Goal: Task Accomplishment & Management: Use online tool/utility

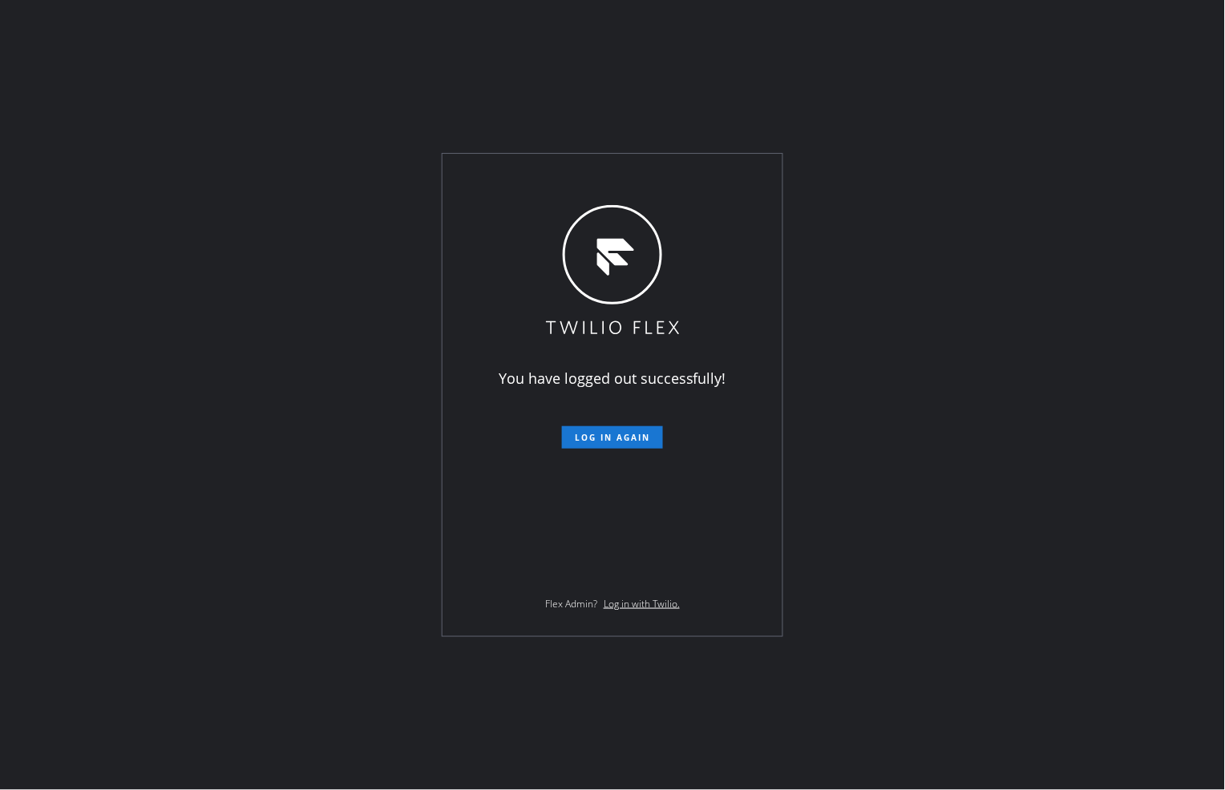
click at [637, 435] on span "Log in again" at bounding box center [612, 437] width 75 height 11
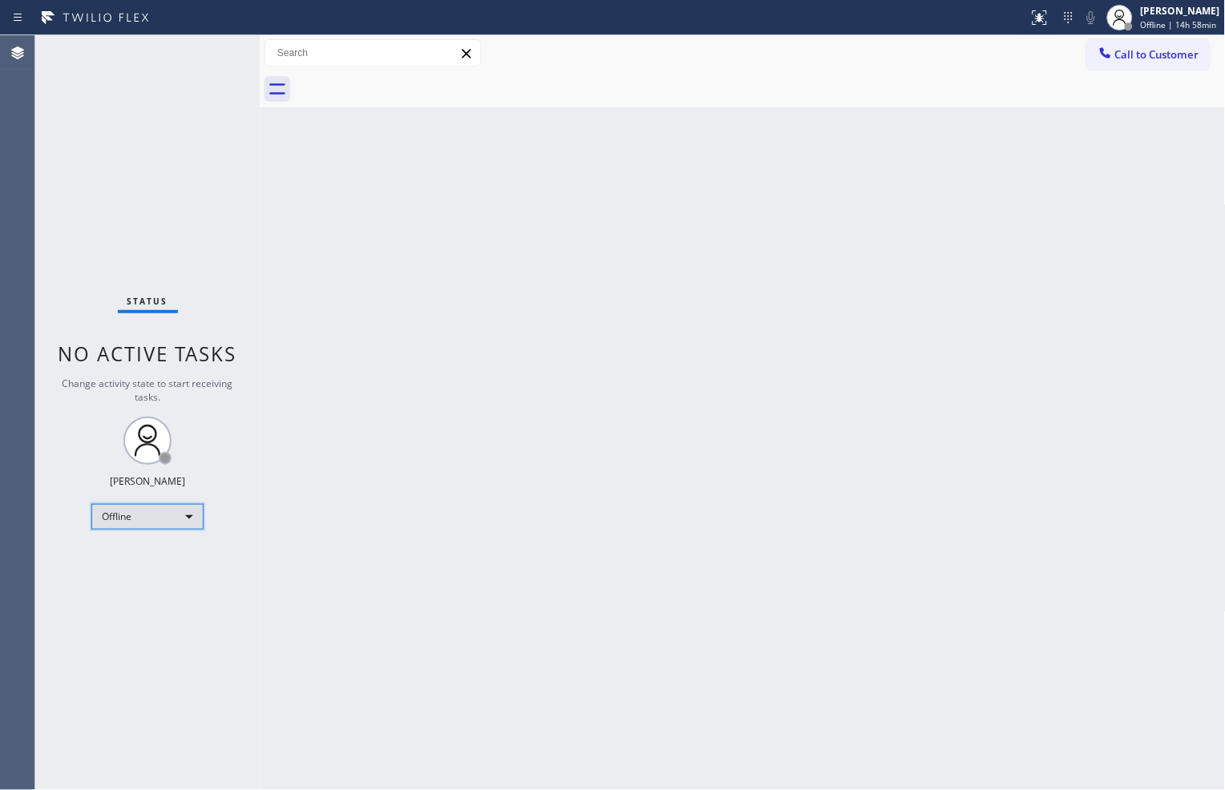
click at [145, 524] on div "Offline" at bounding box center [147, 517] width 112 height 26
click at [136, 556] on li "Available" at bounding box center [146, 558] width 109 height 19
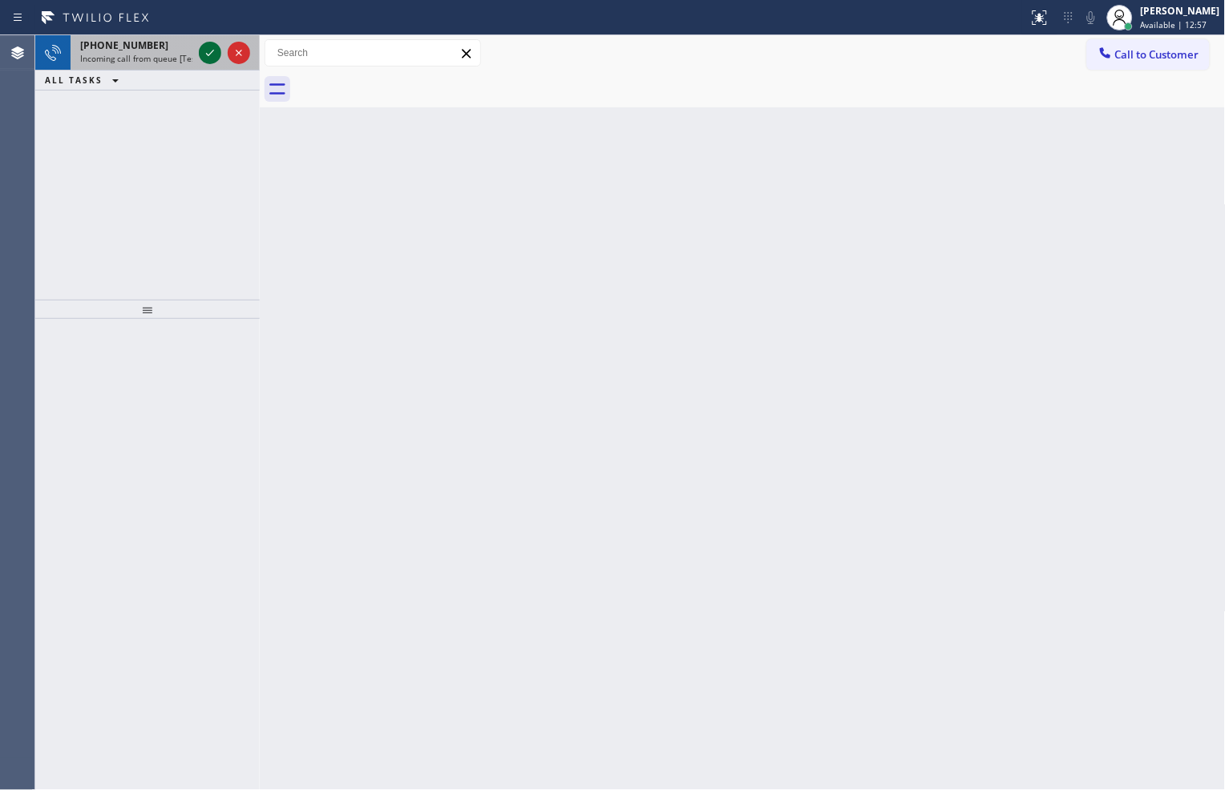
click at [212, 55] on icon at bounding box center [209, 52] width 19 height 19
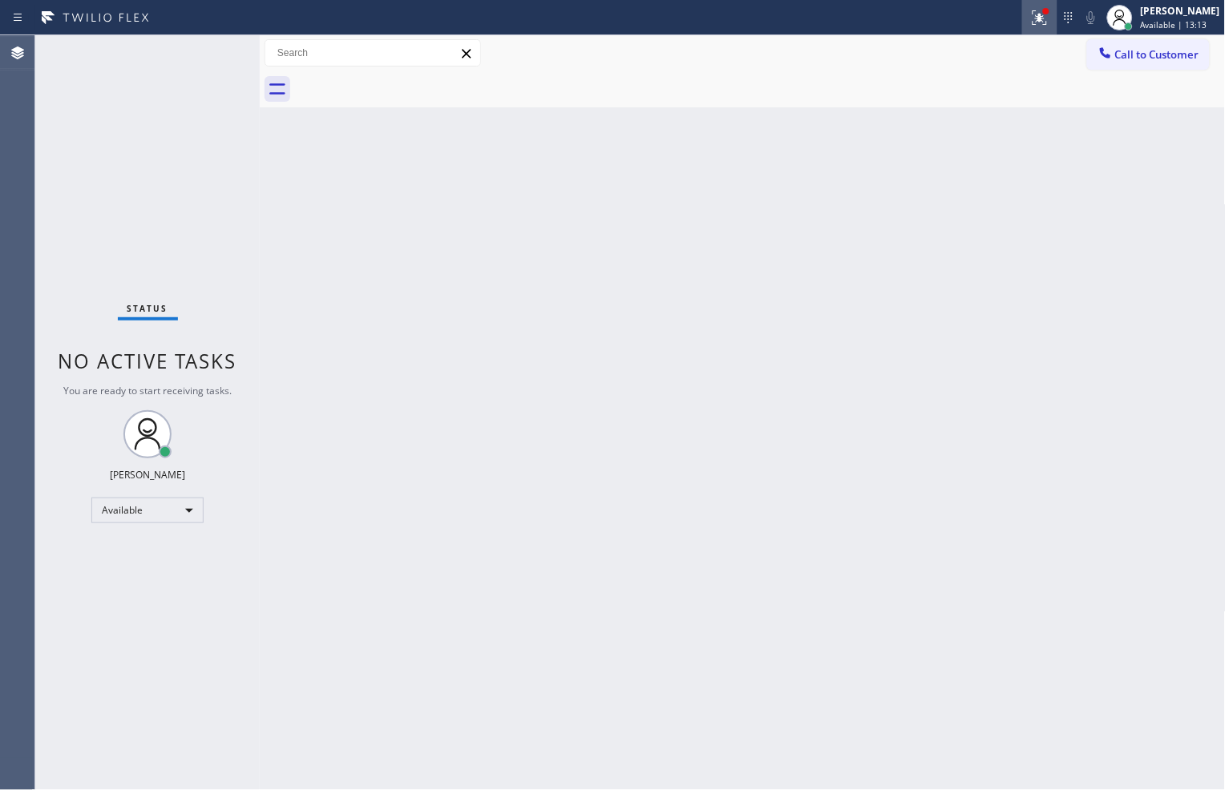
click at [1041, 18] on icon at bounding box center [1039, 17] width 19 height 19
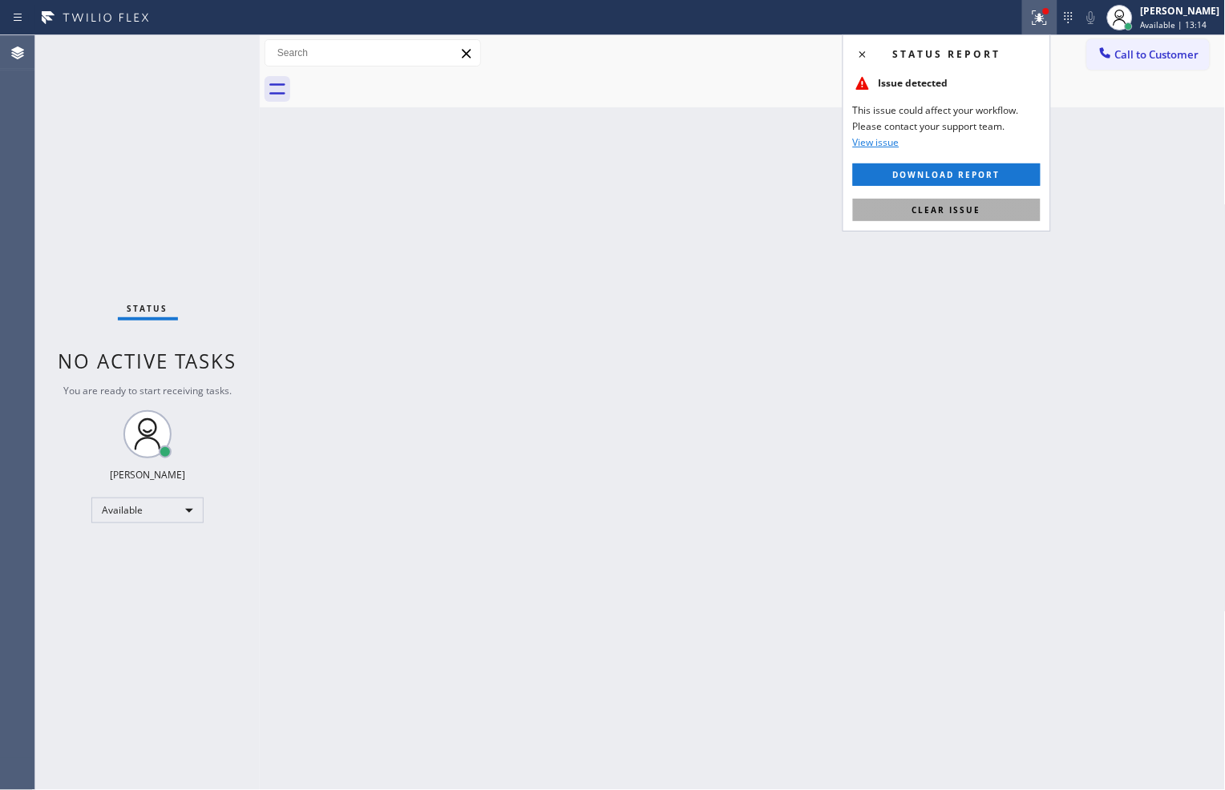
click at [964, 207] on span "Clear issue" at bounding box center [946, 209] width 69 height 11
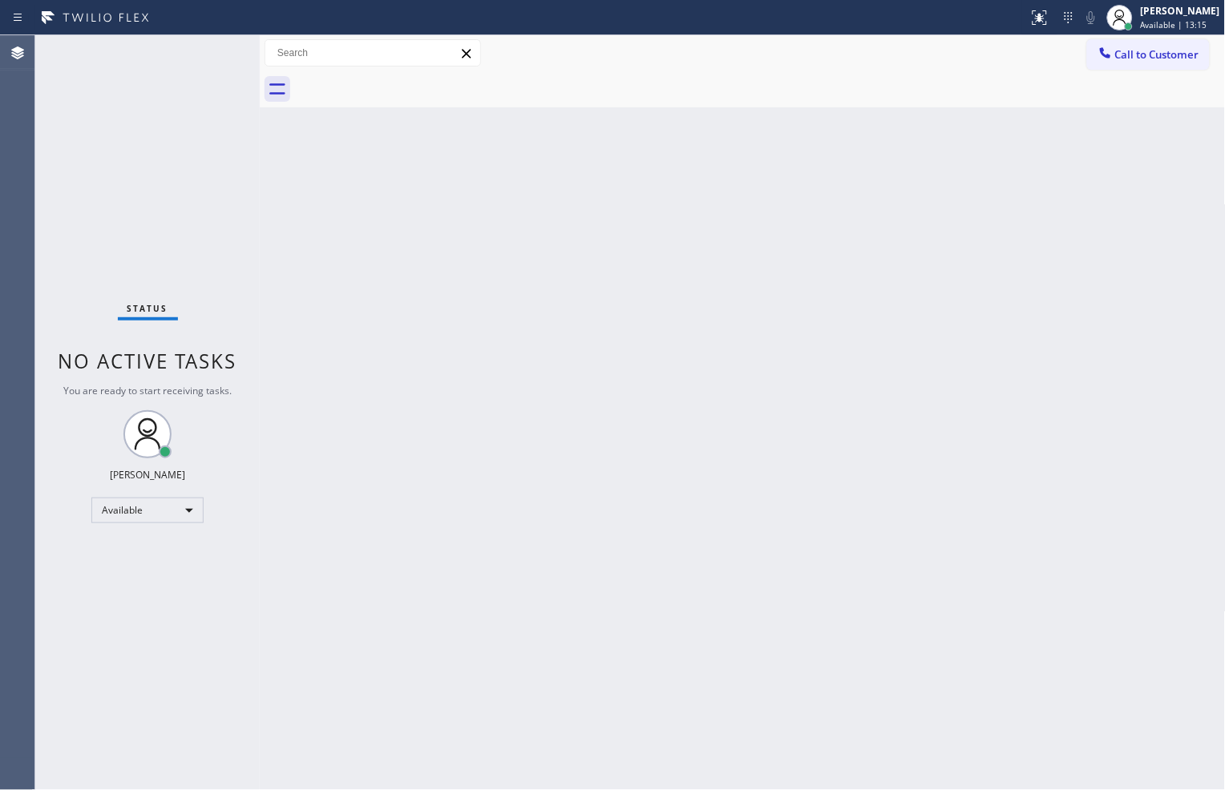
click at [140, 80] on div "Status No active tasks You are ready to start receiving tasks. Zachi Kyte Varon…" at bounding box center [147, 412] width 224 height 755
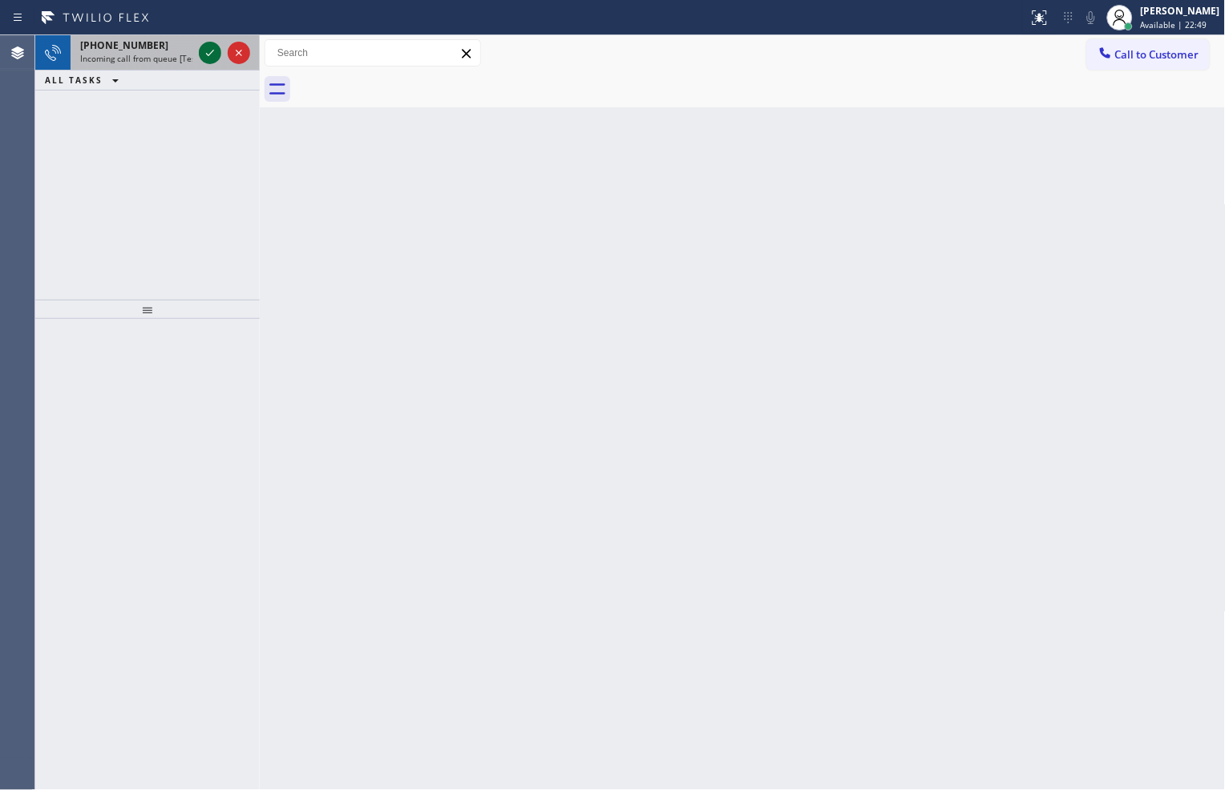
click at [202, 49] on icon at bounding box center [209, 52] width 19 height 19
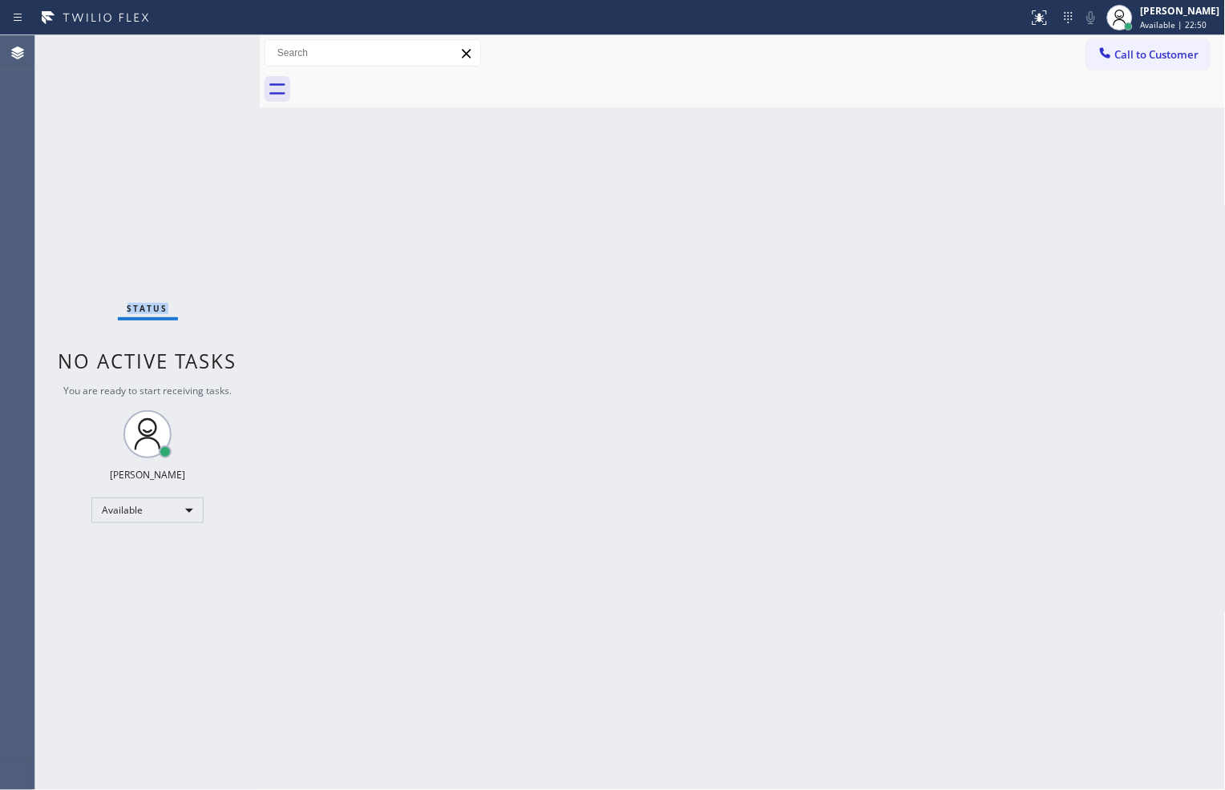
click at [202, 50] on div "Status No active tasks You are ready to start receiving tasks. Zachi Kyte Varon…" at bounding box center [147, 412] width 224 height 755
click at [1030, 25] on icon at bounding box center [1039, 17] width 19 height 19
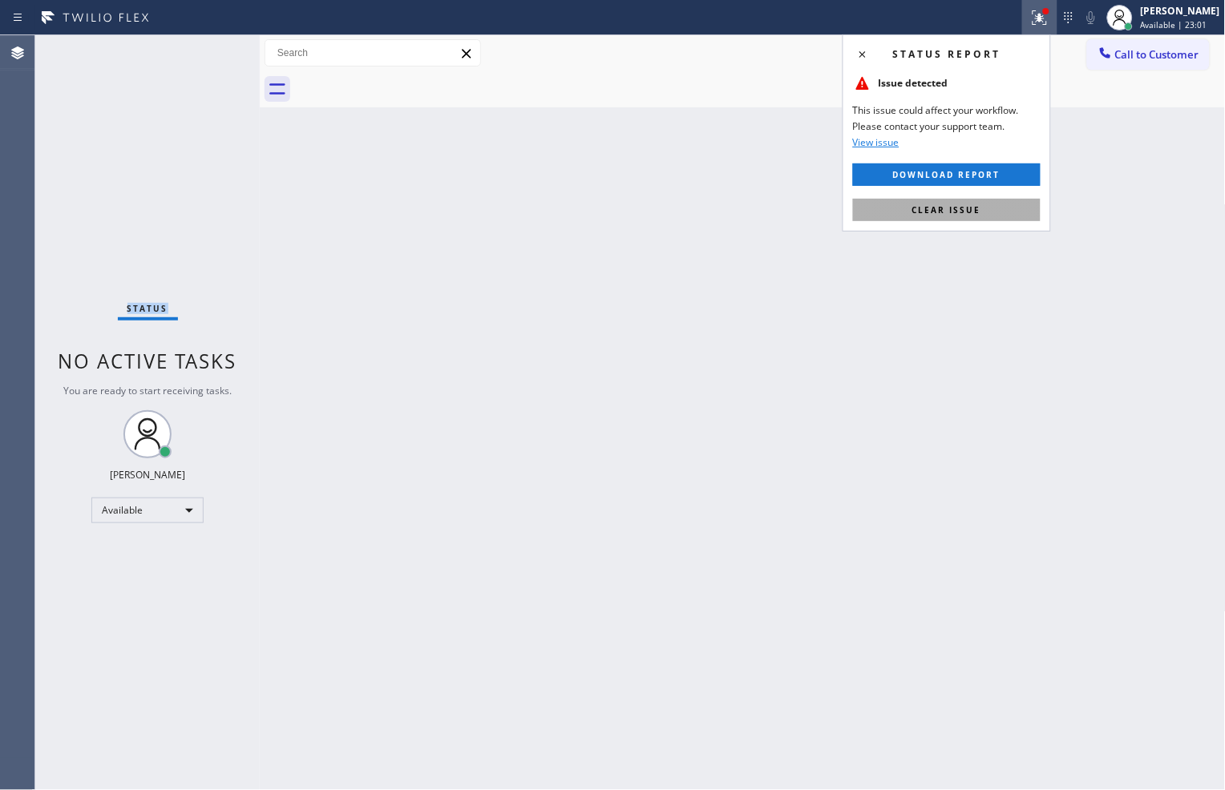
click at [991, 210] on button "Clear issue" at bounding box center [947, 210] width 188 height 22
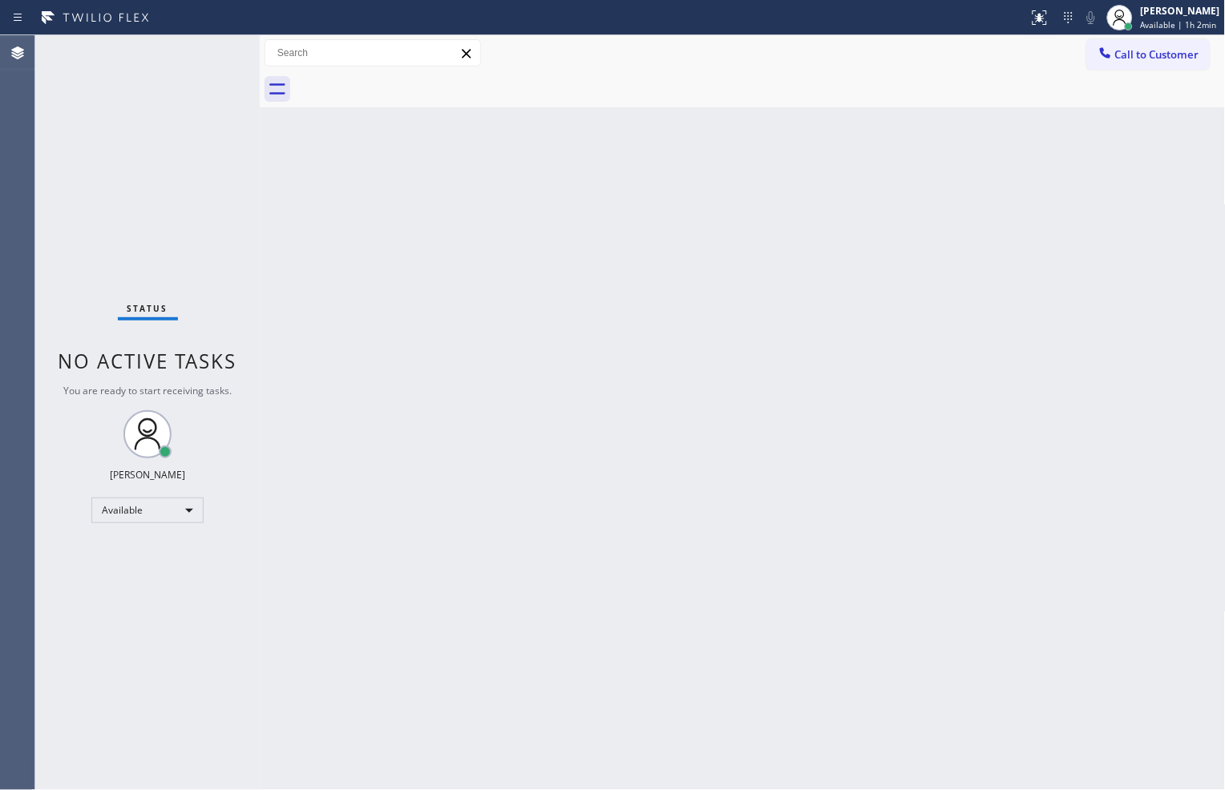
click at [189, 345] on div "Status No active tasks You are ready to start receiving tasks. Zachi Kyte Varon…" at bounding box center [147, 412] width 224 height 755
click at [900, 703] on div "Back to Dashboard Change Sender ID Customers Technicians Select a contact Outbo…" at bounding box center [743, 412] width 966 height 755
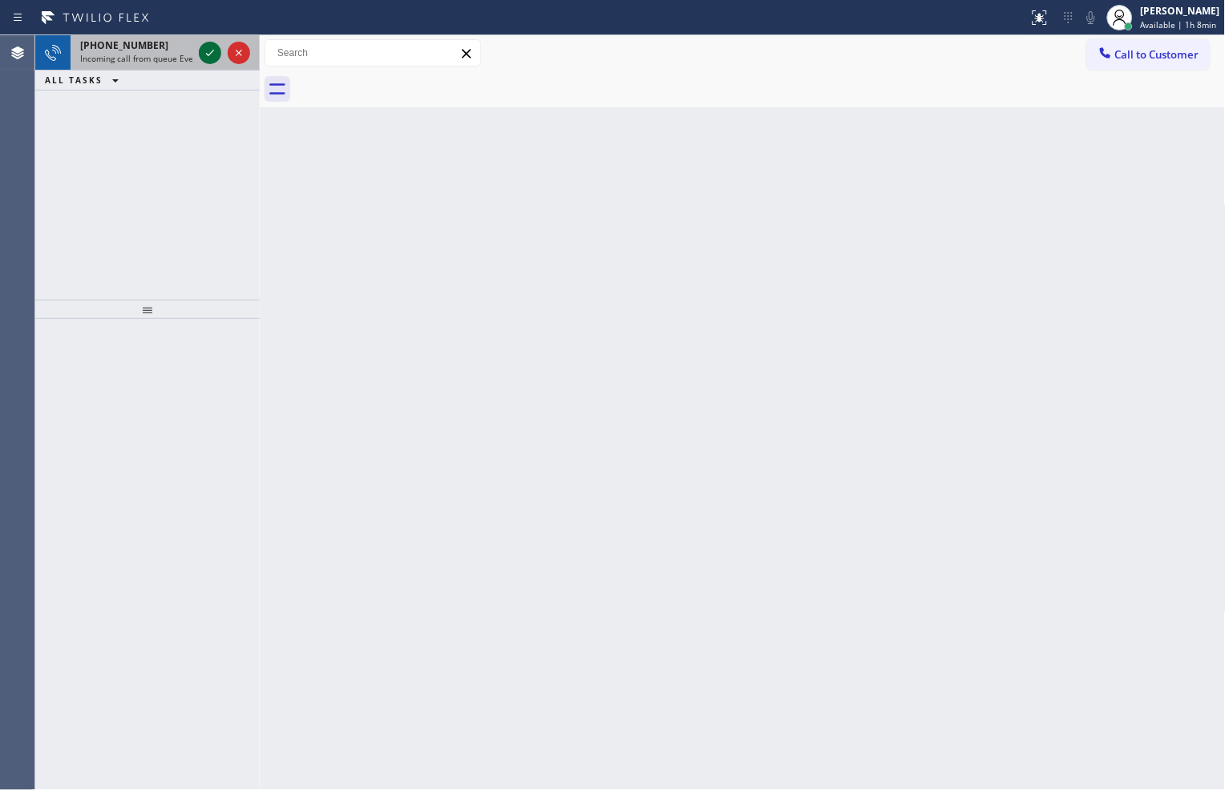
click at [212, 60] on icon at bounding box center [209, 52] width 19 height 19
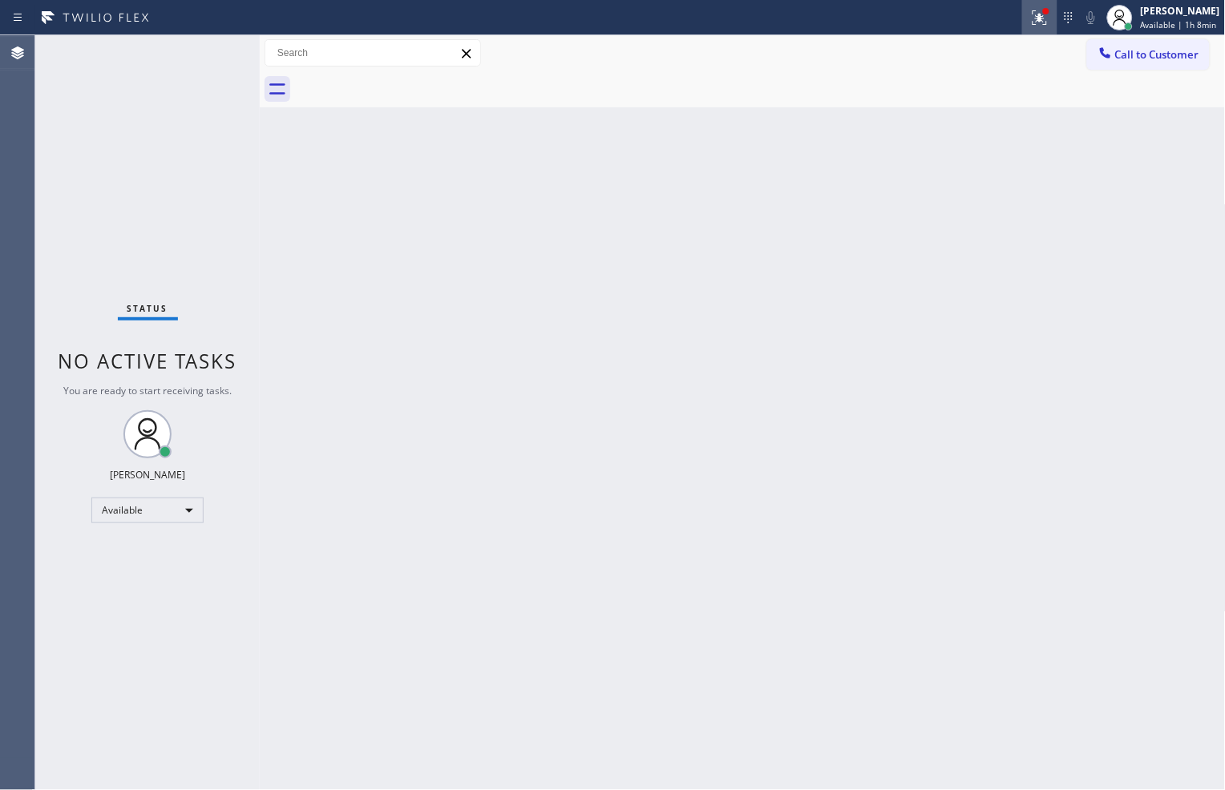
click at [1032, 22] on icon at bounding box center [1039, 17] width 19 height 19
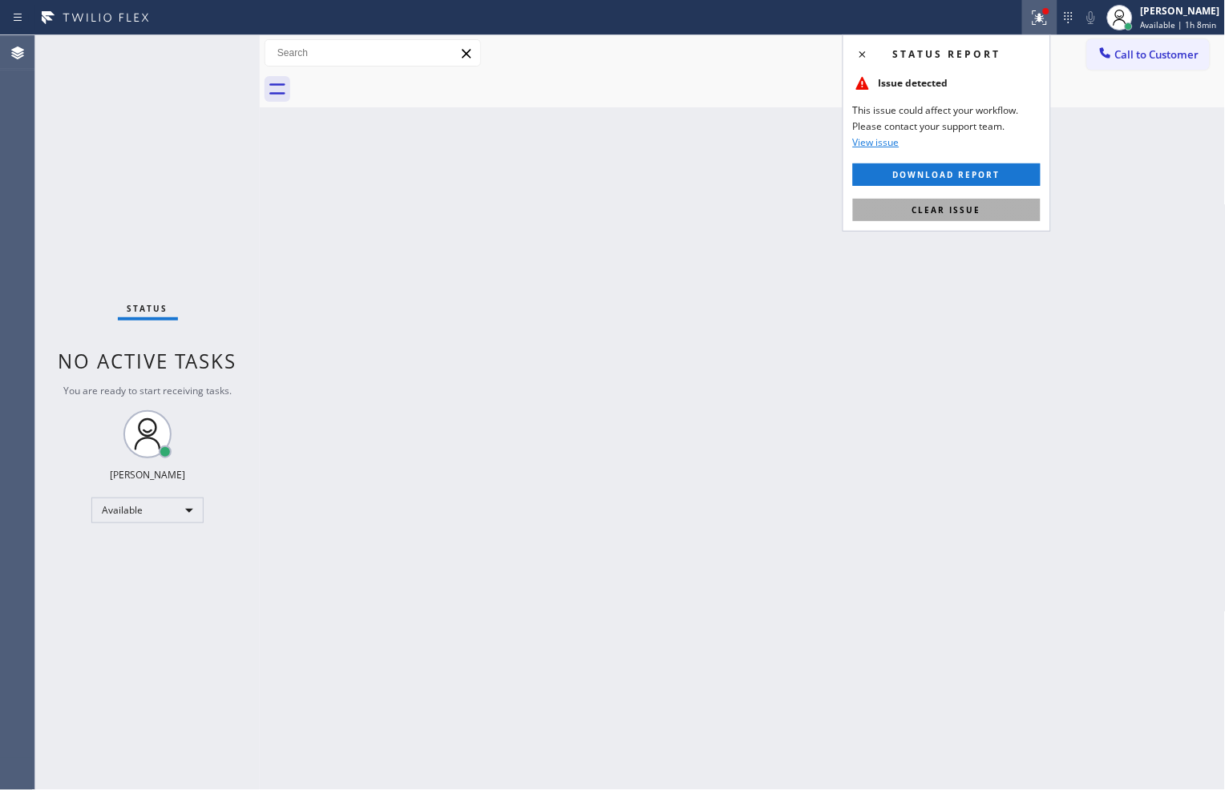
click at [1015, 206] on button "Clear issue" at bounding box center [947, 210] width 188 height 22
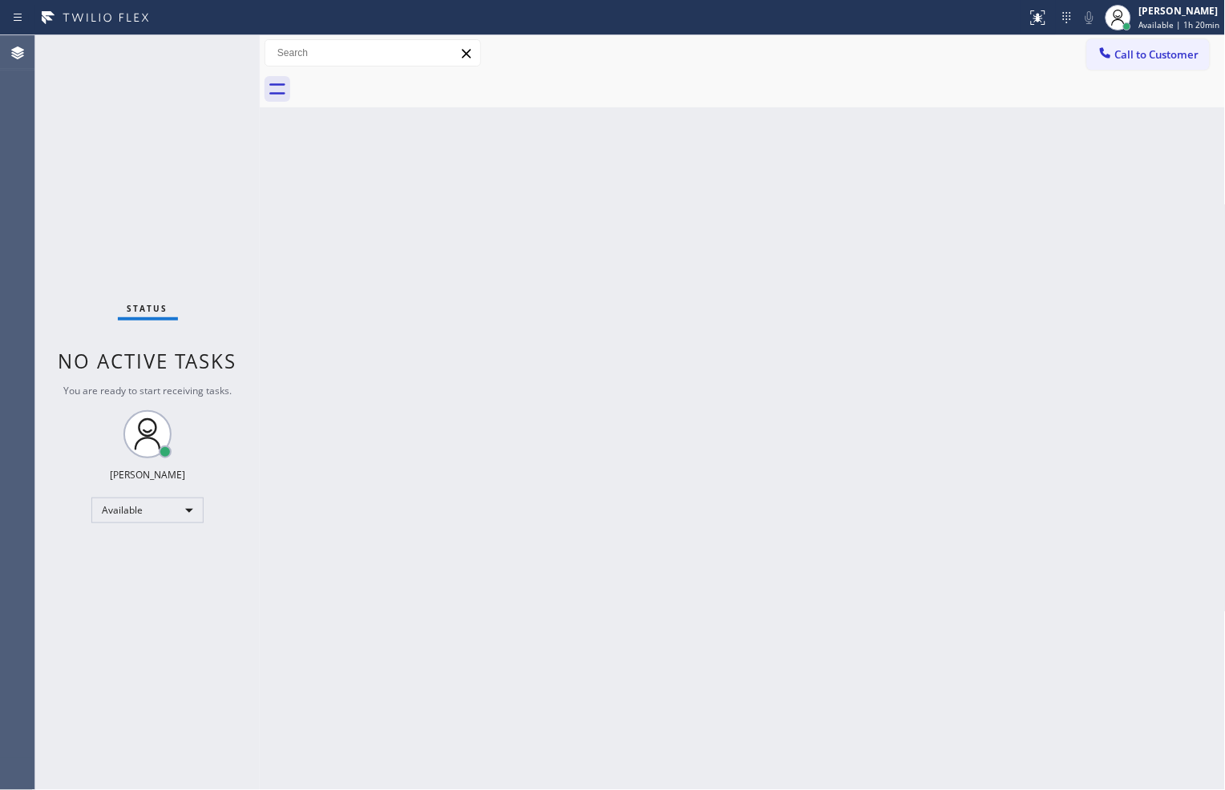
click at [155, 247] on div "Status No active tasks You are ready to start receiving tasks. Zachi Kyte Varon…" at bounding box center [147, 412] width 224 height 755
click at [744, 82] on div at bounding box center [760, 89] width 931 height 36
click at [207, 58] on div "Status No active tasks You are ready to start receiving tasks. Zachi Kyte Varon…" at bounding box center [147, 412] width 224 height 755
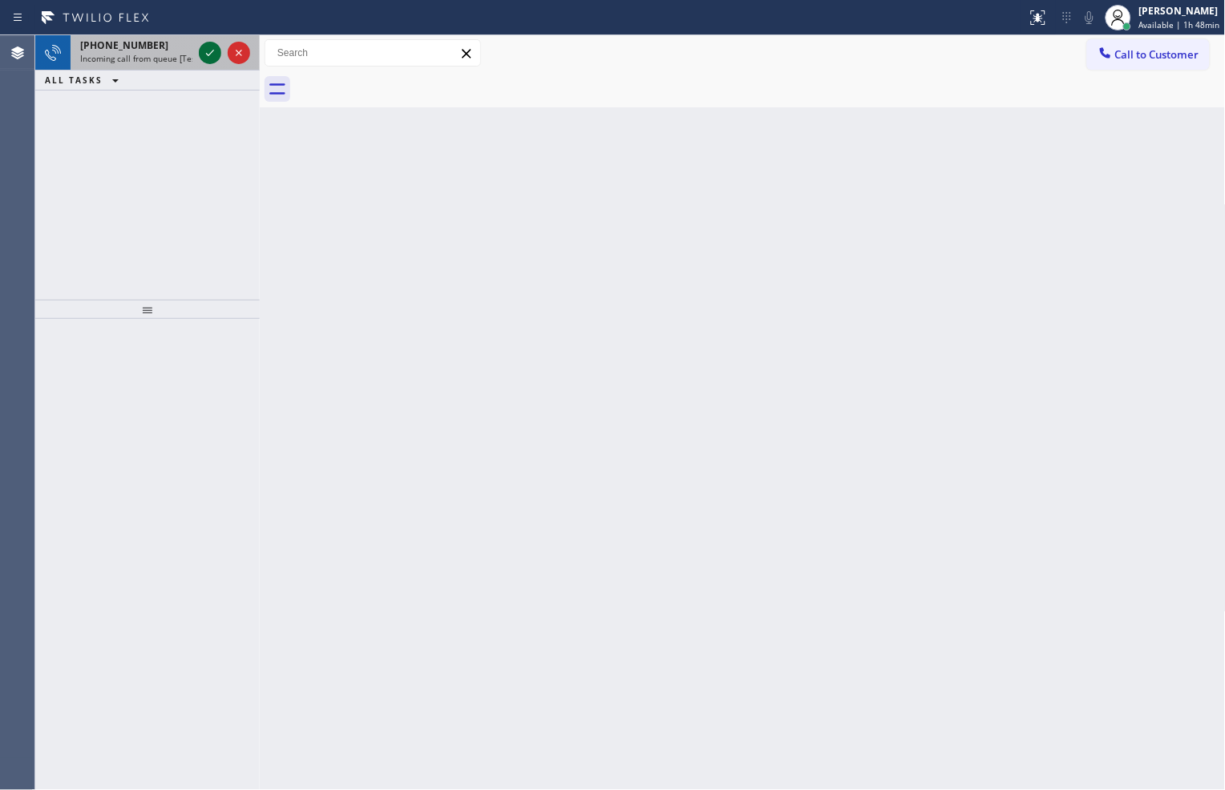
click at [204, 56] on icon at bounding box center [209, 52] width 19 height 19
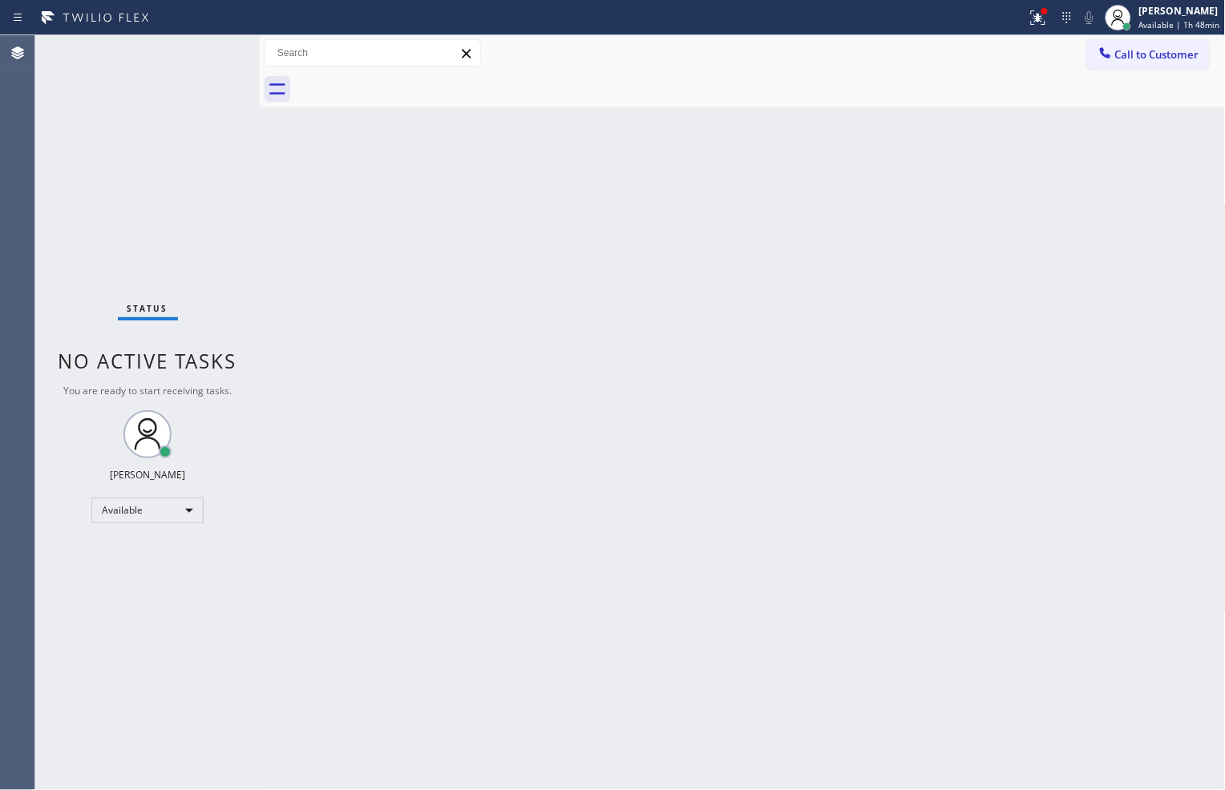
click at [201, 60] on div "Status No active tasks You are ready to start receiving tasks. Zachi Kyte Varon…" at bounding box center [147, 412] width 224 height 755
click at [1035, 30] on button at bounding box center [1038, 17] width 35 height 35
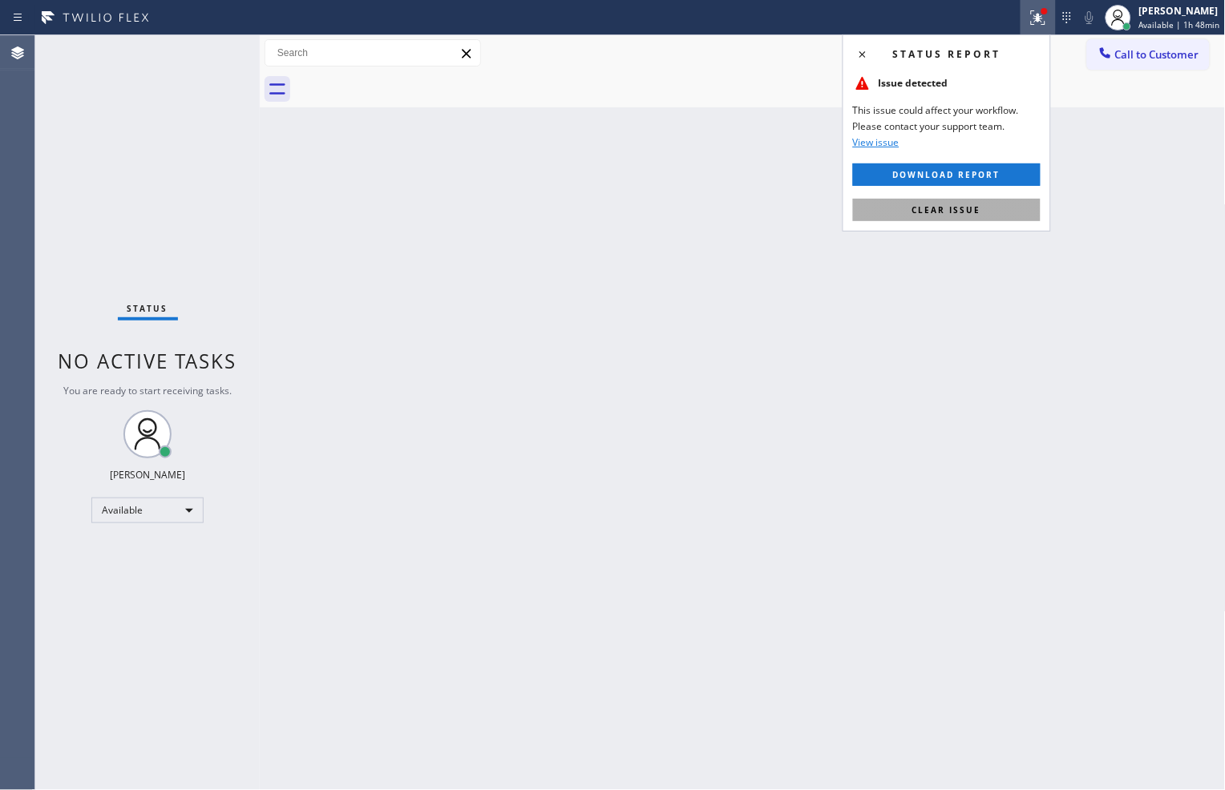
click at [990, 216] on button "Clear issue" at bounding box center [947, 210] width 188 height 22
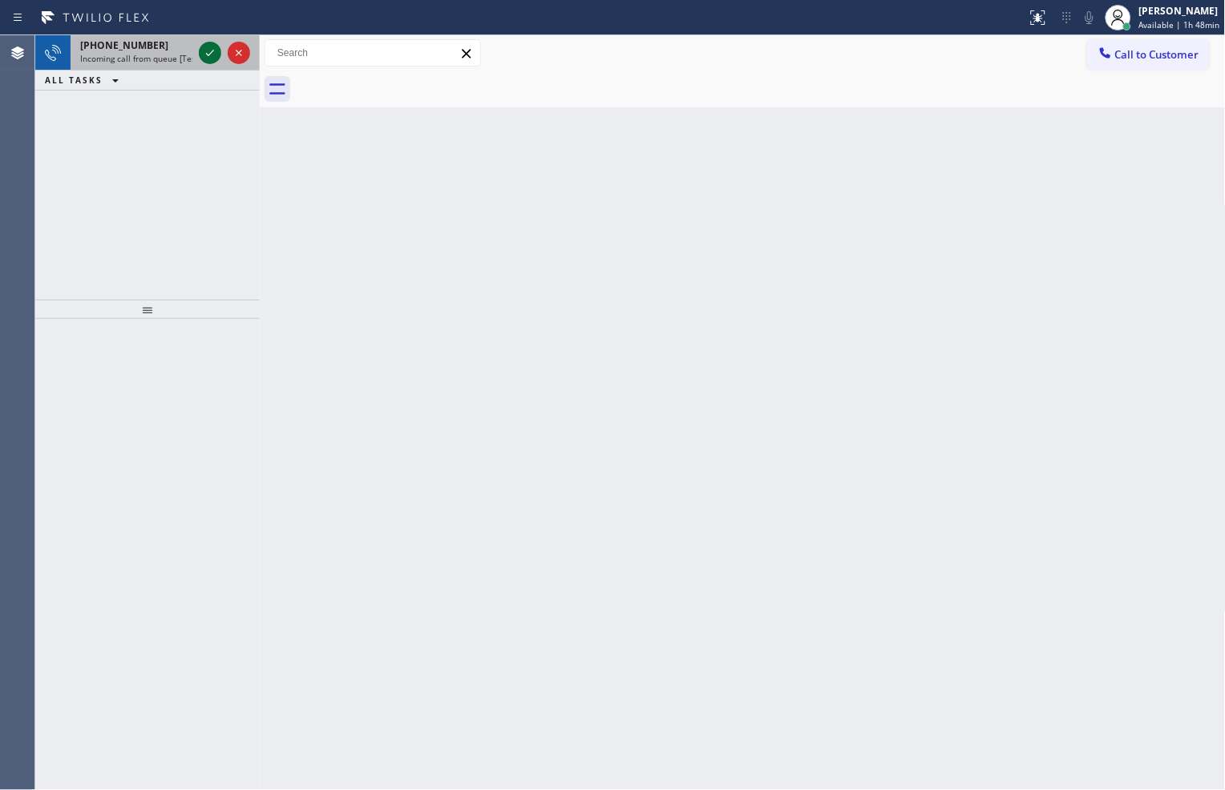
click at [211, 52] on icon at bounding box center [210, 53] width 8 height 6
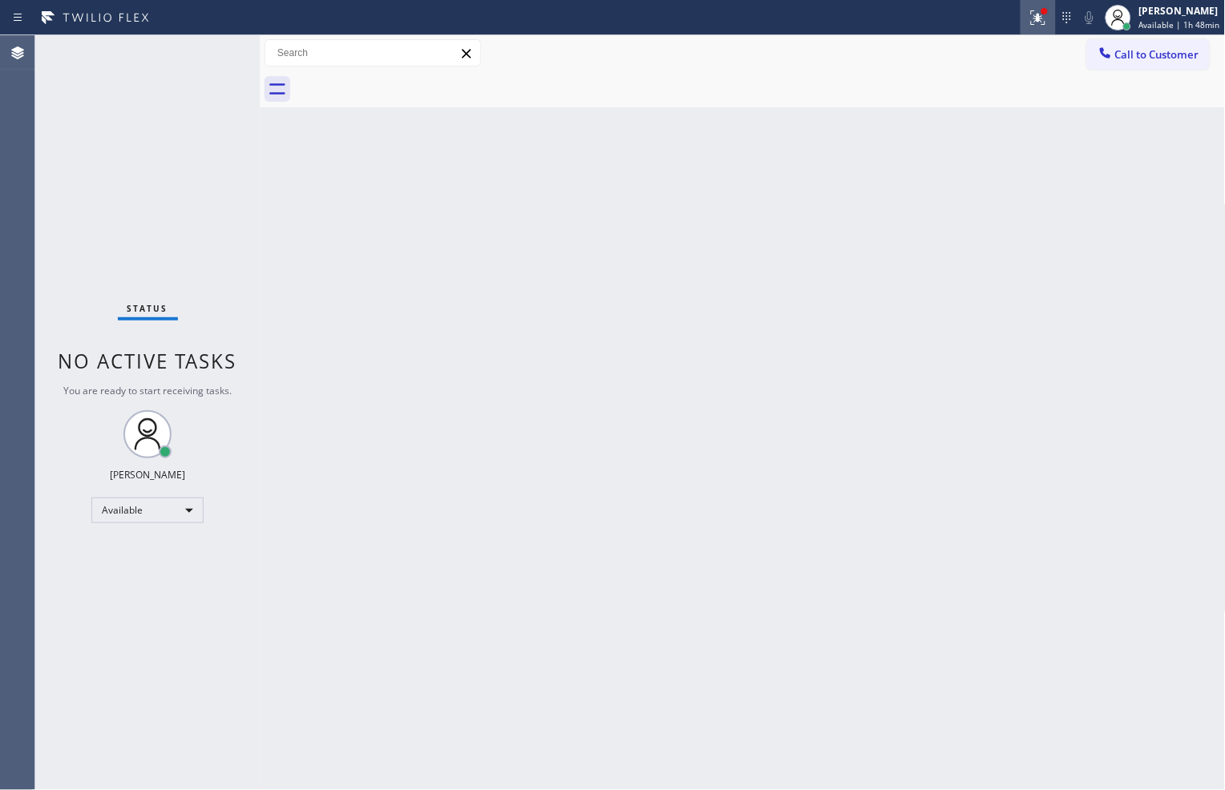
drag, startPoint x: 1035, startPoint y: 26, endPoint x: 1029, endPoint y: 32, distance: 8.5
click at [1034, 27] on button at bounding box center [1038, 17] width 35 height 35
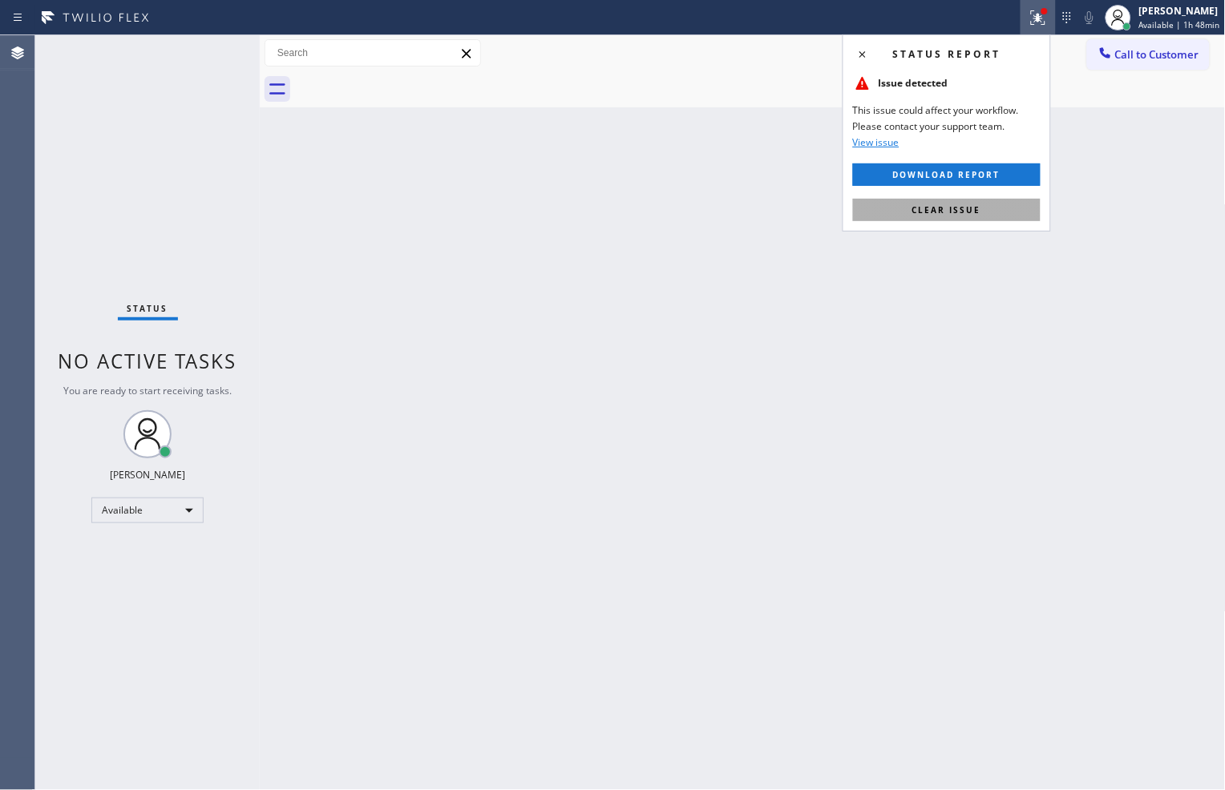
click at [966, 214] on span "Clear issue" at bounding box center [946, 209] width 69 height 11
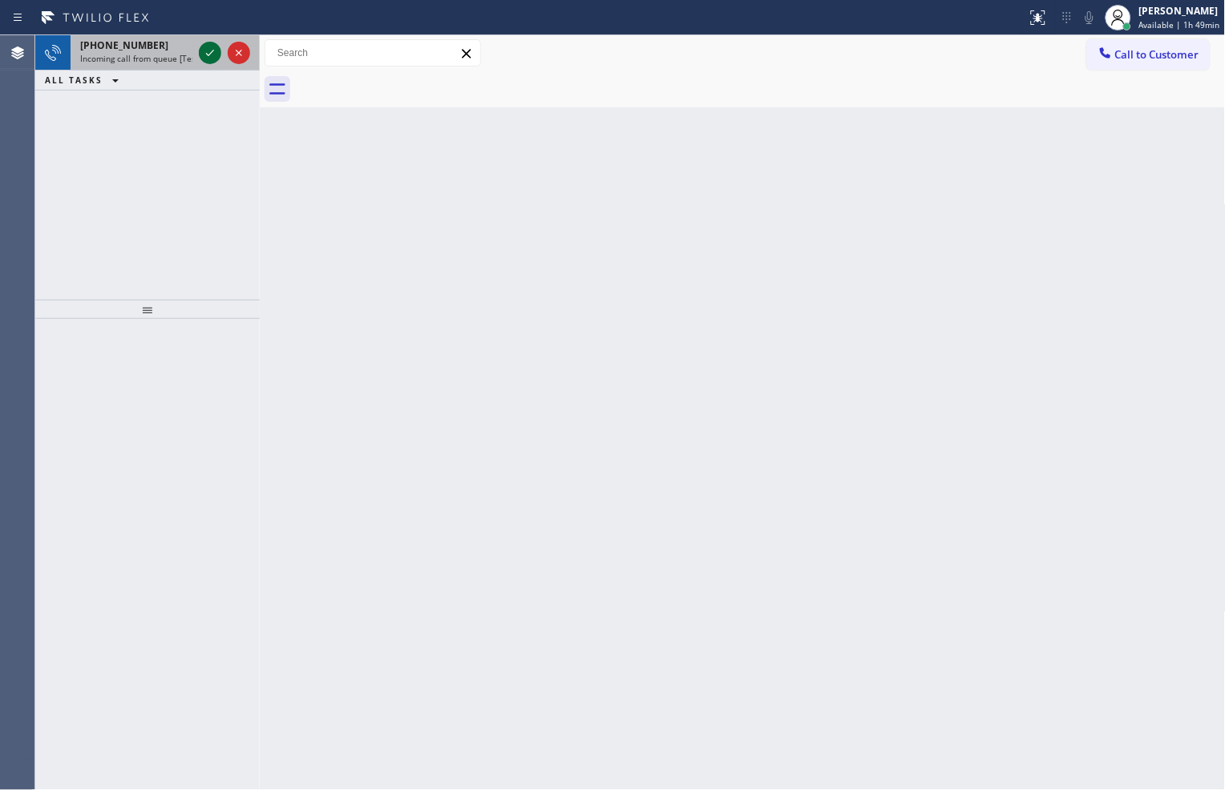
click at [204, 49] on icon at bounding box center [209, 52] width 19 height 19
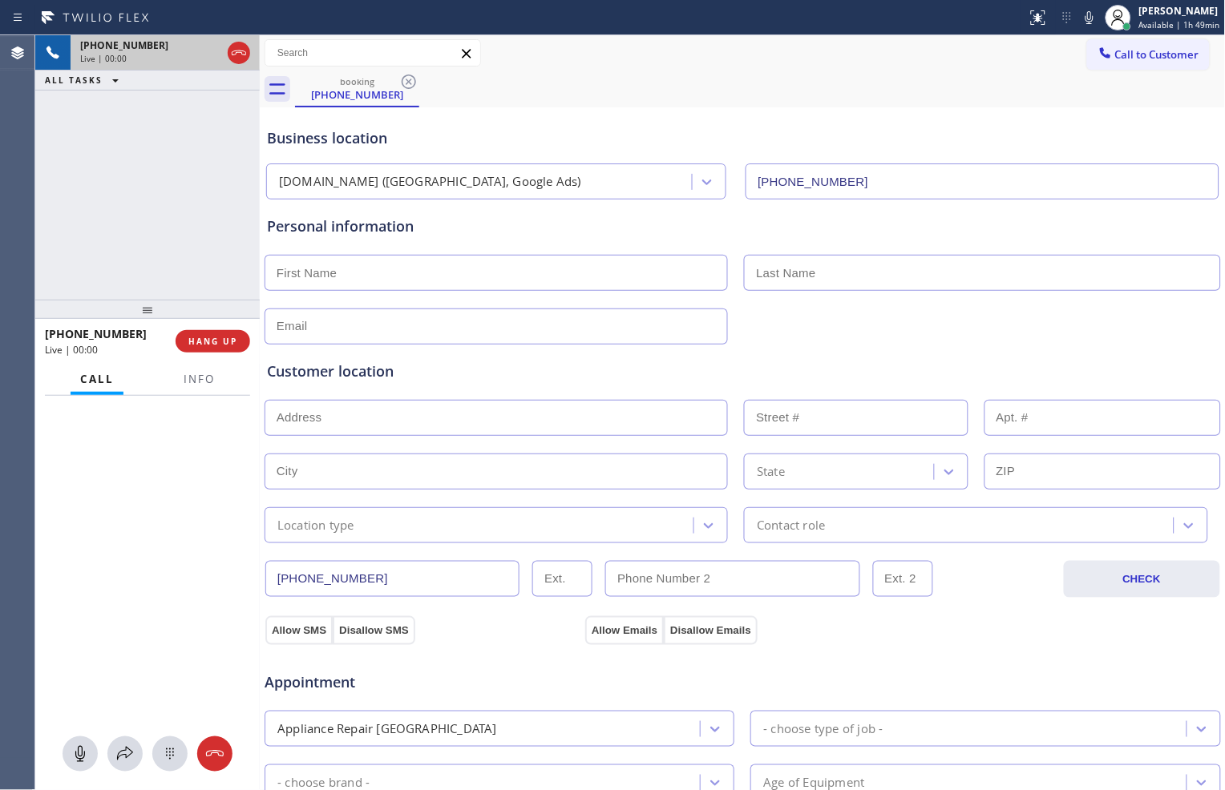
type input "(213) 277-7844"
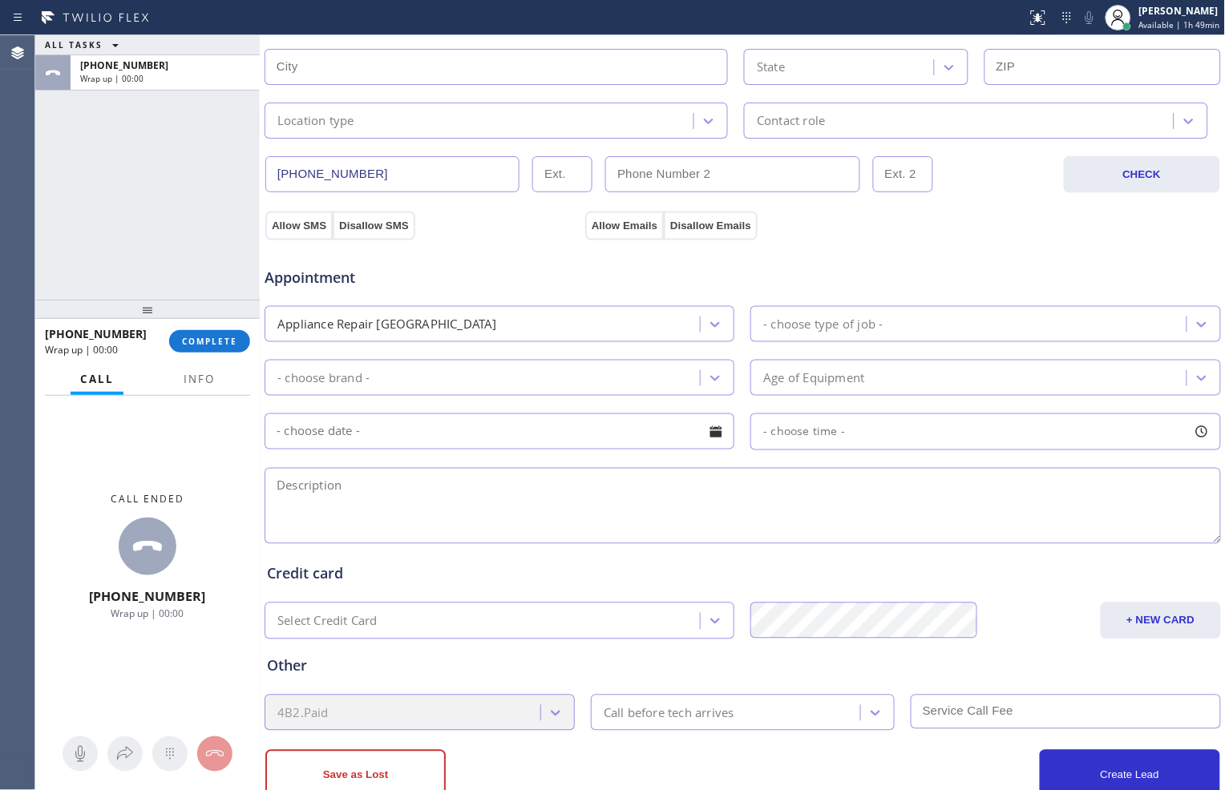
scroll to position [445, 0]
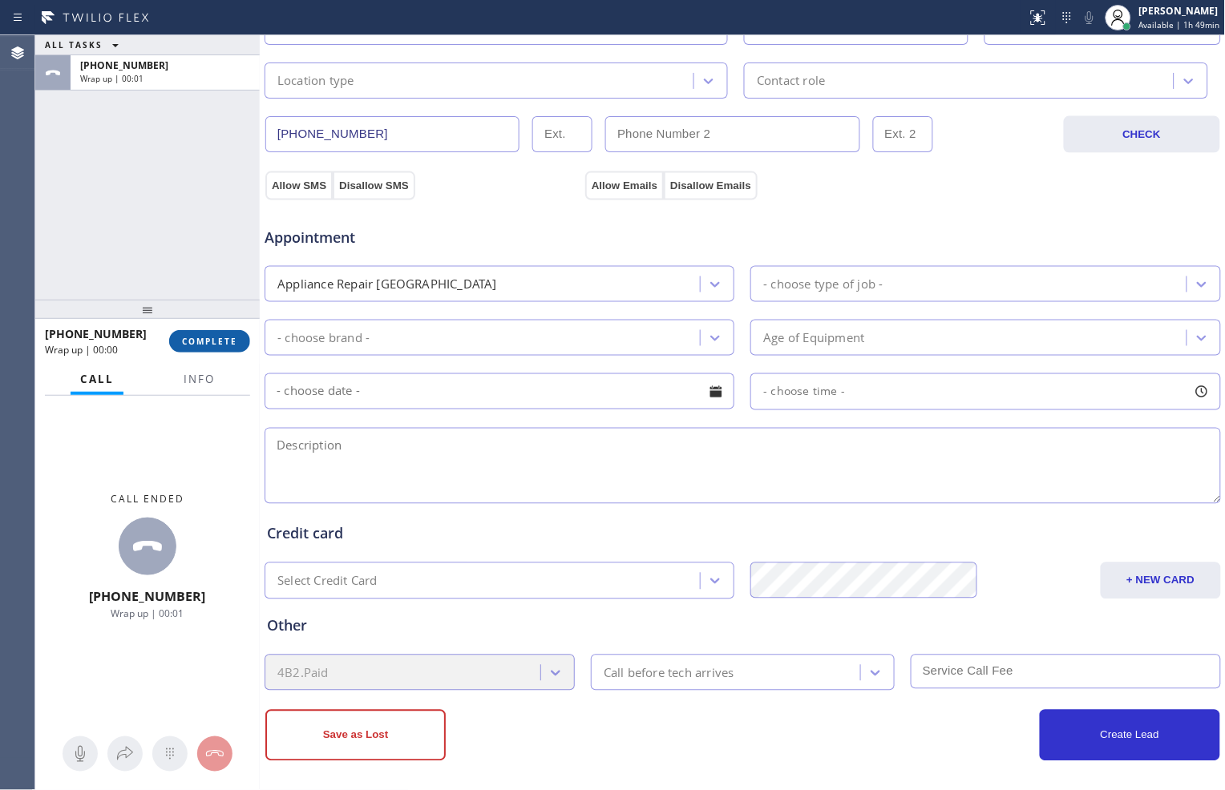
click at [228, 337] on span "COMPLETE" at bounding box center [209, 341] width 55 height 11
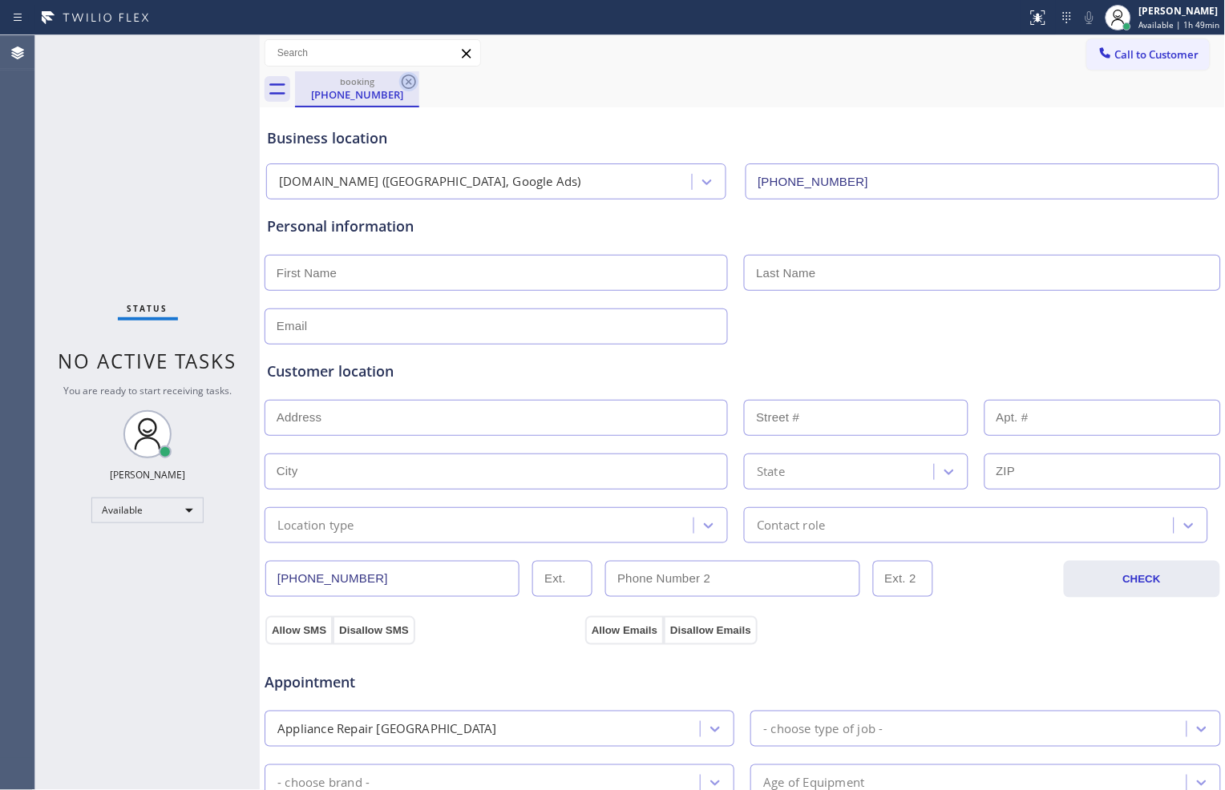
click at [407, 76] on icon at bounding box center [408, 81] width 19 height 19
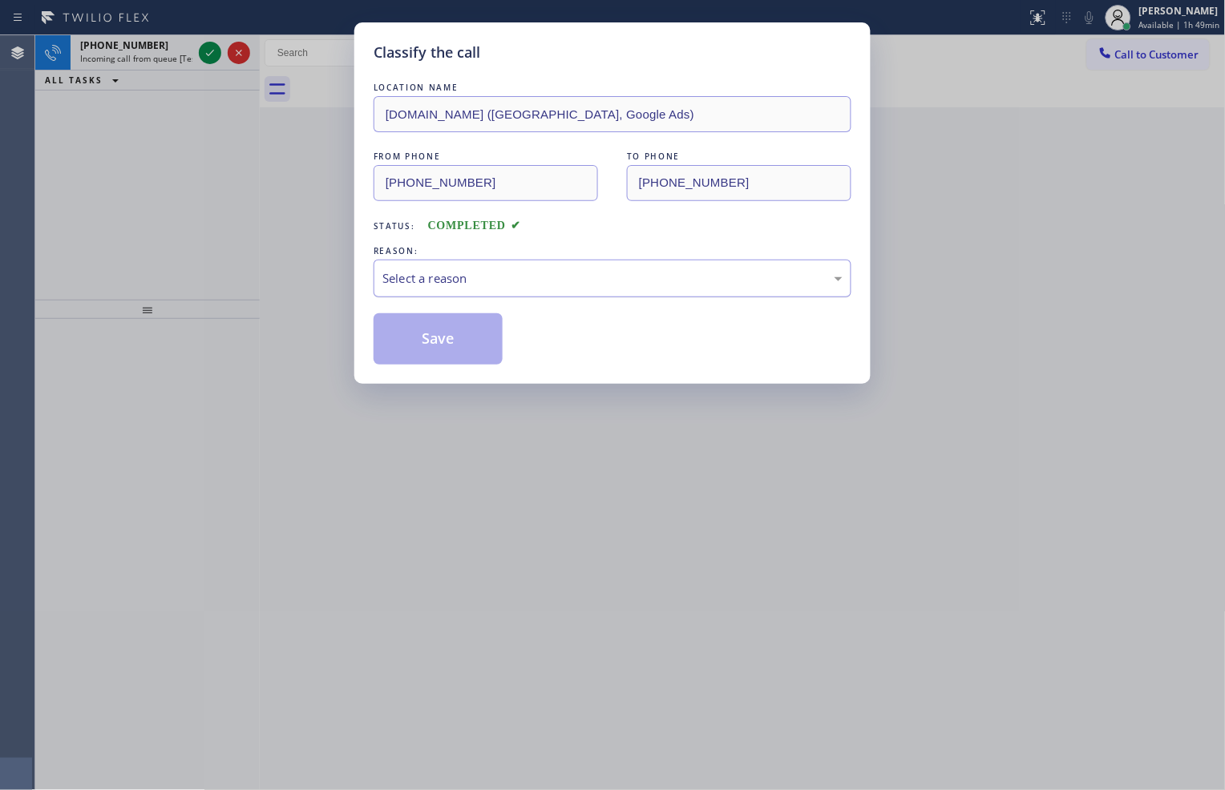
click at [532, 276] on div "Select a reason" at bounding box center [612, 278] width 460 height 18
click at [467, 340] on button "Save" at bounding box center [438, 338] width 129 height 51
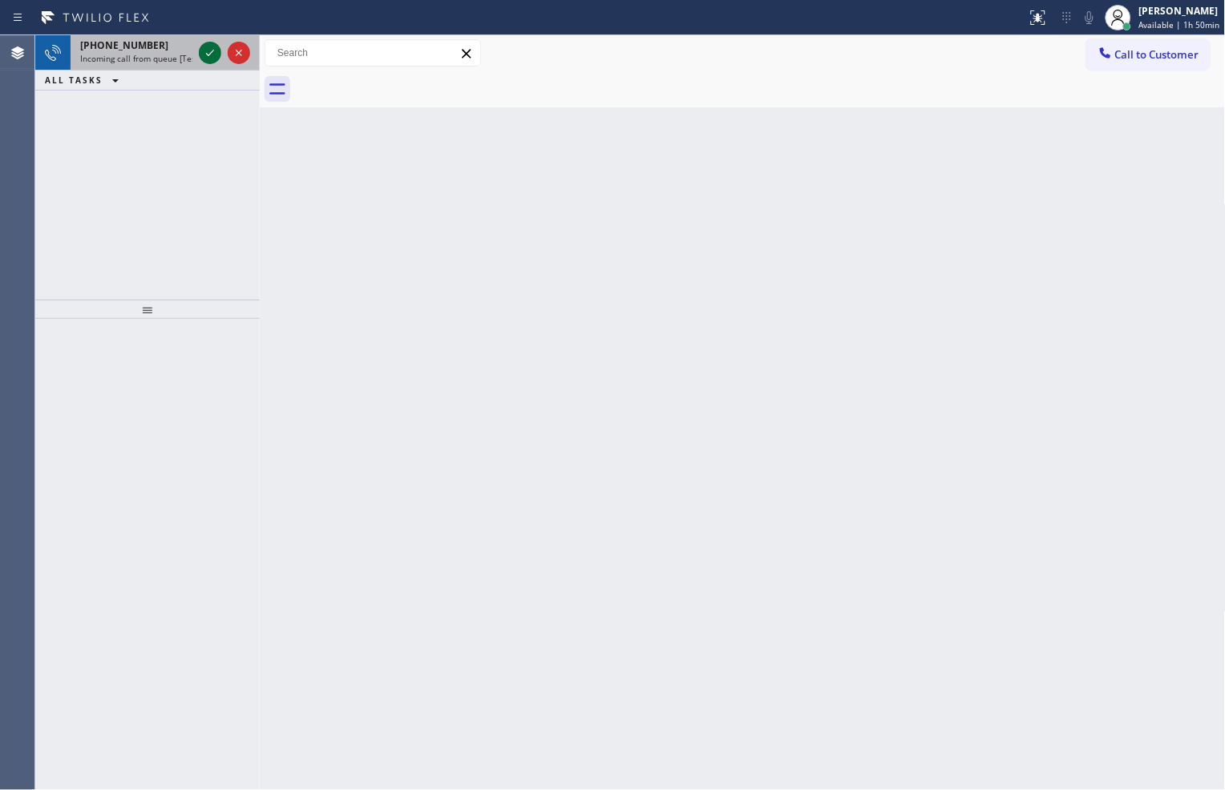
click at [212, 55] on icon at bounding box center [209, 52] width 19 height 19
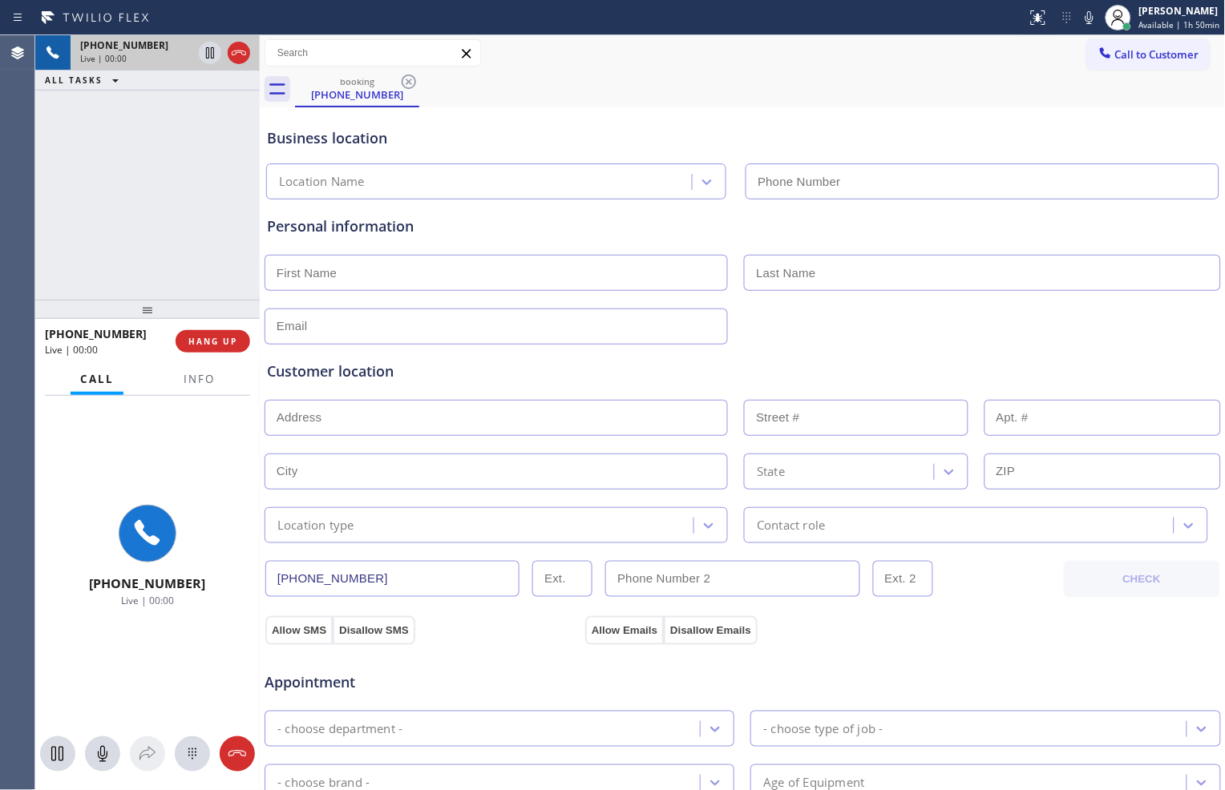
type input "(213) 260-1896"
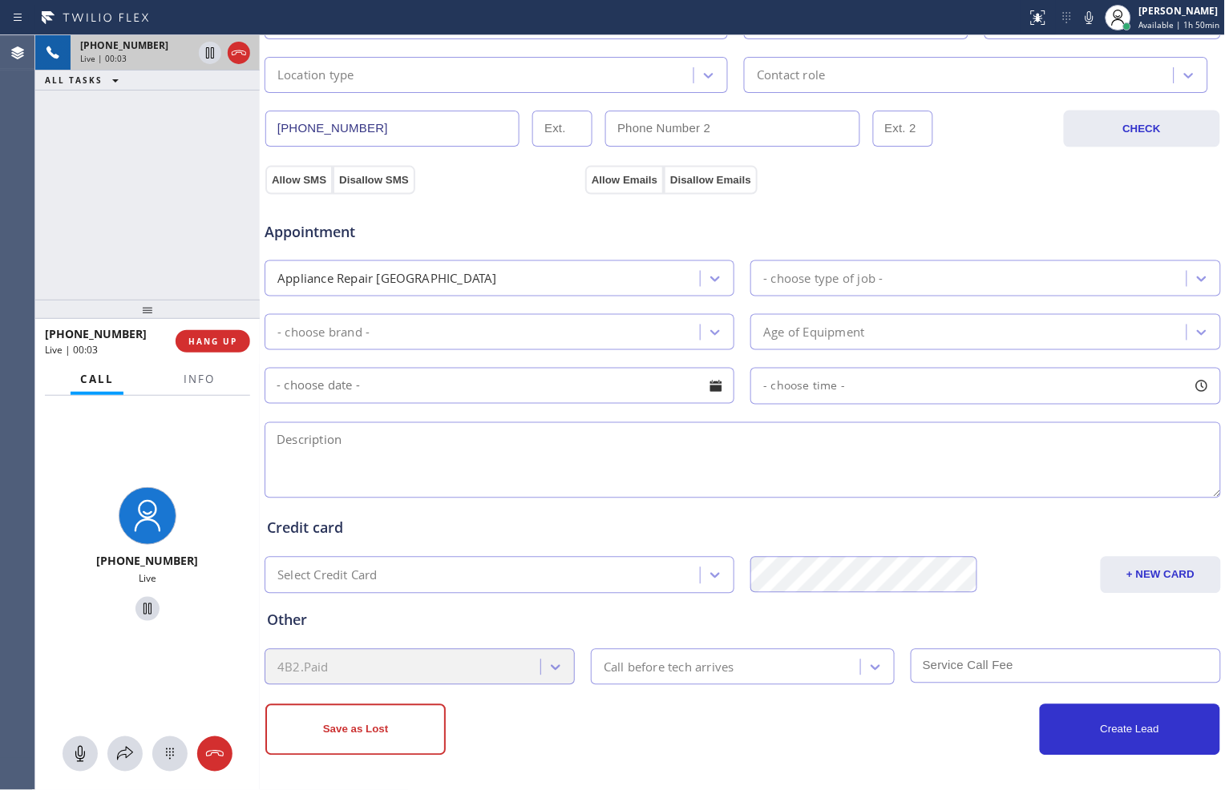
scroll to position [451, 0]
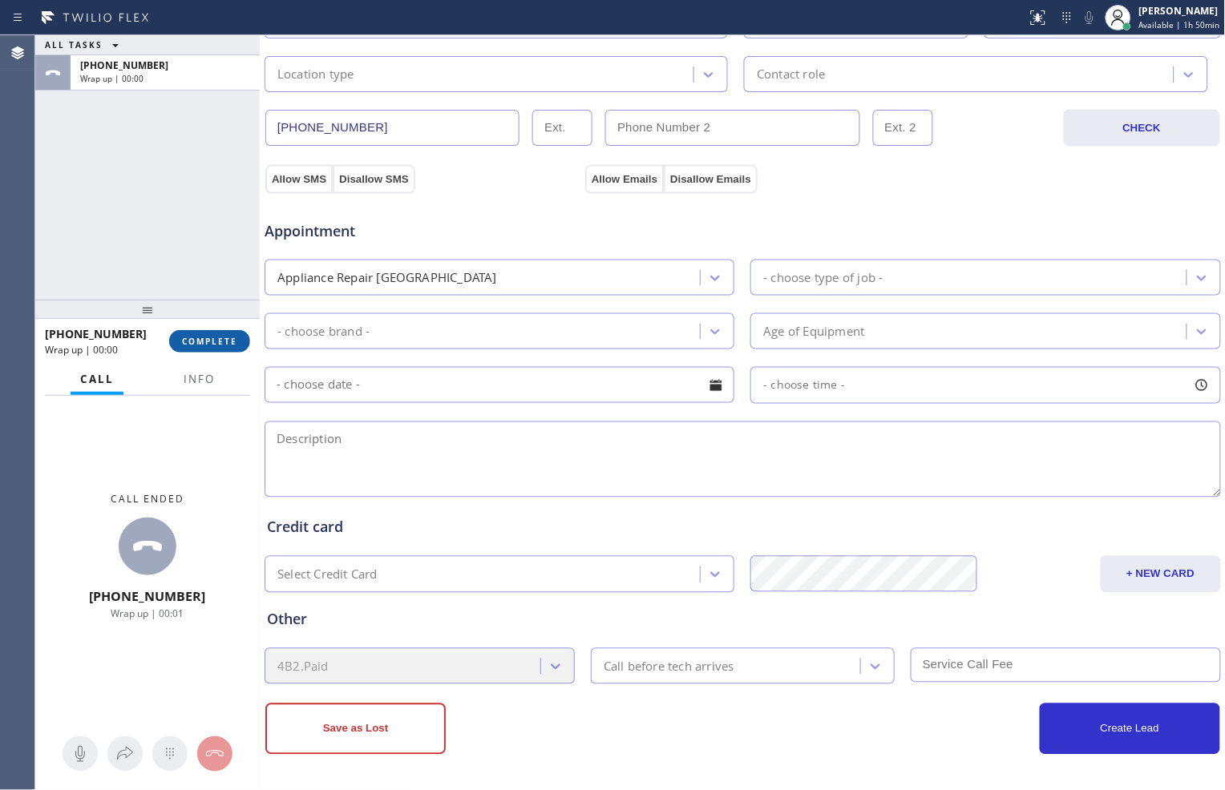
click at [215, 346] on span "COMPLETE" at bounding box center [209, 341] width 55 height 11
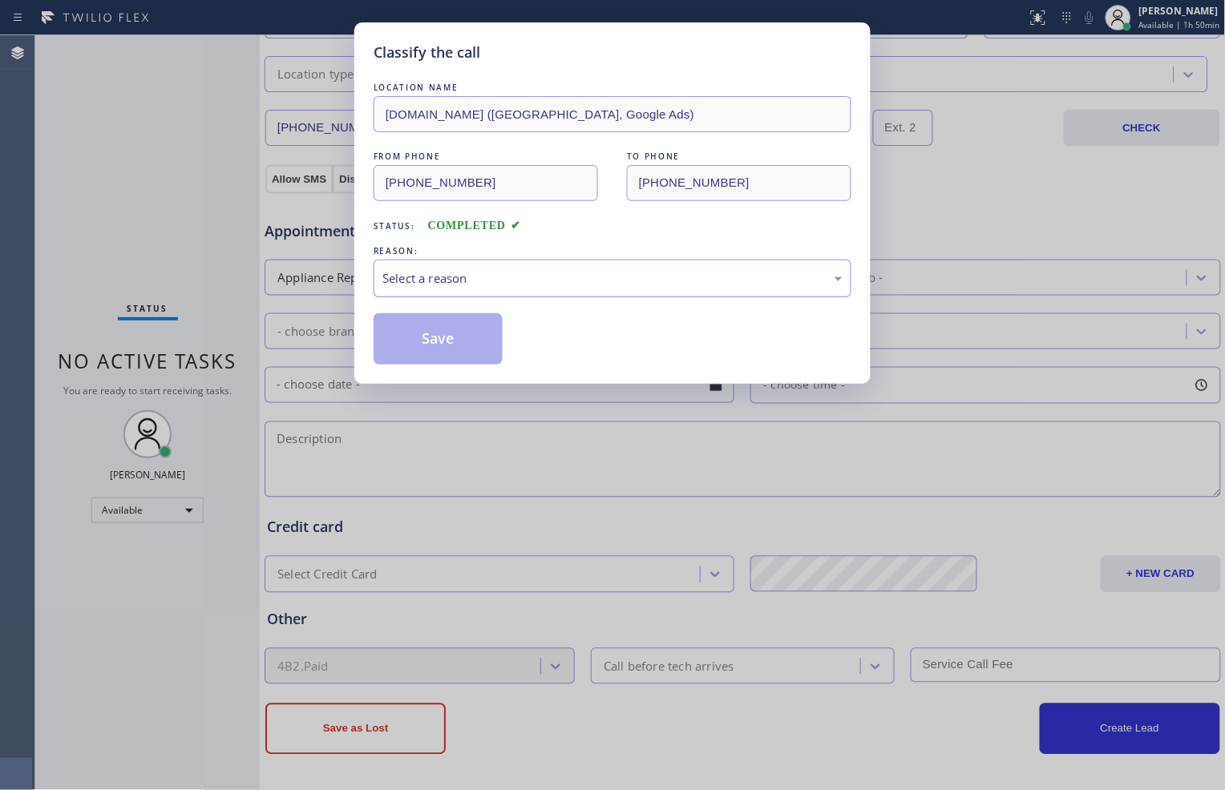
click at [479, 278] on div "Select a reason" at bounding box center [612, 278] width 460 height 18
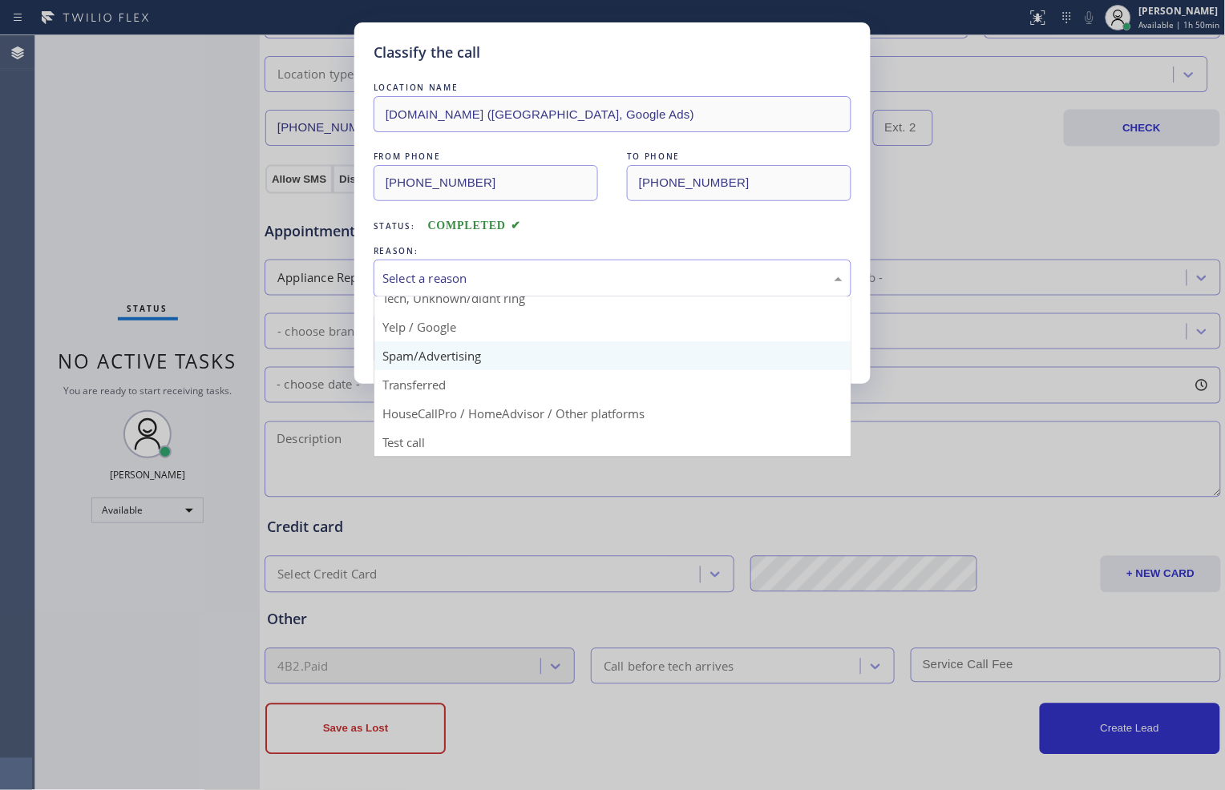
scroll to position [12, 0]
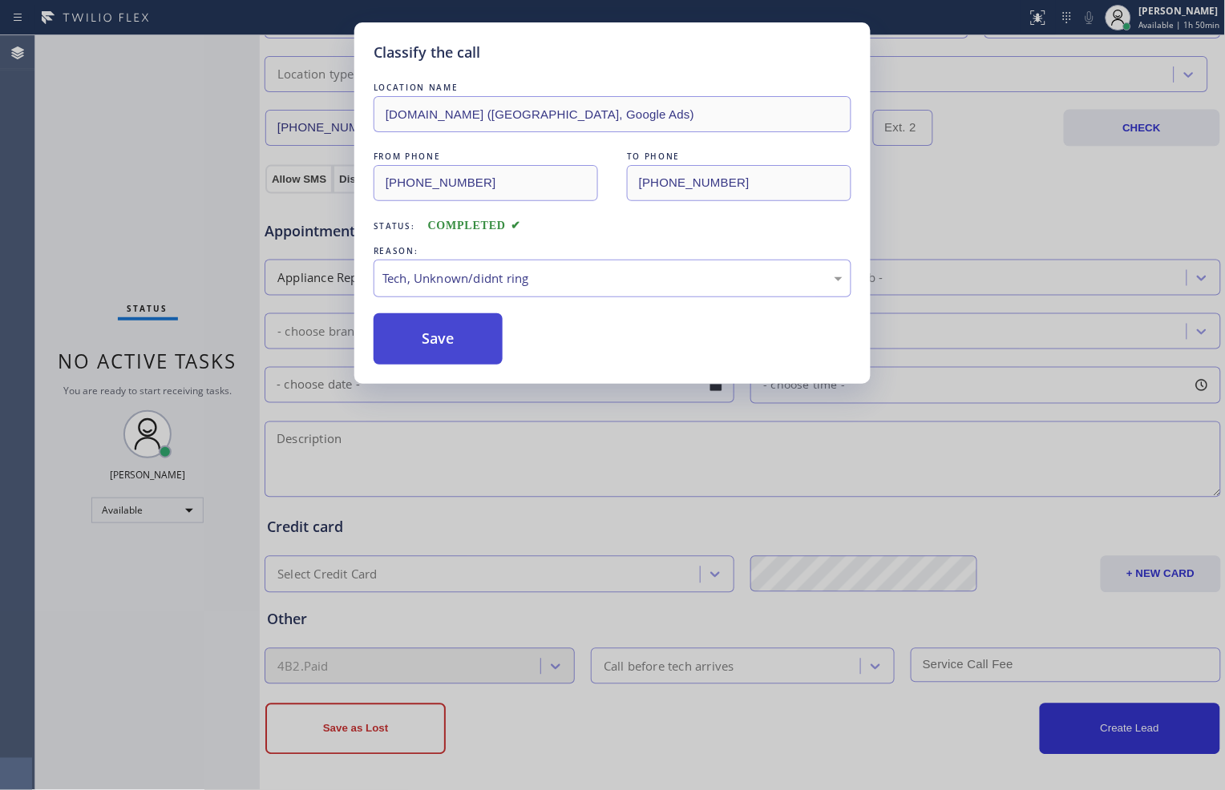
click at [467, 353] on button "Save" at bounding box center [438, 338] width 129 height 51
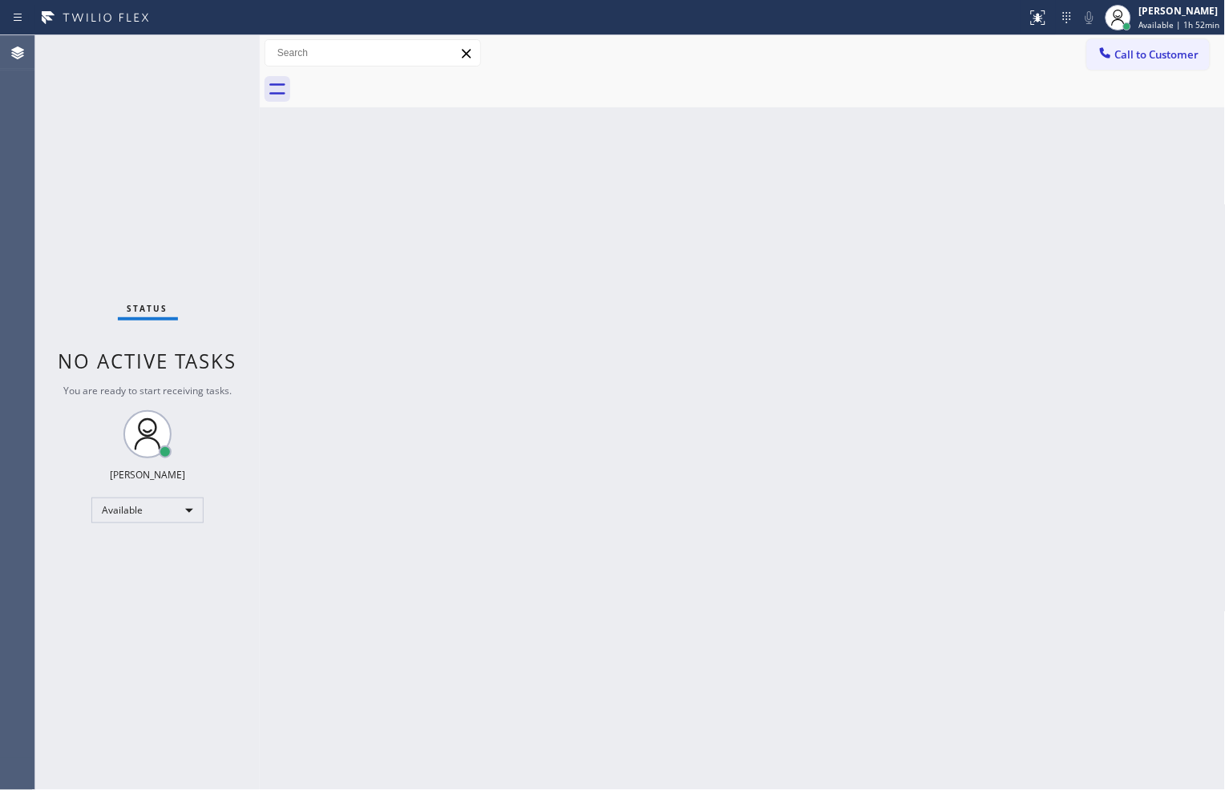
click at [853, 718] on div "Back to Dashboard Change Sender ID Customers Technicians Select a contact Outbo…" at bounding box center [743, 412] width 966 height 755
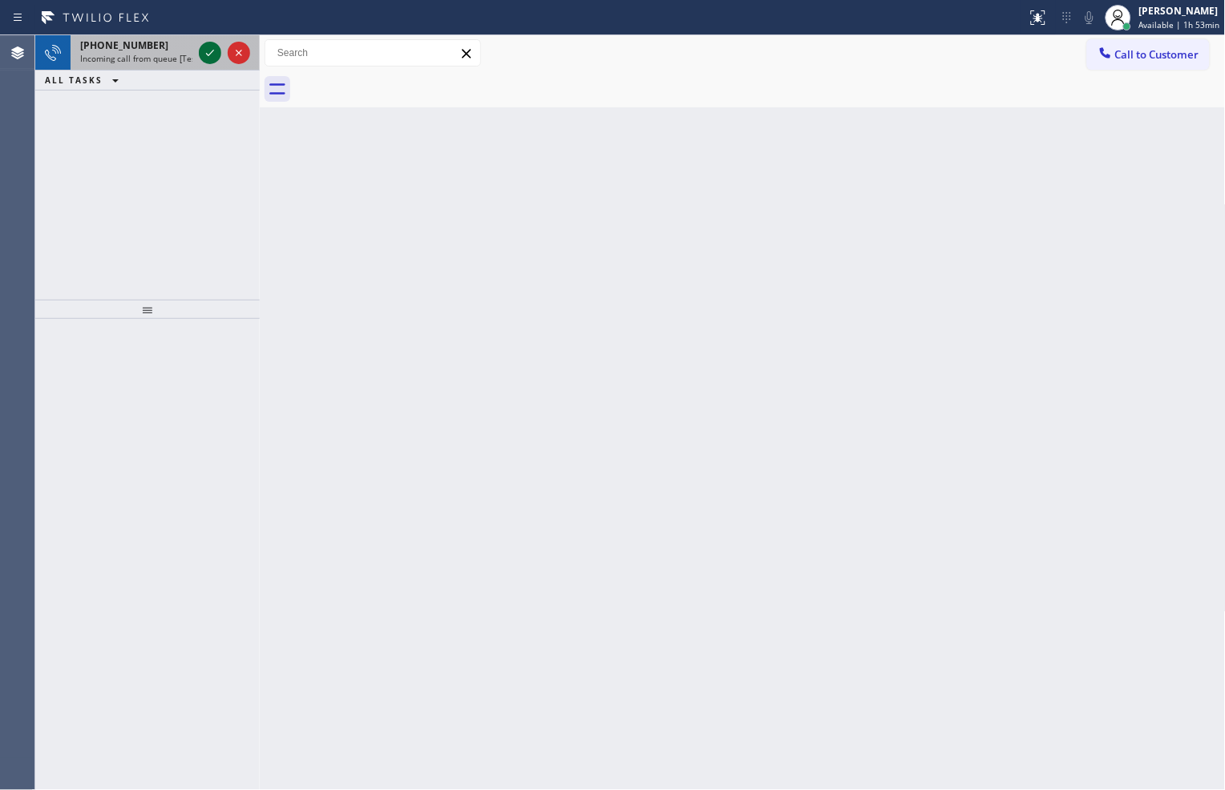
click at [209, 54] on icon at bounding box center [210, 53] width 8 height 6
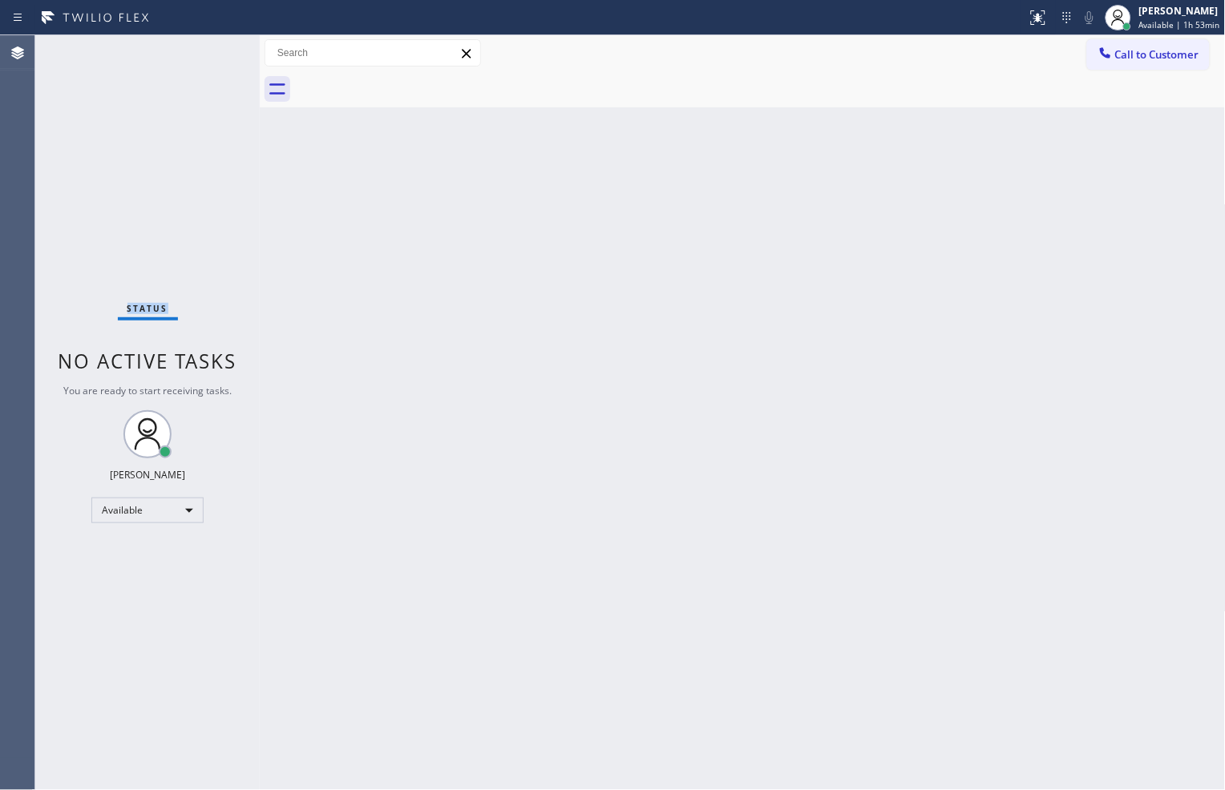
click at [208, 54] on div "Status No active tasks You are ready to start receiving tasks. Zachi Kyte Varon…" at bounding box center [147, 412] width 224 height 755
click at [208, 46] on div "Status No active tasks You are ready to start receiving tasks. Zachi Kyte Varon…" at bounding box center [147, 412] width 224 height 755
click at [211, 57] on div "Status No active tasks You are ready to start receiving tasks. Zachi Kyte Varon…" at bounding box center [147, 412] width 224 height 755
click at [1041, 11] on div at bounding box center [1044, 11] width 6 height 6
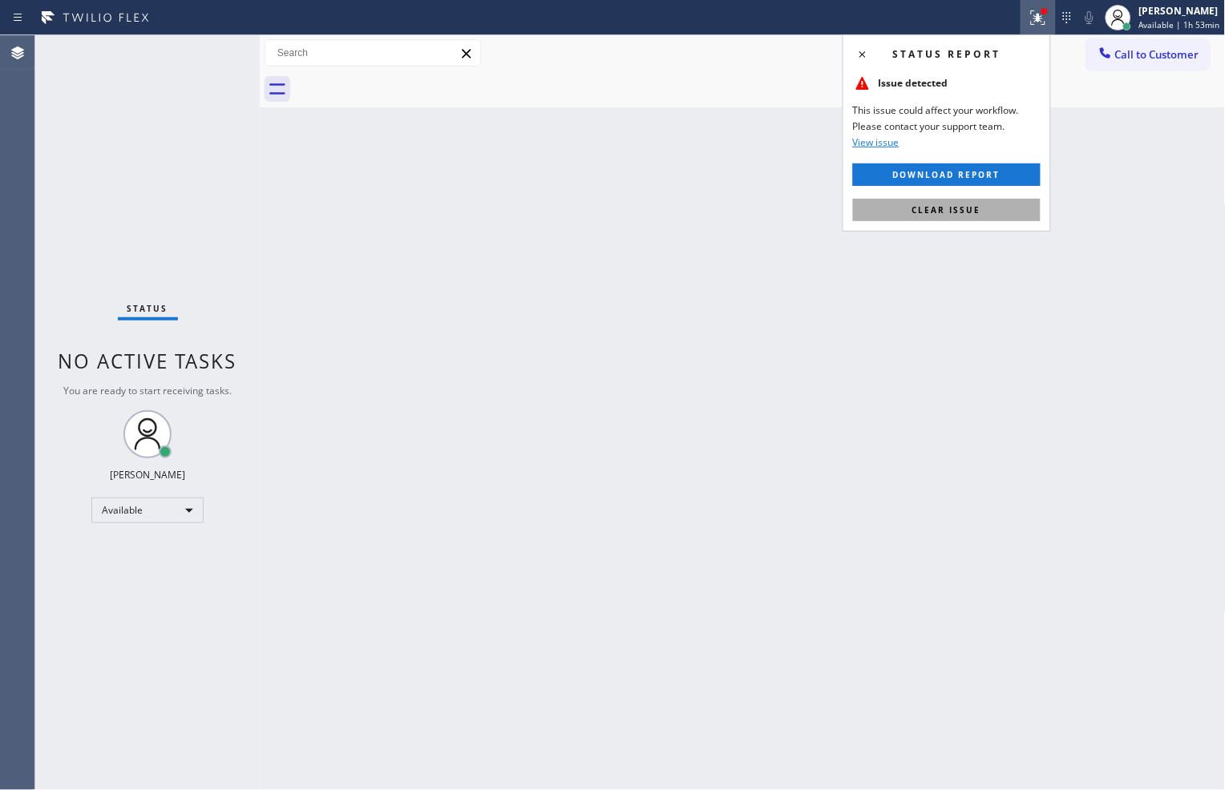
click at [1013, 214] on button "Clear issue" at bounding box center [947, 210] width 188 height 22
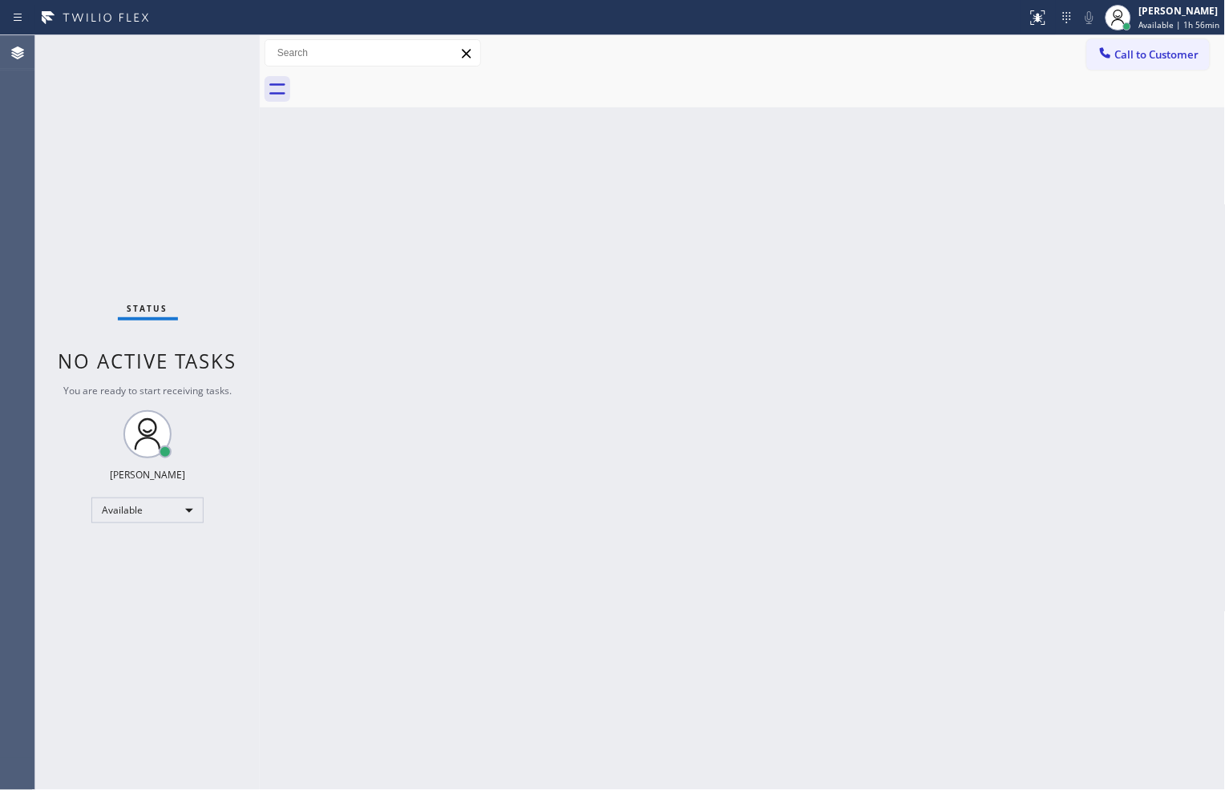
click at [112, 85] on div "Status No active tasks You are ready to start receiving tasks. Zachi Kyte Varon…" at bounding box center [147, 412] width 224 height 755
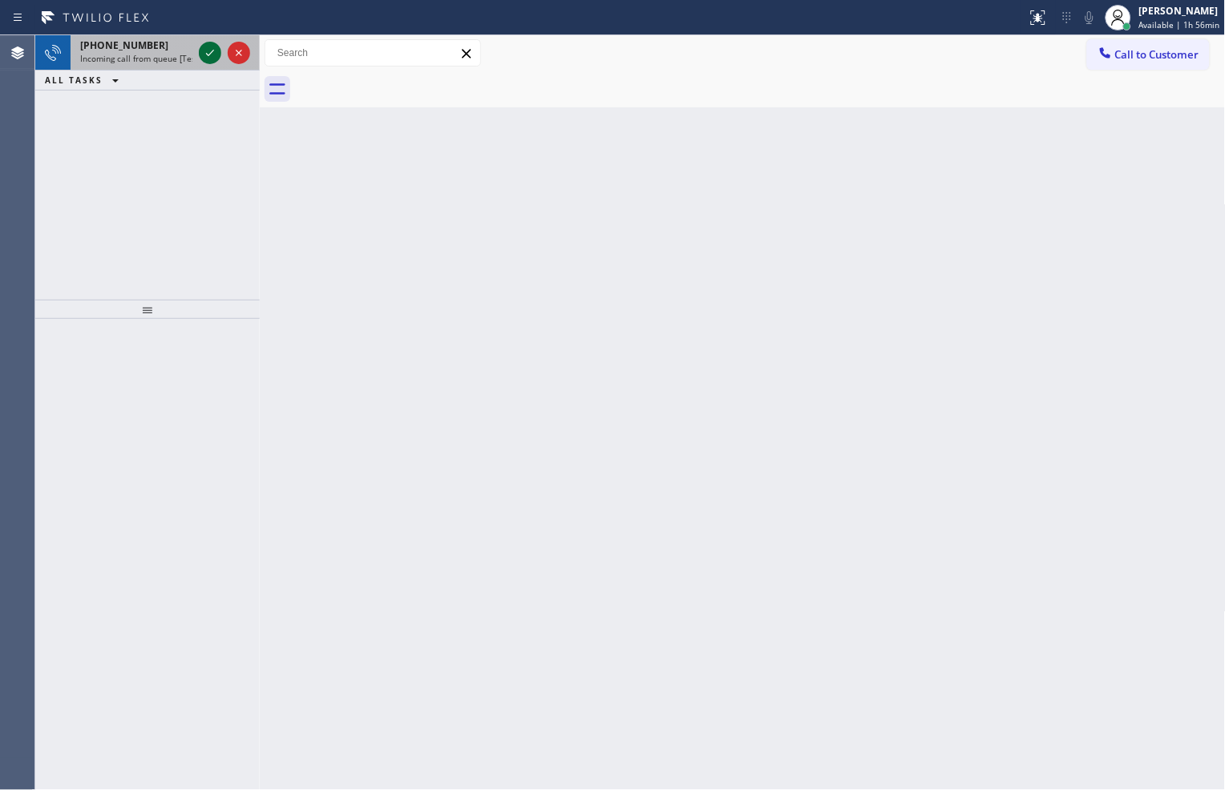
click at [207, 50] on icon at bounding box center [209, 52] width 19 height 19
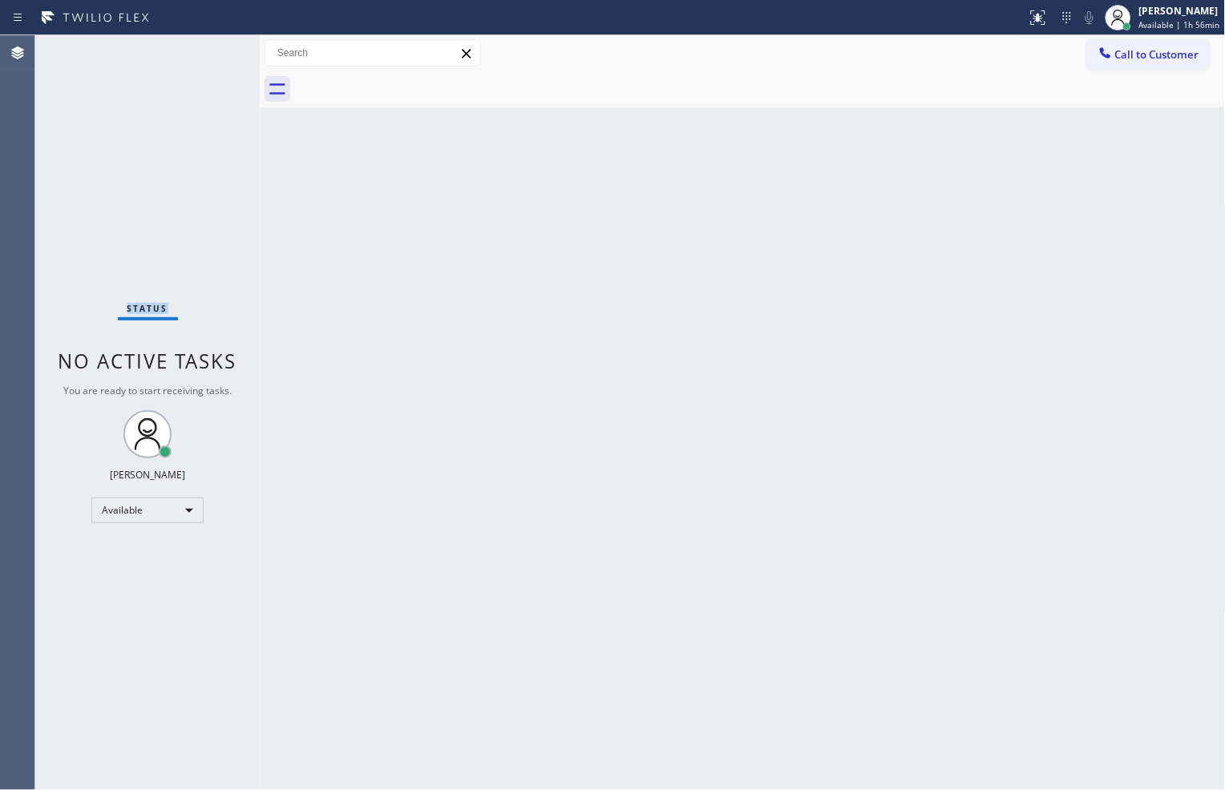
click at [207, 50] on div "Status No active tasks You are ready to start receiving tasks. Zachi Kyte Varon…" at bounding box center [147, 412] width 224 height 755
click at [235, 169] on div "Status No active tasks You are ready to start receiving tasks. Zachi Kyte Varon…" at bounding box center [147, 412] width 224 height 755
click at [1041, 26] on icon at bounding box center [1038, 17] width 19 height 19
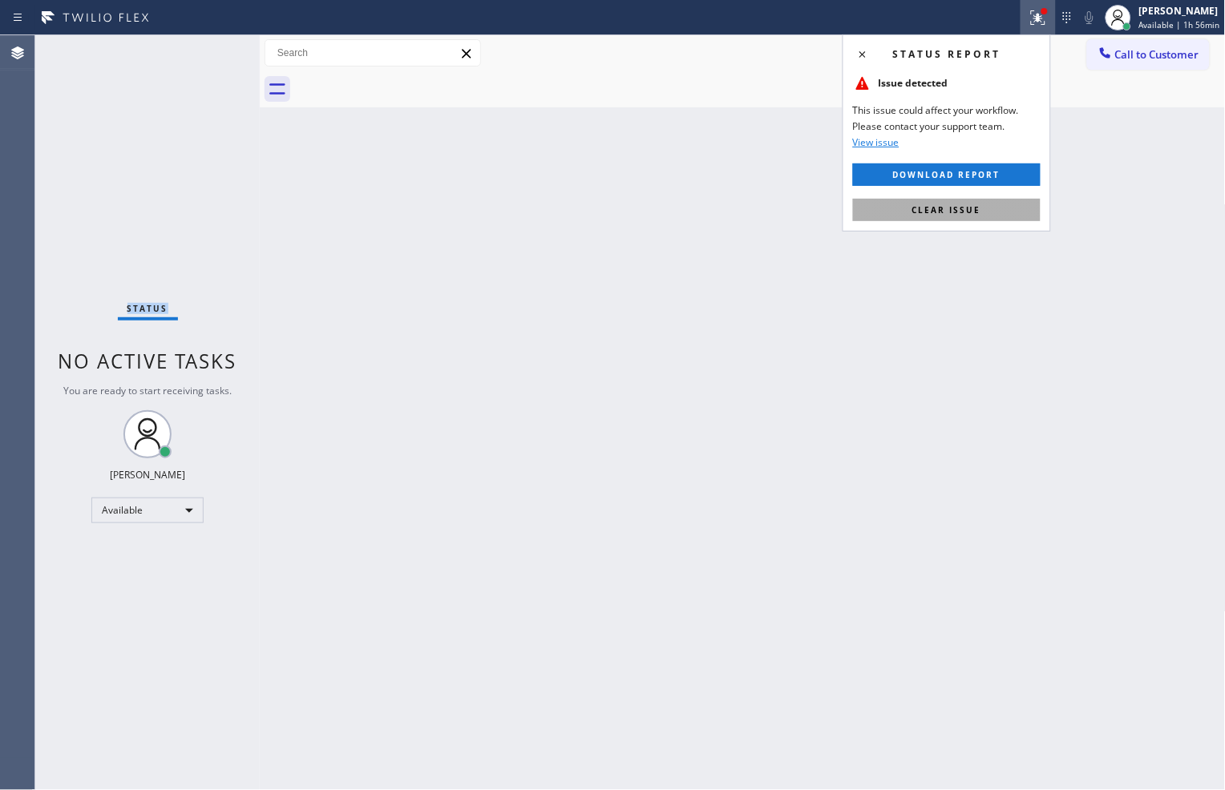
click at [1018, 215] on button "Clear issue" at bounding box center [947, 210] width 188 height 22
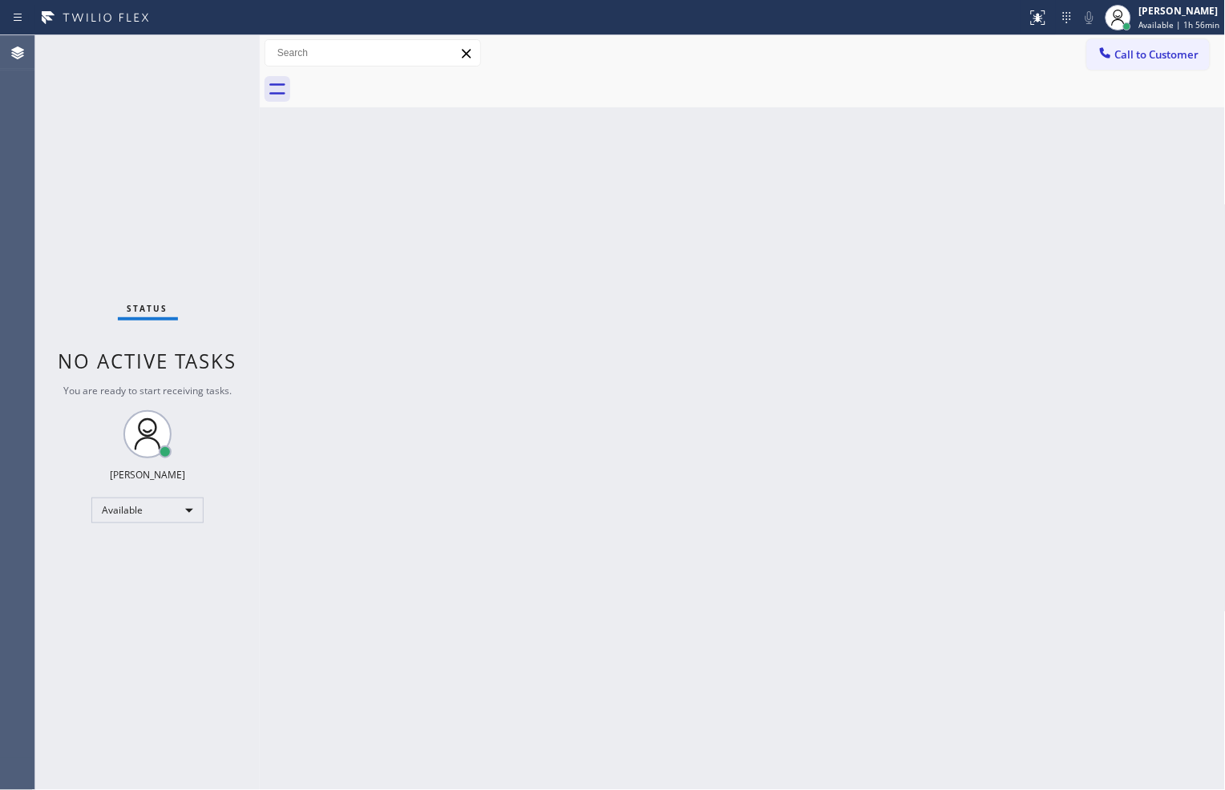
click at [419, 207] on div "Back to Dashboard Change Sender ID Customers Technicians Select a contact Outbo…" at bounding box center [743, 412] width 966 height 755
click at [319, 308] on div "Back to Dashboard Change Sender ID Customers Technicians Select a contact Outbo…" at bounding box center [743, 412] width 966 height 755
click at [149, 232] on div "Status No active tasks You are ready to start receiving tasks. Zachi Kyte Varon…" at bounding box center [147, 412] width 224 height 755
click at [876, 676] on div "Back to Dashboard Change Sender ID Customers Technicians Select a contact Outbo…" at bounding box center [743, 412] width 966 height 755
click at [872, 678] on div "Back to Dashboard Change Sender ID Customers Technicians Select a contact Outbo…" at bounding box center [743, 412] width 966 height 755
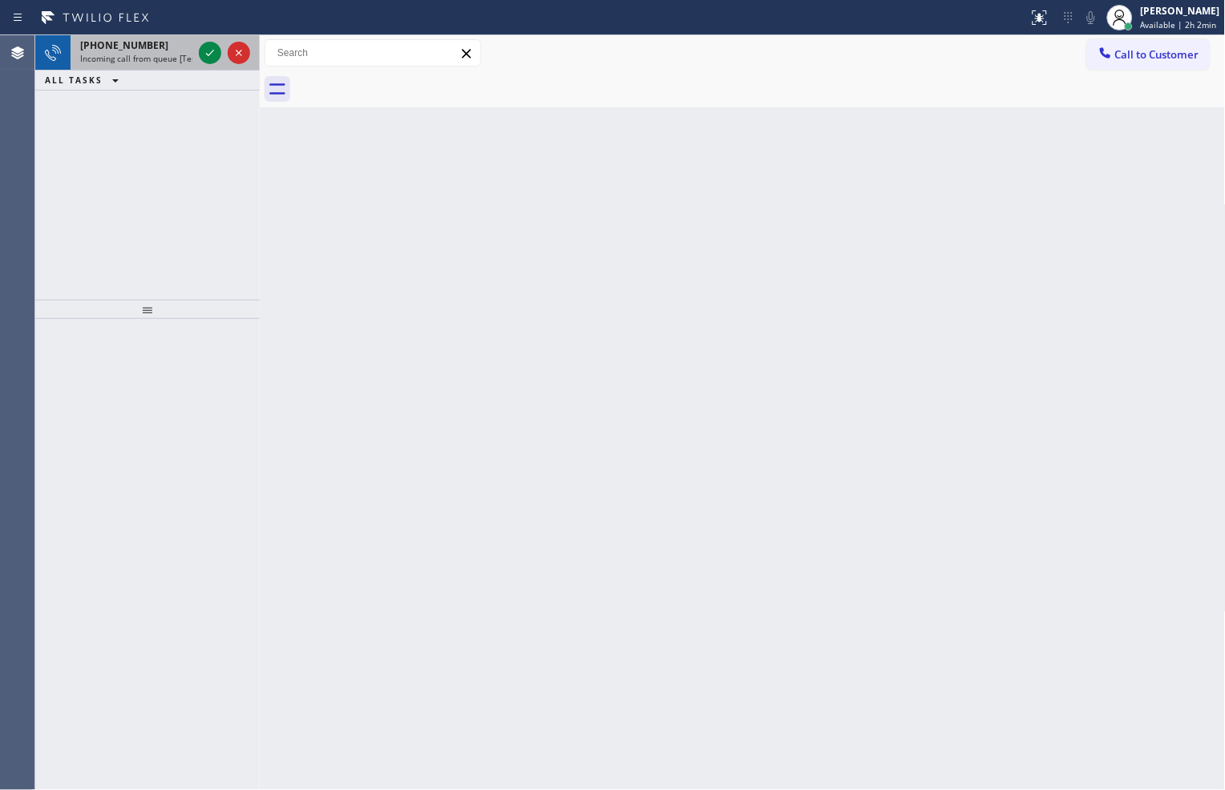
click at [211, 64] on div at bounding box center [225, 52] width 58 height 35
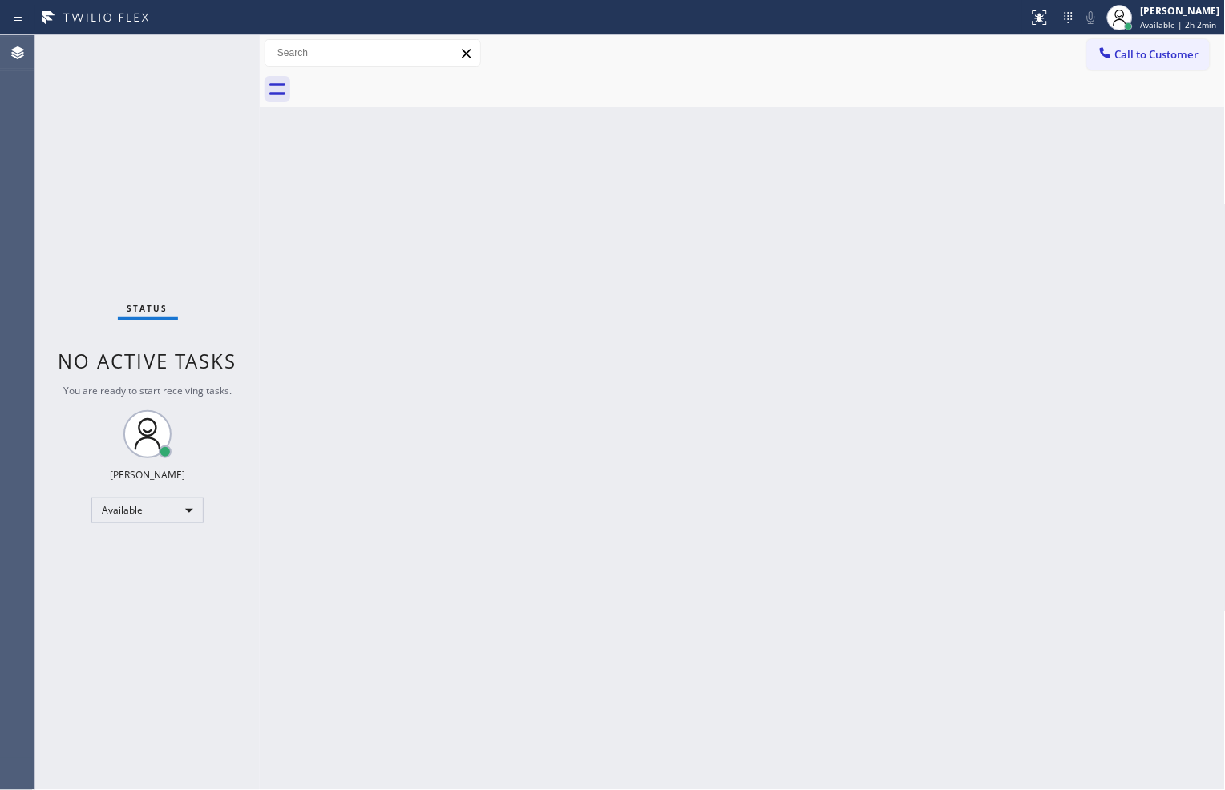
click at [211, 64] on div "Status No active tasks You are ready to start receiving tasks. Zachi Kyte Varon…" at bounding box center [147, 412] width 224 height 755
click at [277, 196] on div "Back to Dashboard Change Sender ID Customers Technicians Select a contact Outbo…" at bounding box center [743, 412] width 966 height 755
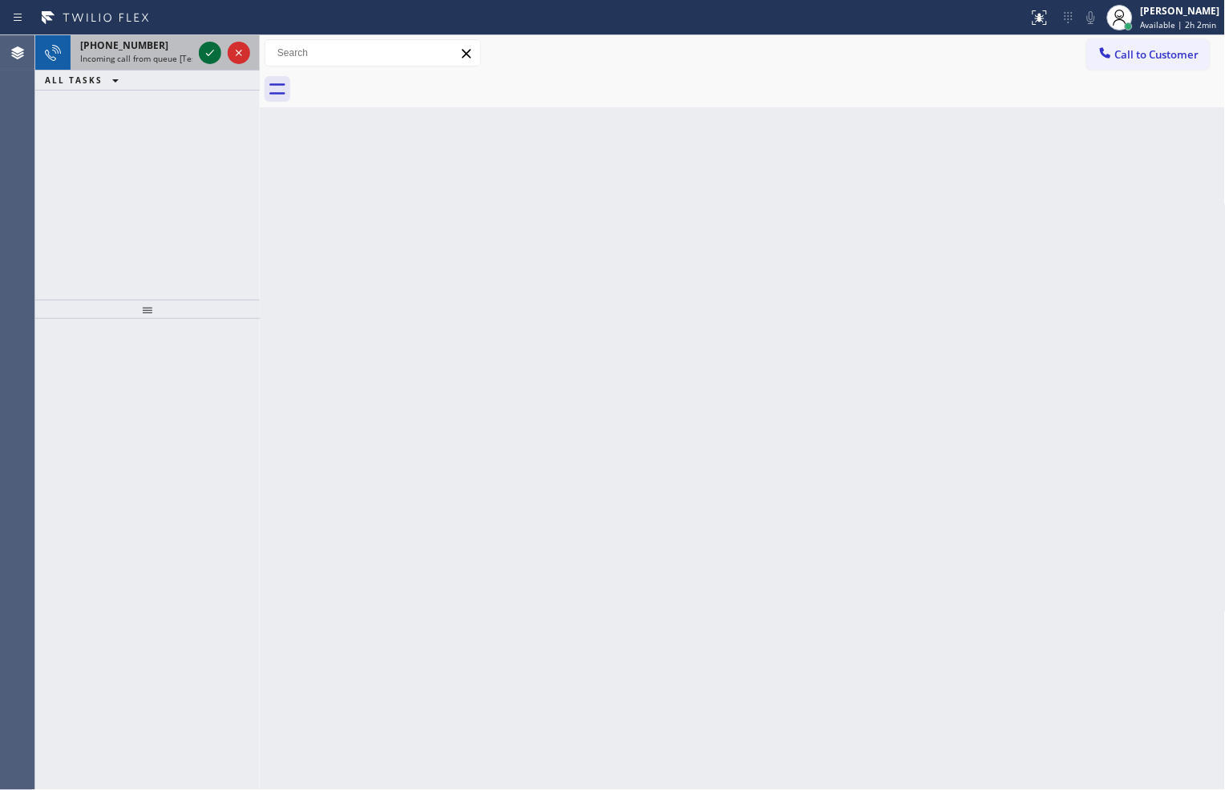
click at [200, 45] on icon at bounding box center [209, 52] width 19 height 19
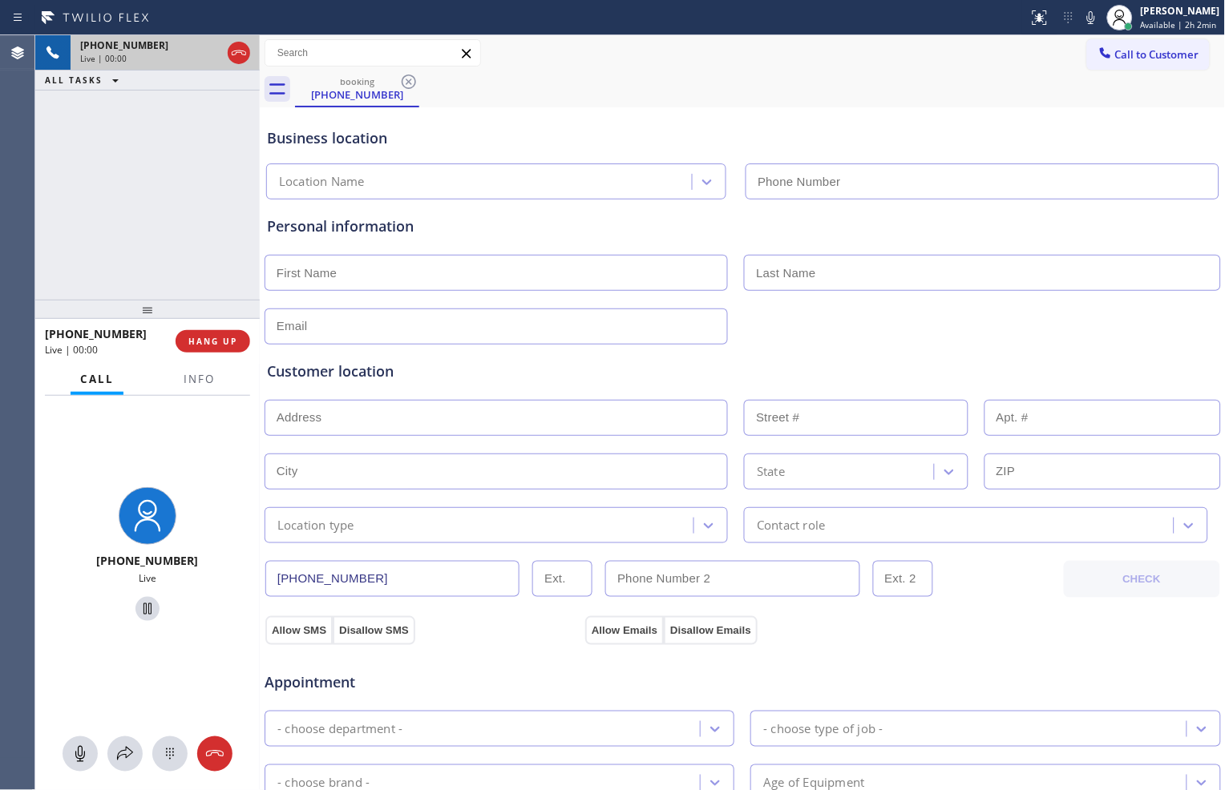
type input "(480) 680-9894"
click at [231, 336] on span "HANG UP" at bounding box center [212, 341] width 49 height 11
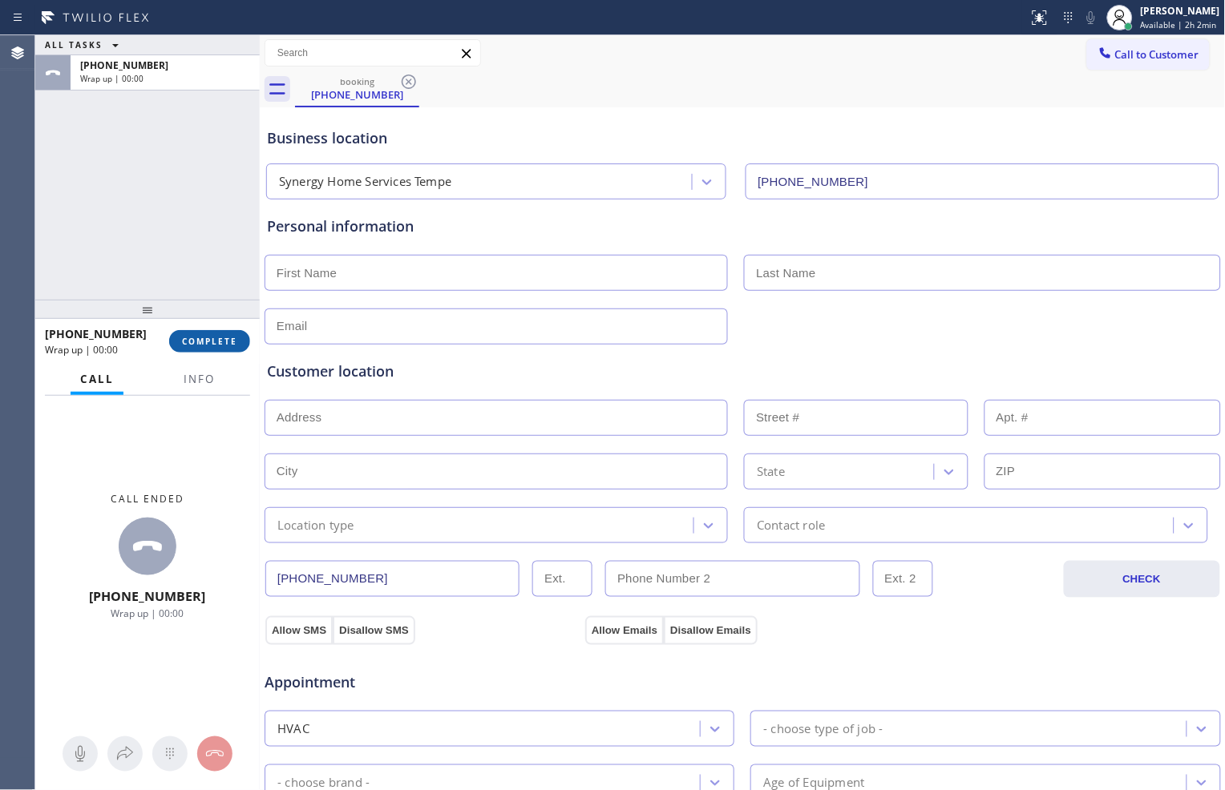
click at [232, 336] on span "COMPLETE" at bounding box center [209, 341] width 55 height 11
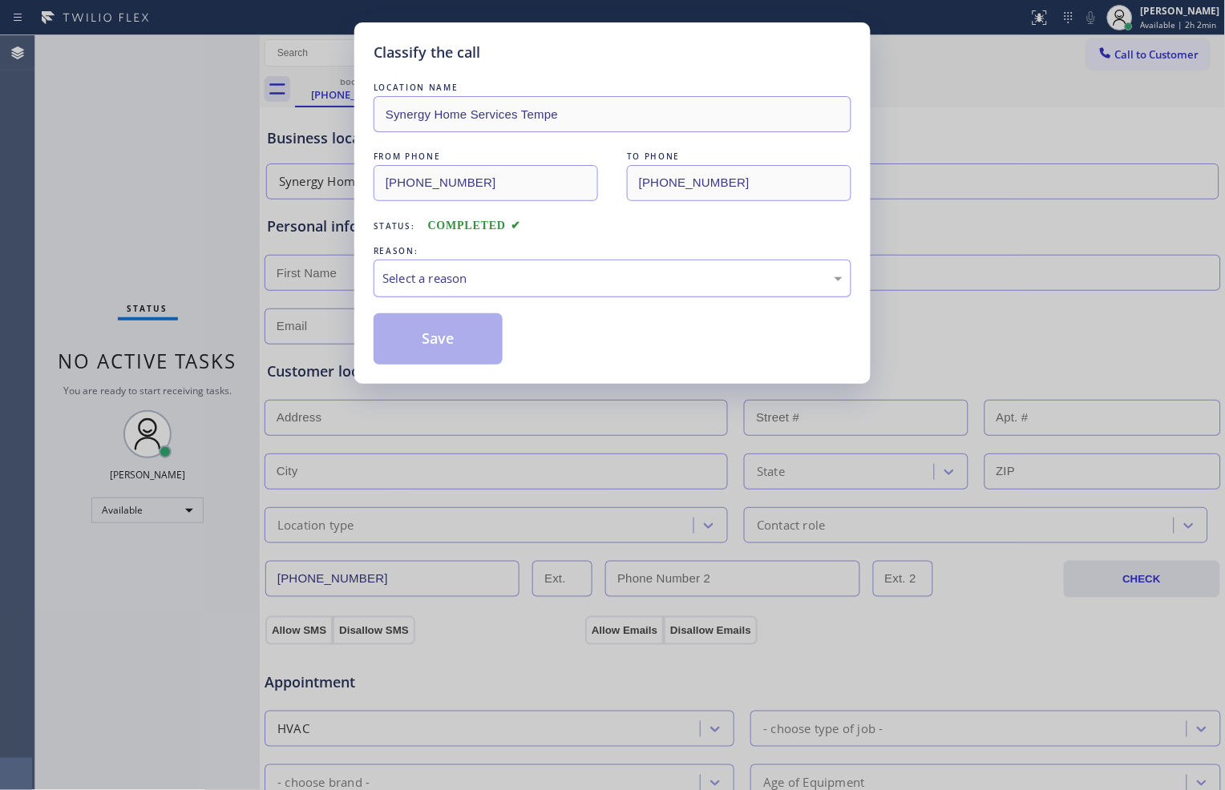
click at [540, 282] on div "Select a reason" at bounding box center [612, 278] width 460 height 18
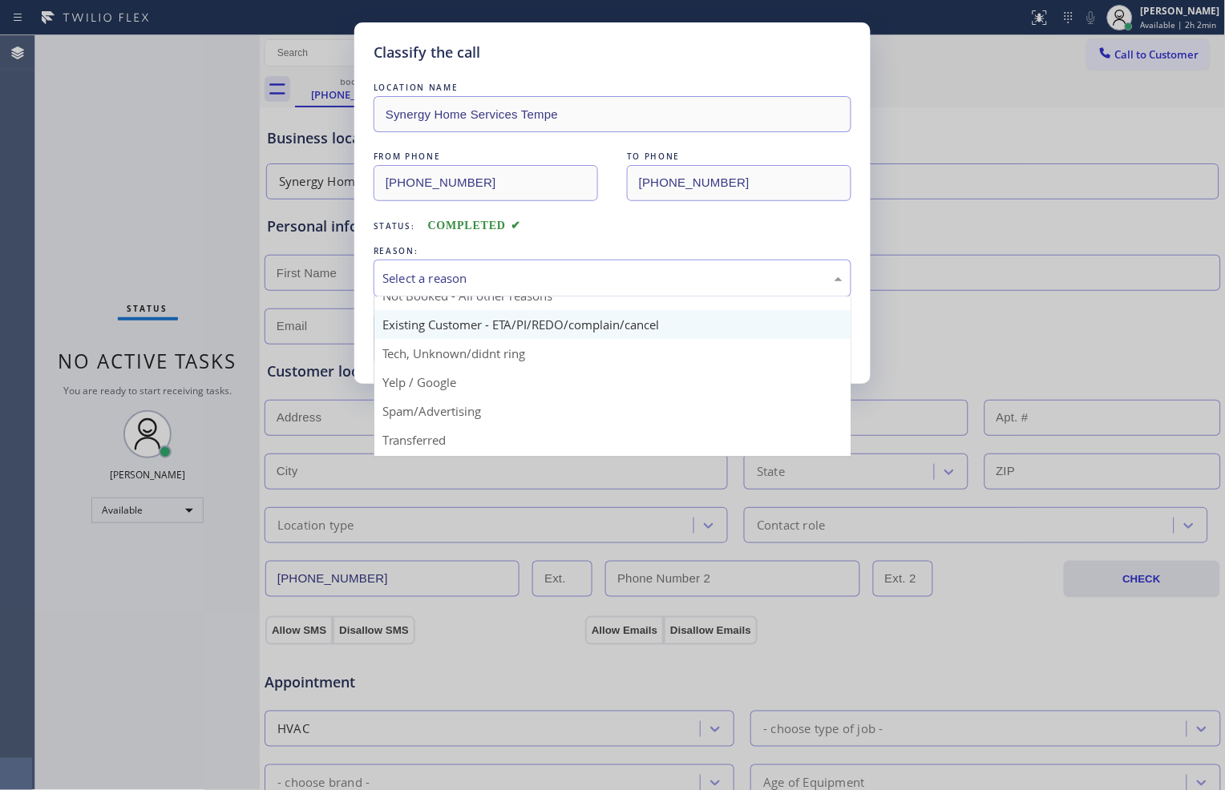
scroll to position [89, 0]
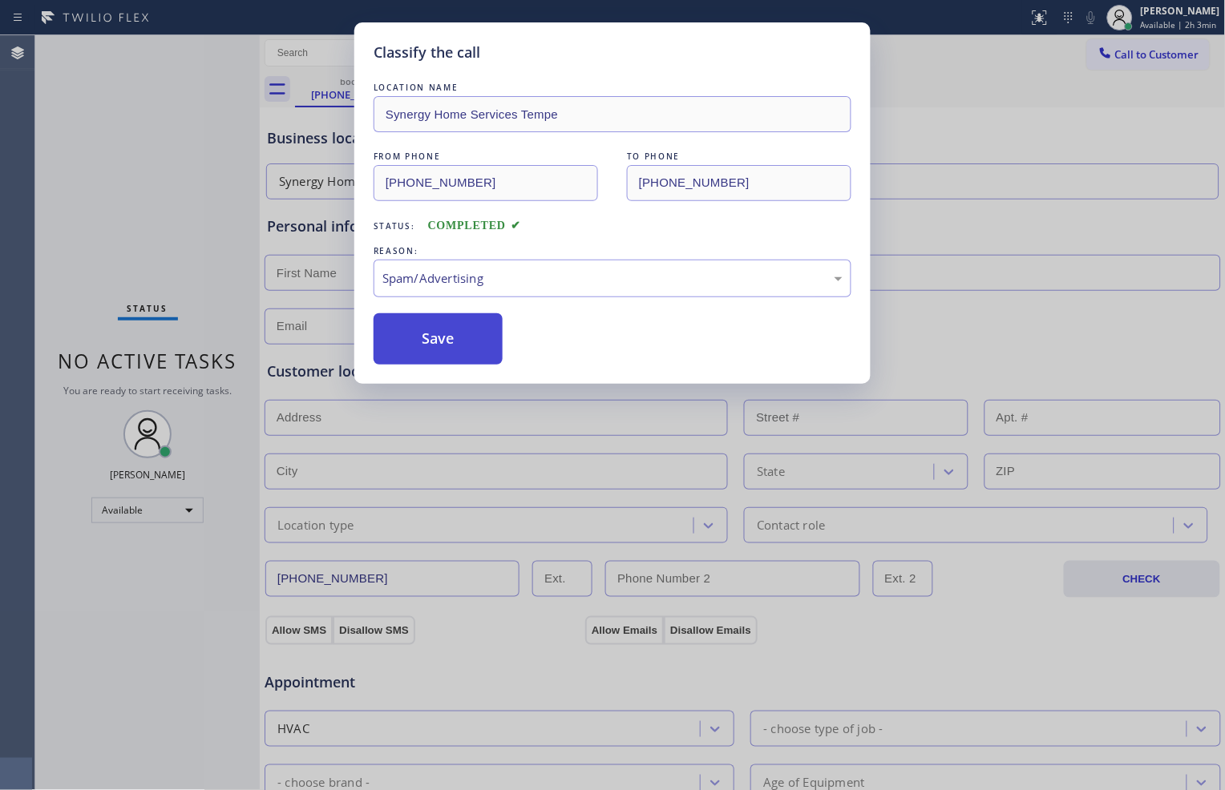
click at [407, 338] on button "Save" at bounding box center [438, 338] width 129 height 51
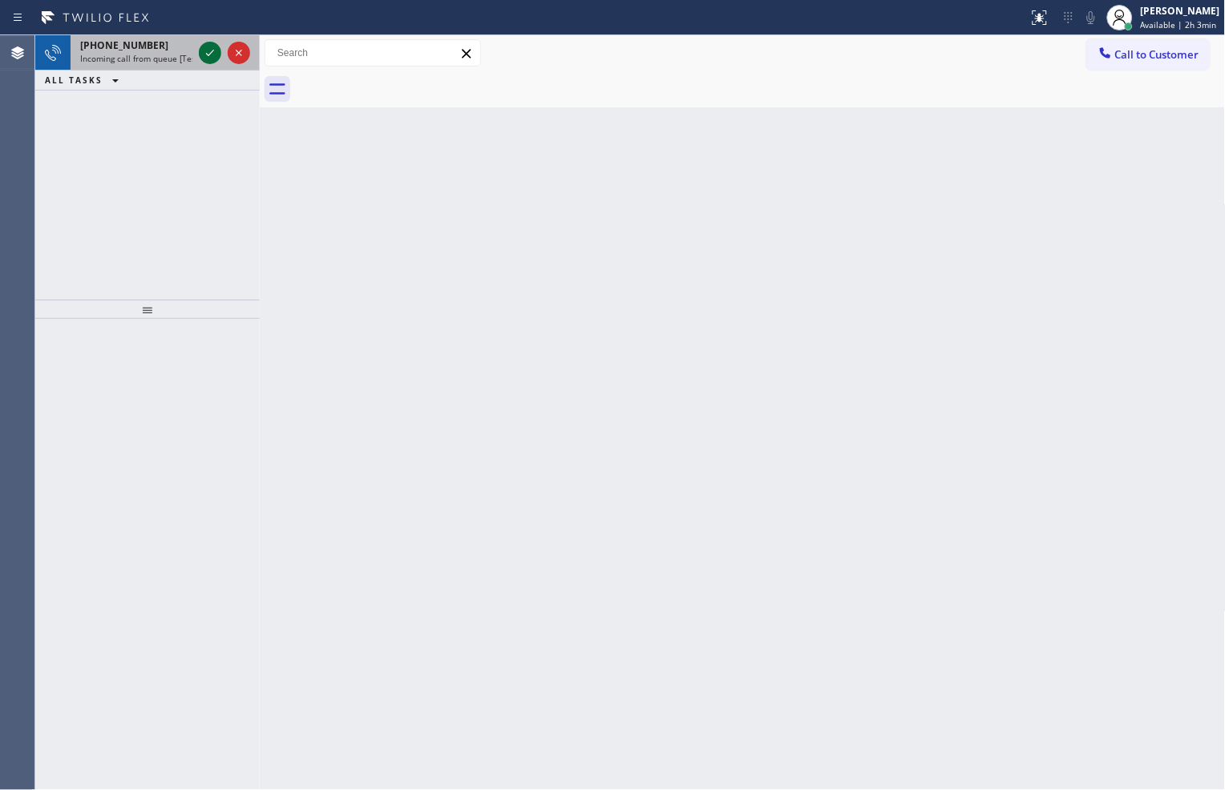
click at [212, 51] on icon at bounding box center [210, 53] width 8 height 6
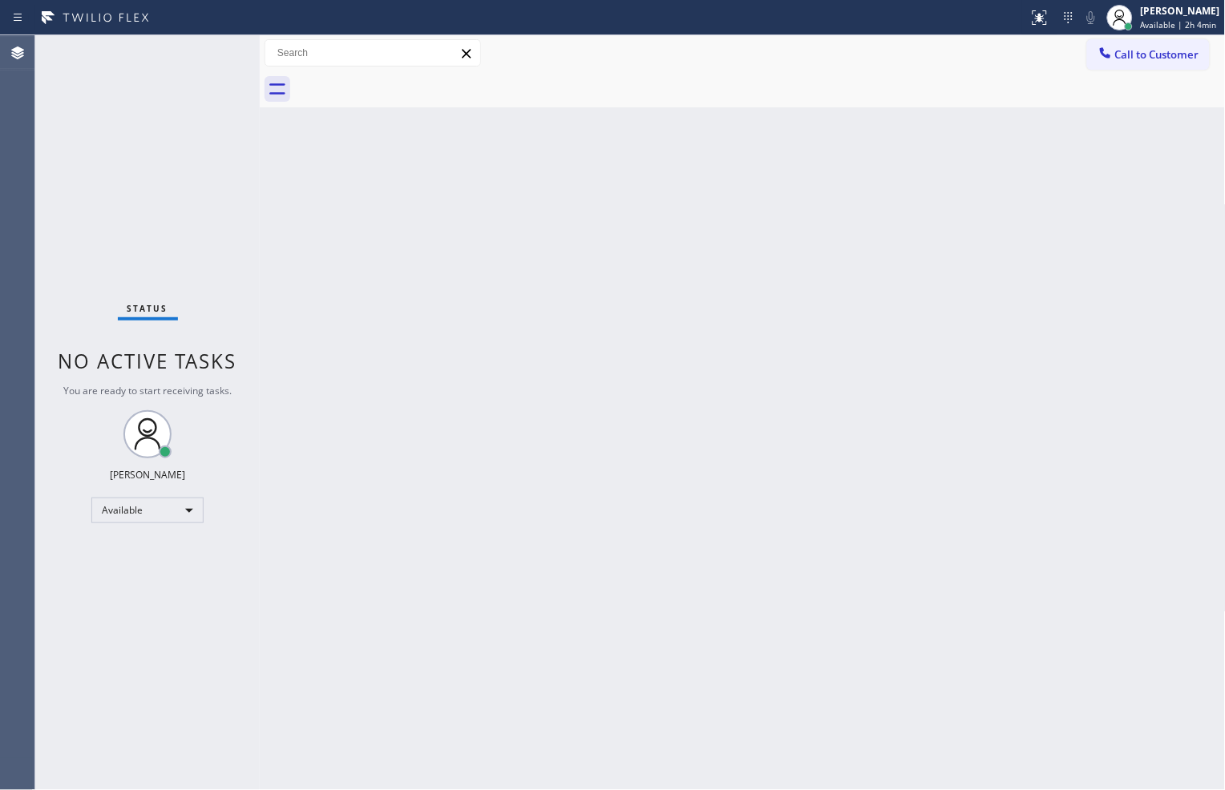
click at [212, 51] on div "Status No active tasks You are ready to start receiving tasks. Zachi Kyte Varon…" at bounding box center [147, 412] width 224 height 755
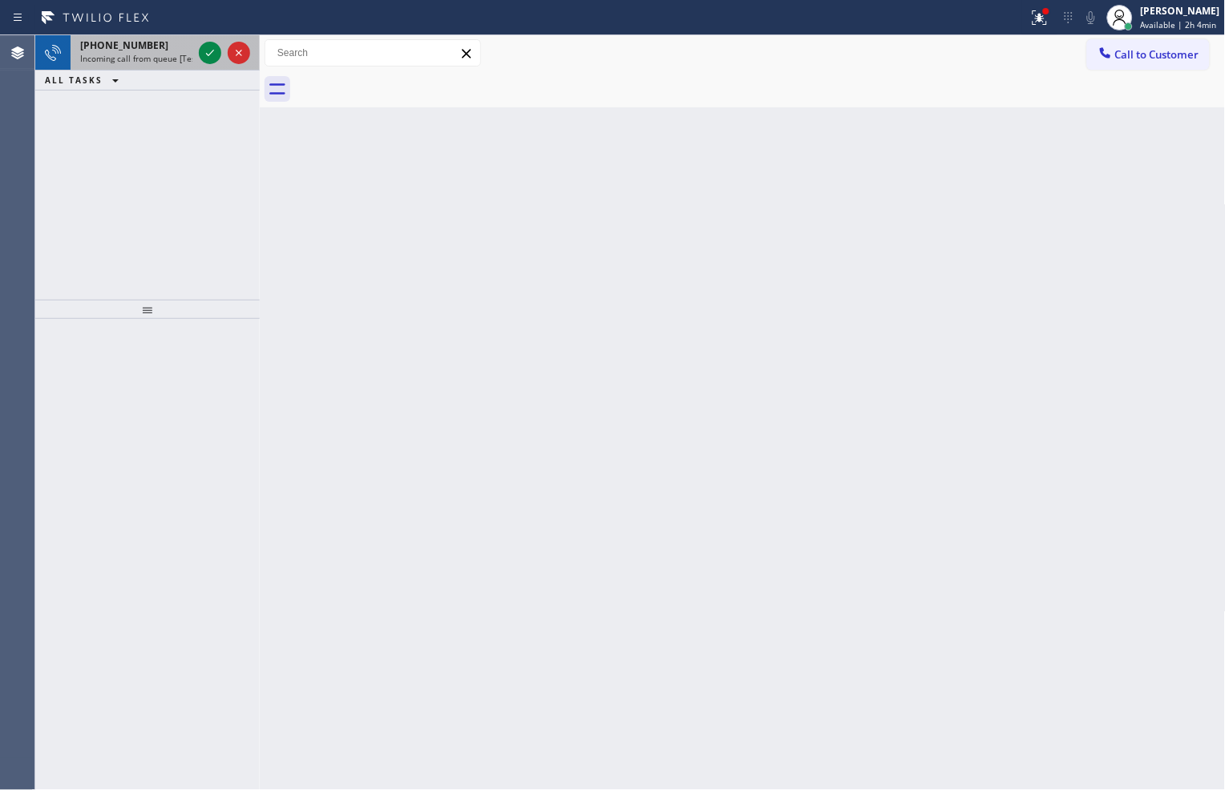
click at [203, 41] on div at bounding box center [225, 52] width 58 height 35
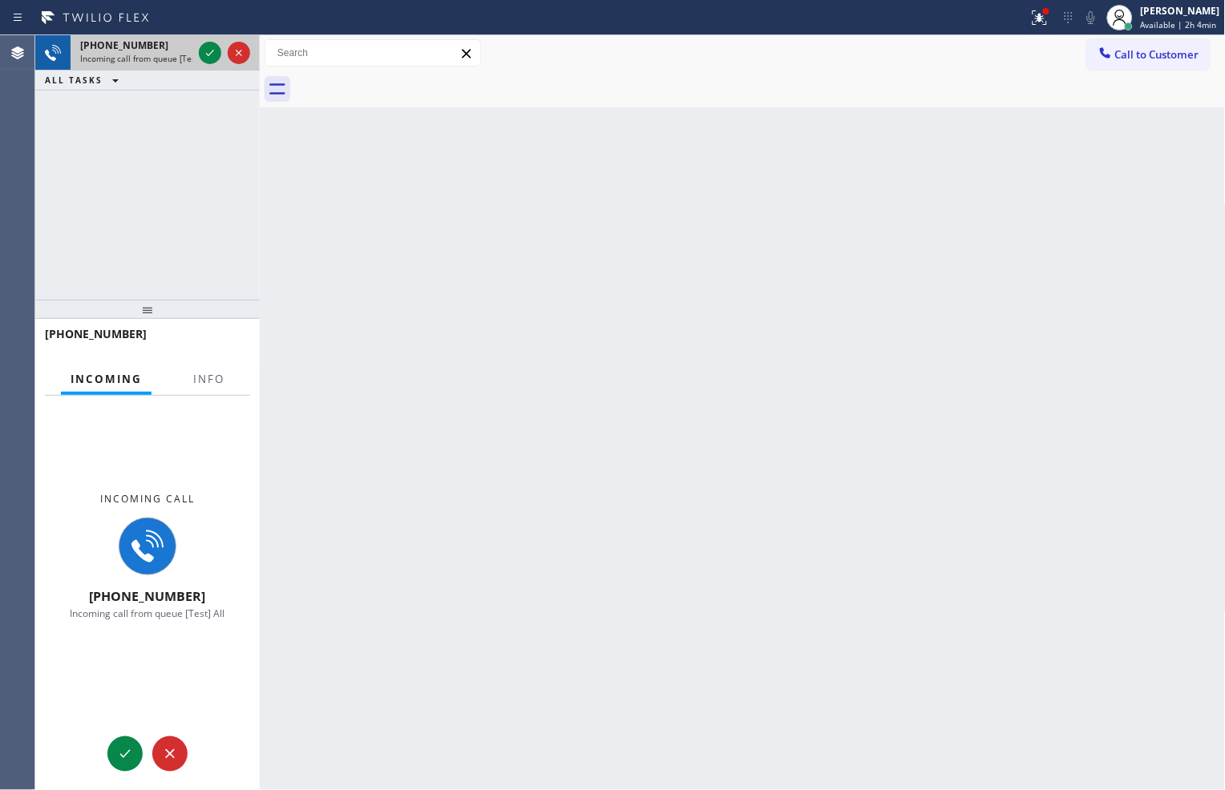
click at [203, 41] on div at bounding box center [225, 52] width 58 height 35
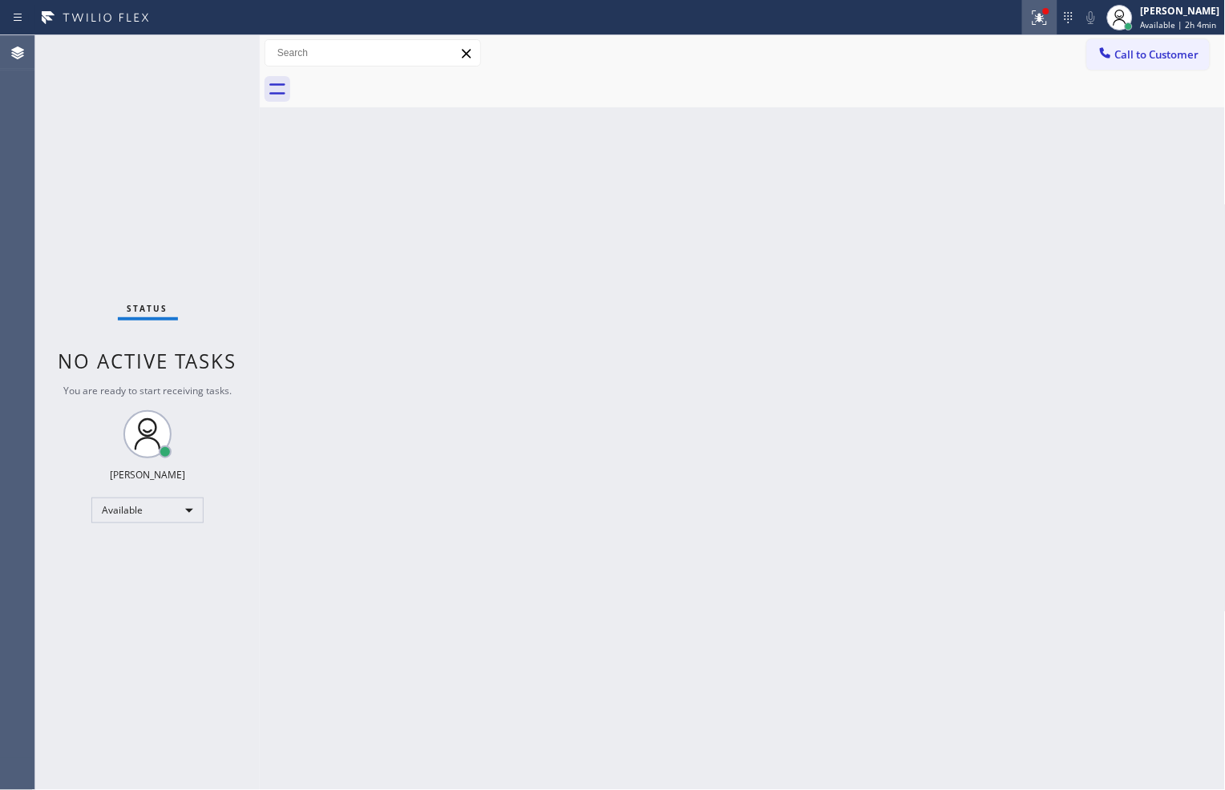
click at [1032, 22] on icon at bounding box center [1039, 17] width 19 height 19
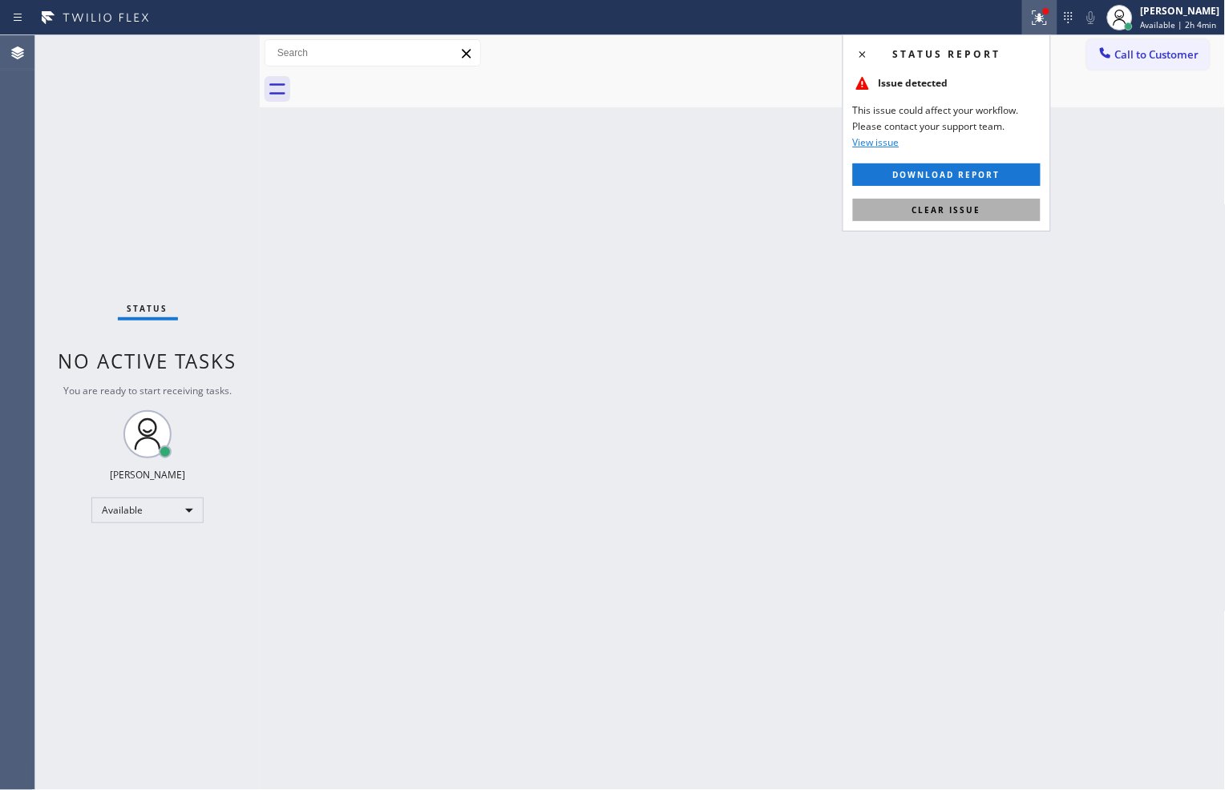
click at [1007, 204] on button "Clear issue" at bounding box center [947, 210] width 188 height 22
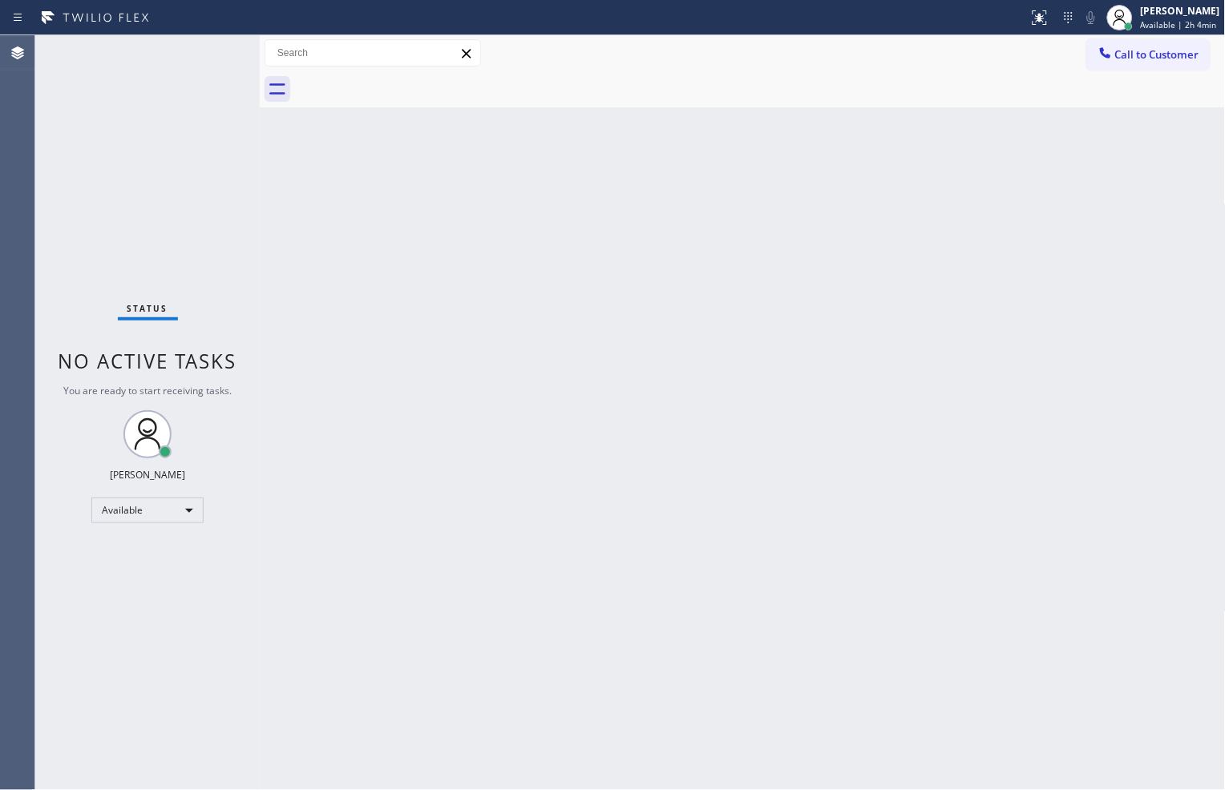
click at [198, 49] on div "Status No active tasks You are ready to start receiving tasks. Zachi Kyte Varon…" at bounding box center [147, 412] width 224 height 755
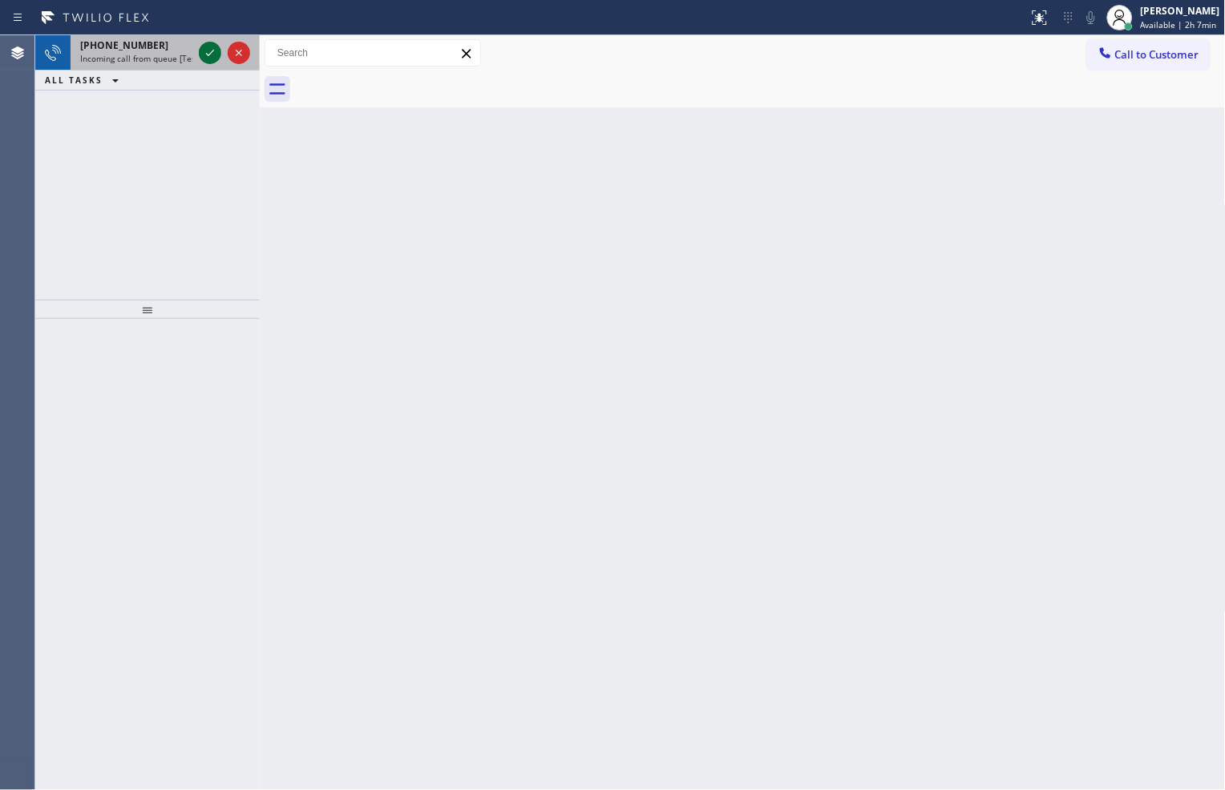
click at [203, 56] on icon at bounding box center [209, 52] width 19 height 19
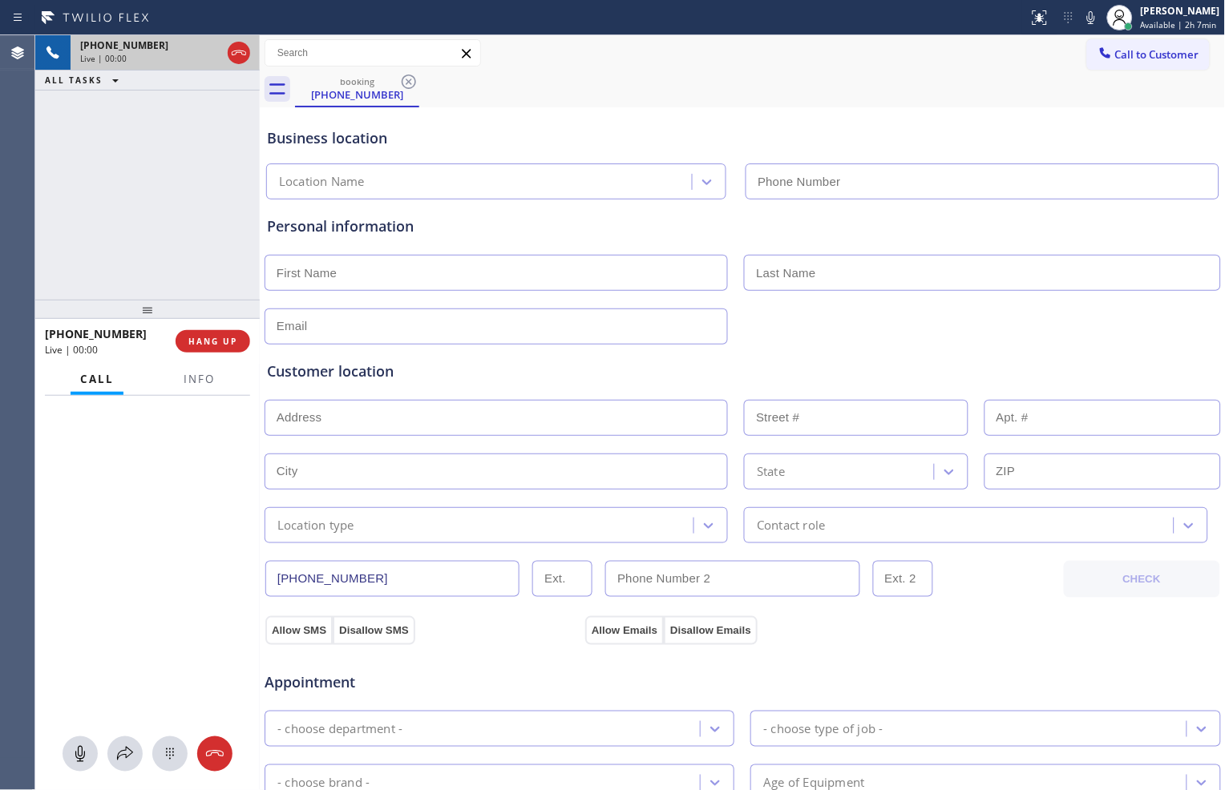
type input "(888) 859-4448"
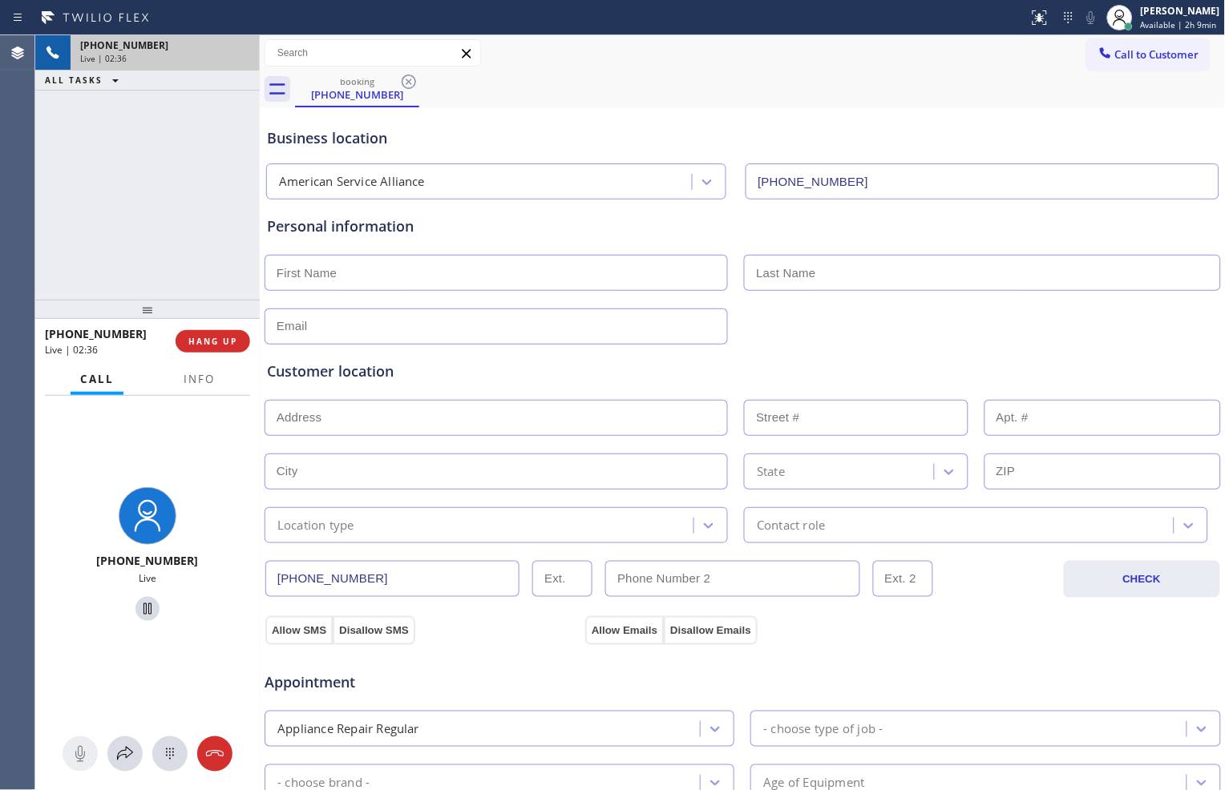
click at [609, 269] on input "text" at bounding box center [496, 273] width 463 height 36
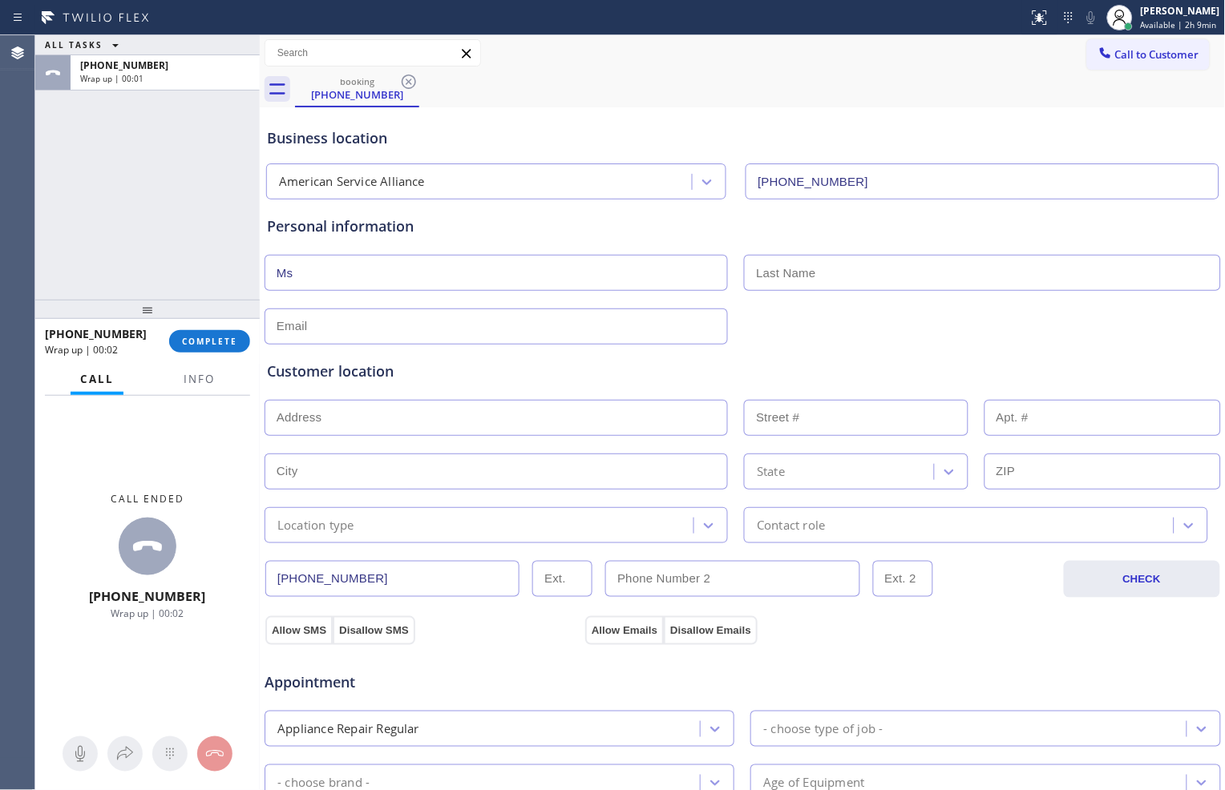
type input "Ms"
click at [588, 317] on input "text" at bounding box center [496, 327] width 463 height 36
type input "no@gmail.com"
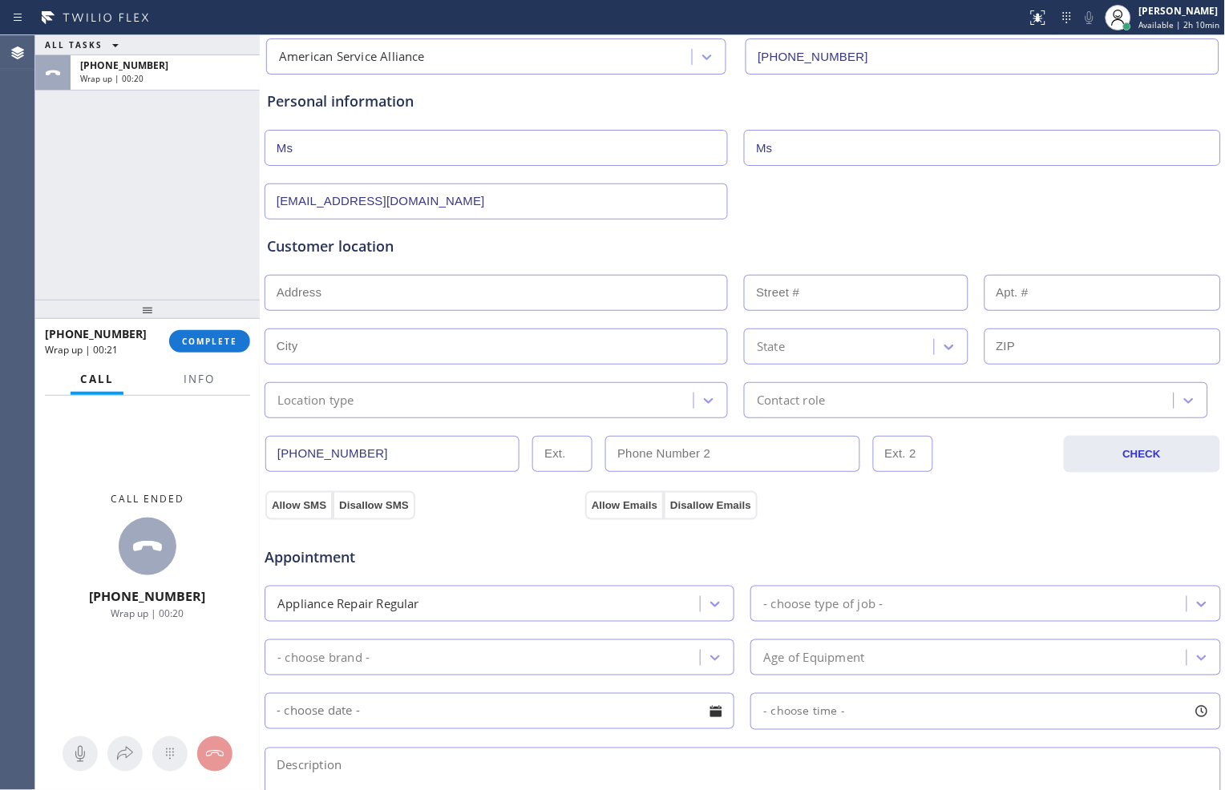
scroll to position [95, 0]
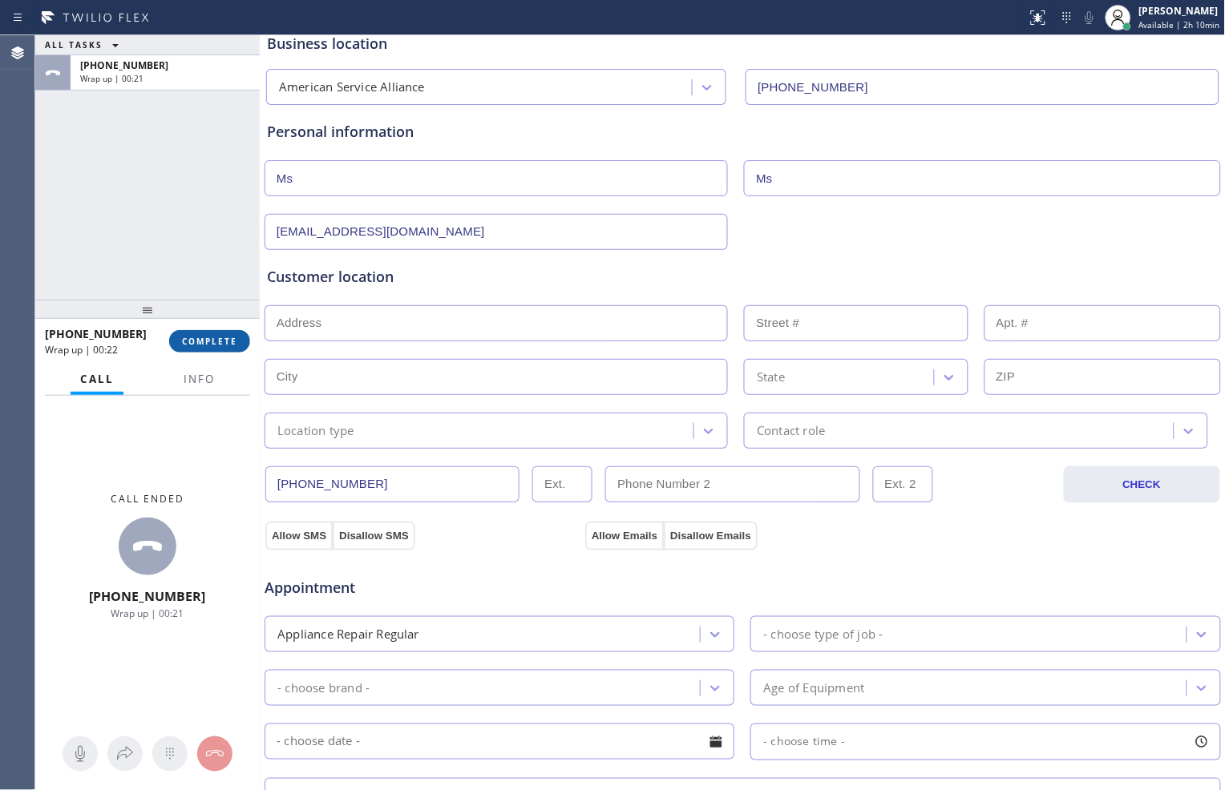
click at [229, 343] on span "COMPLETE" at bounding box center [209, 341] width 55 height 11
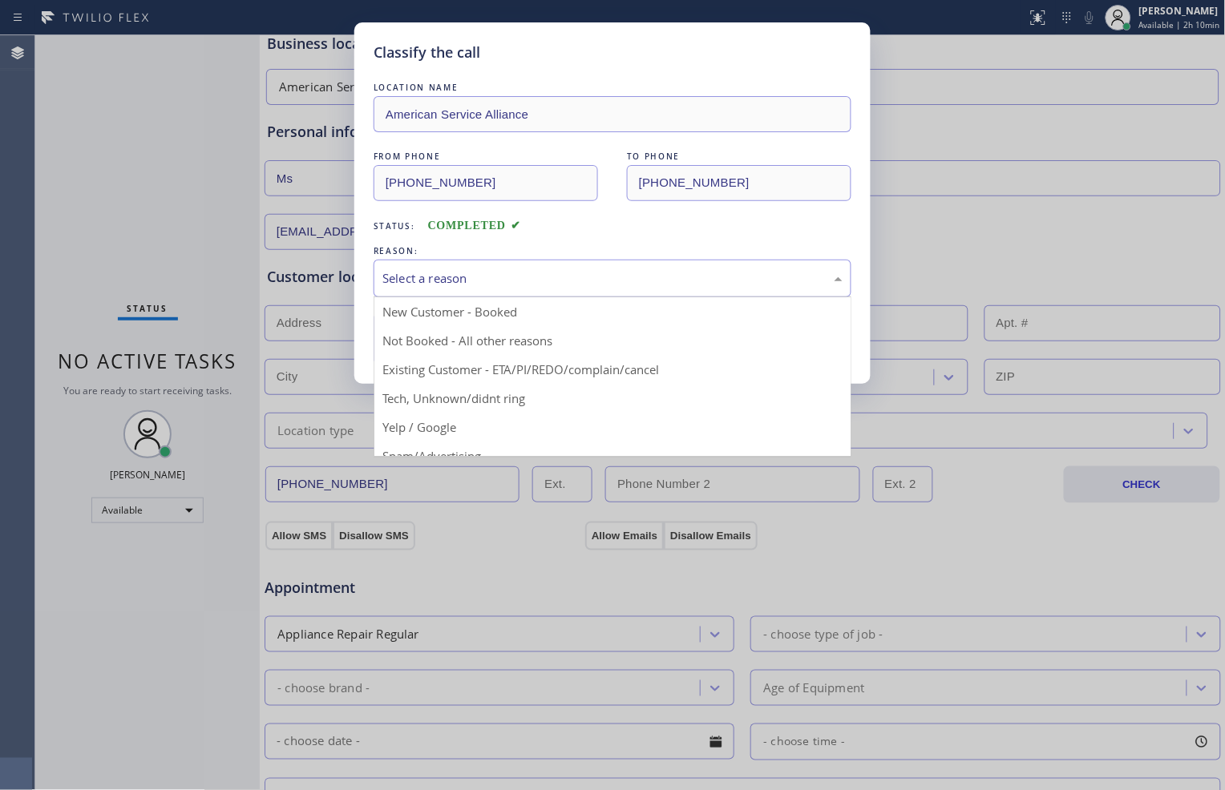
click at [648, 283] on div "Select a reason" at bounding box center [612, 278] width 460 height 18
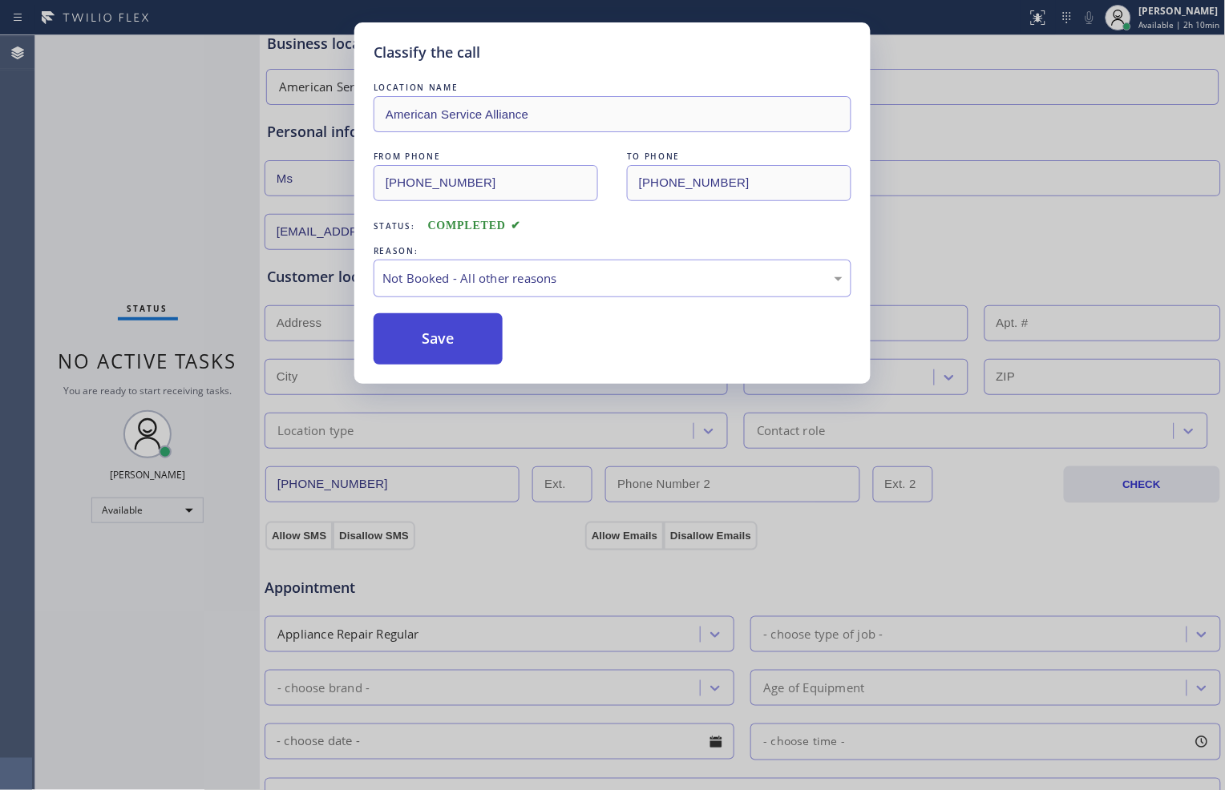
click at [466, 348] on button "Save" at bounding box center [438, 338] width 129 height 51
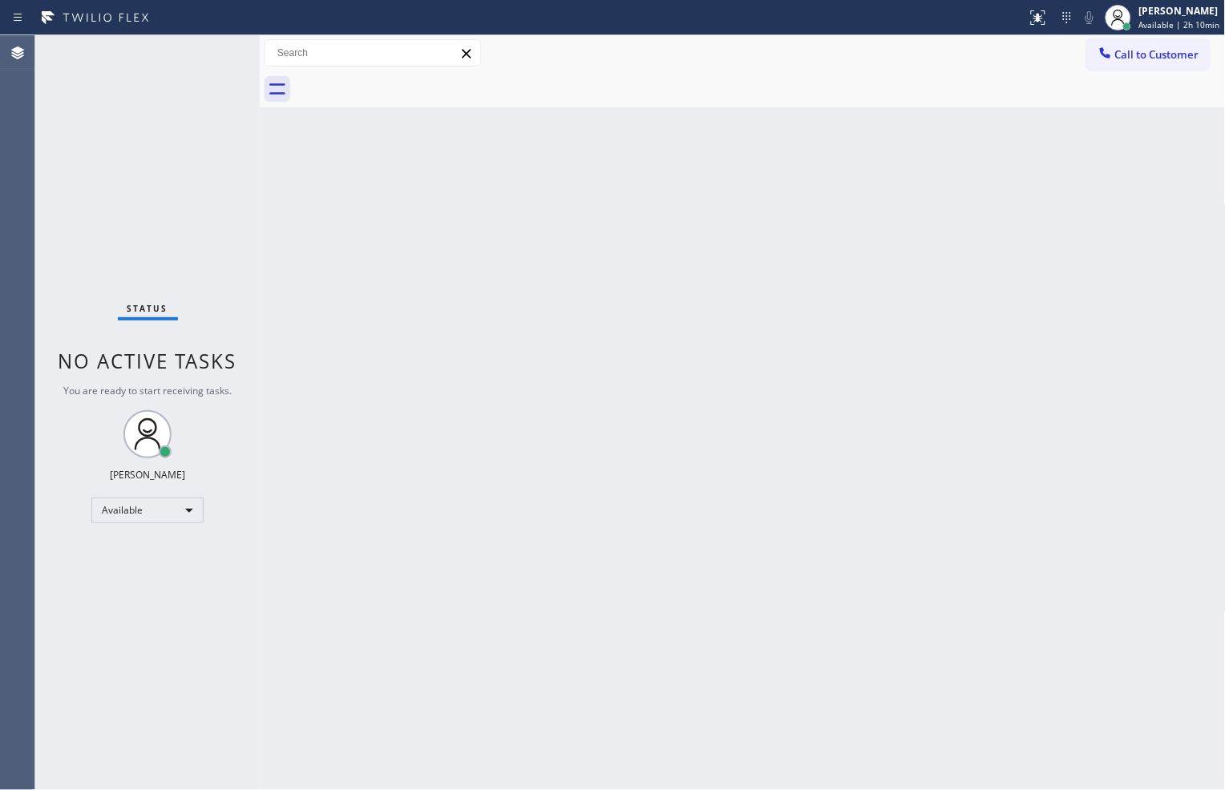
click at [131, 119] on div "Status No active tasks You are ready to start receiving tasks. Zachi Kyte Varon…" at bounding box center [147, 412] width 224 height 755
click at [171, 502] on div "Available" at bounding box center [147, 511] width 112 height 26
click at [168, 587] on li "Break" at bounding box center [146, 592] width 109 height 19
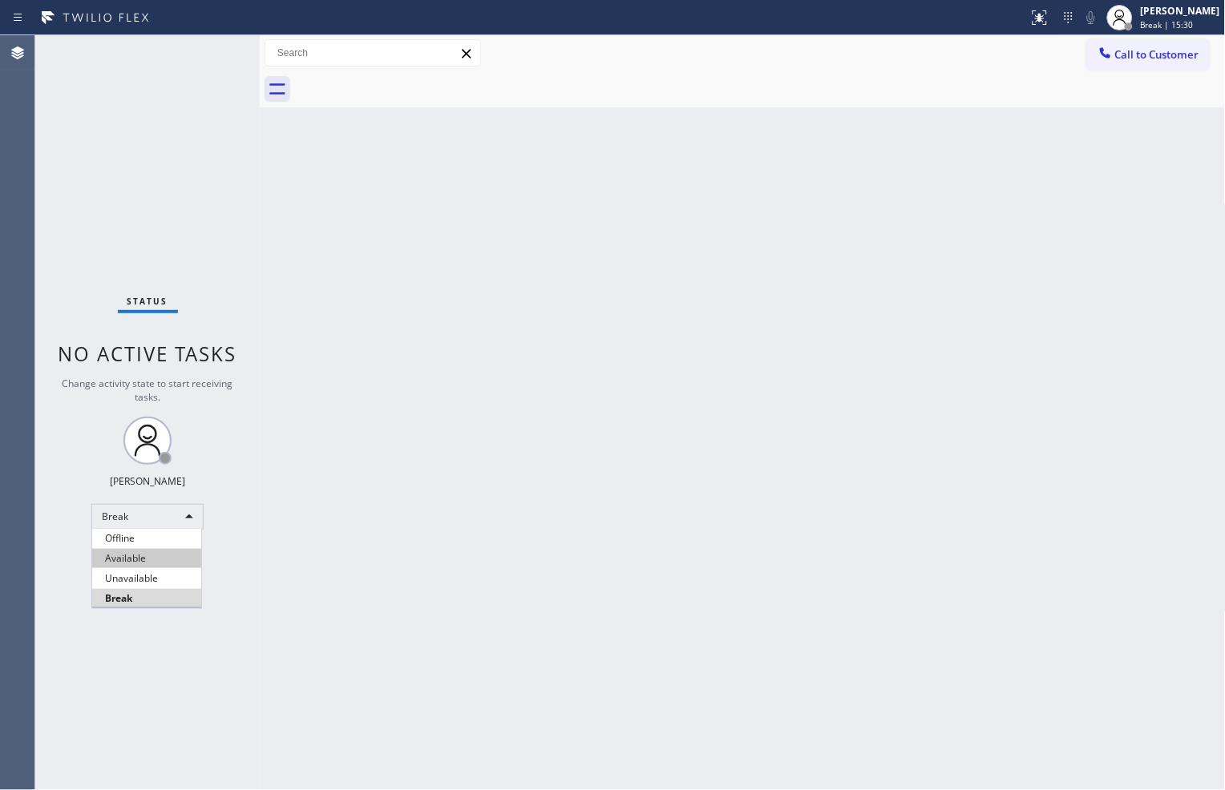
click at [153, 556] on li "Available" at bounding box center [146, 558] width 109 height 19
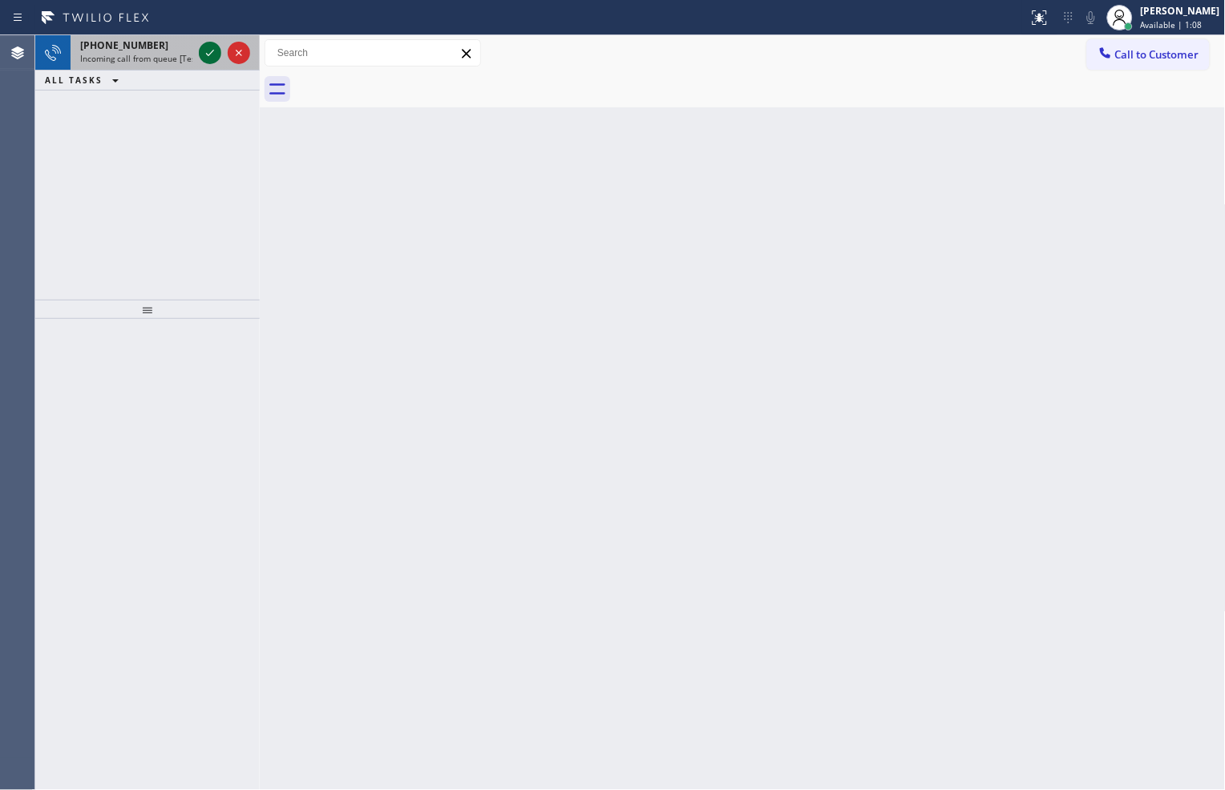
click at [210, 51] on icon at bounding box center [209, 52] width 19 height 19
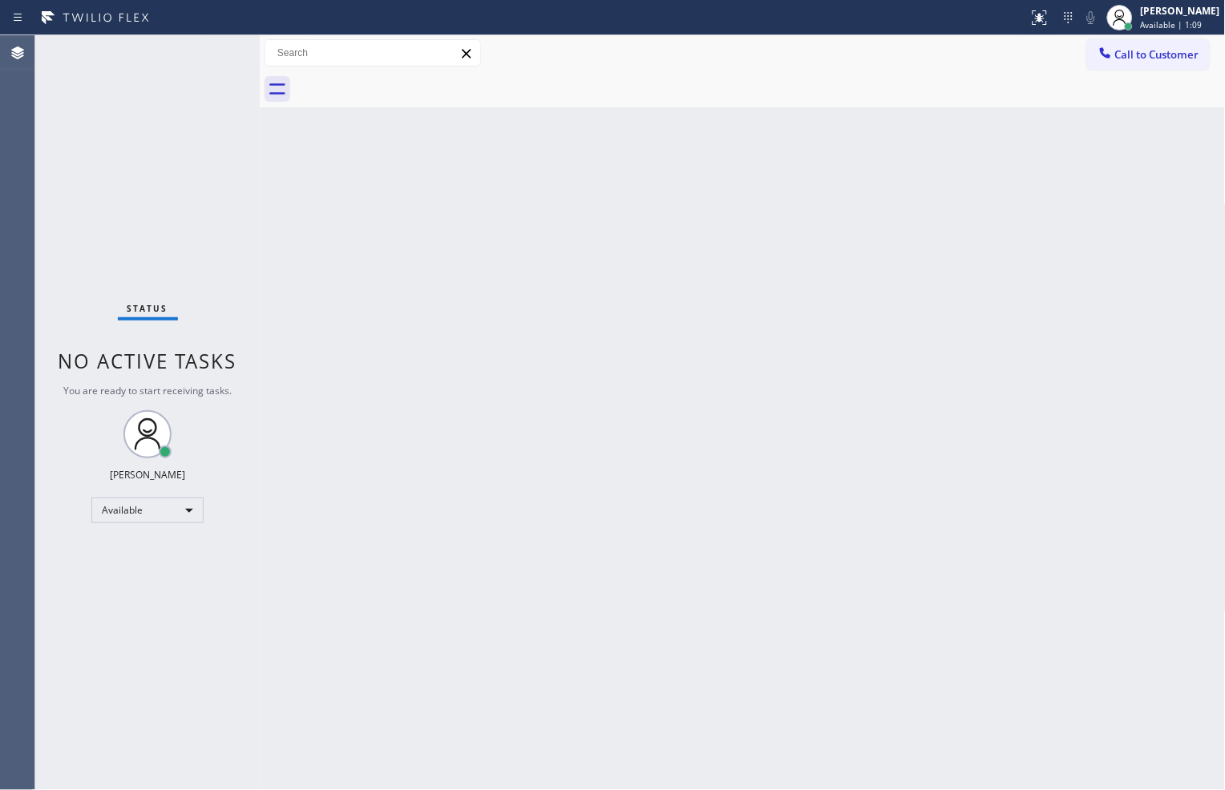
click at [211, 51] on div "Status No active tasks You are ready to start receiving tasks. Zachi Kyte Varon…" at bounding box center [147, 412] width 224 height 755
click at [1037, 22] on icon at bounding box center [1039, 17] width 19 height 19
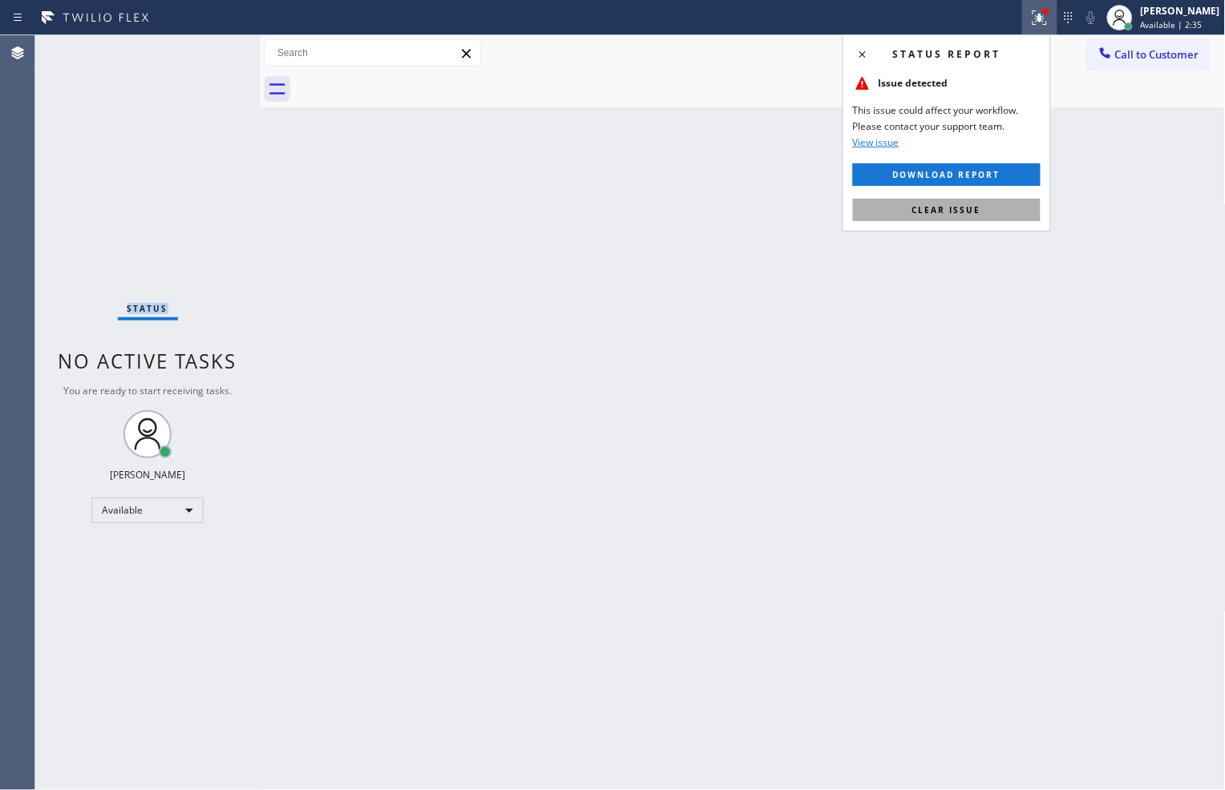
click at [982, 212] on button "Clear issue" at bounding box center [947, 210] width 188 height 22
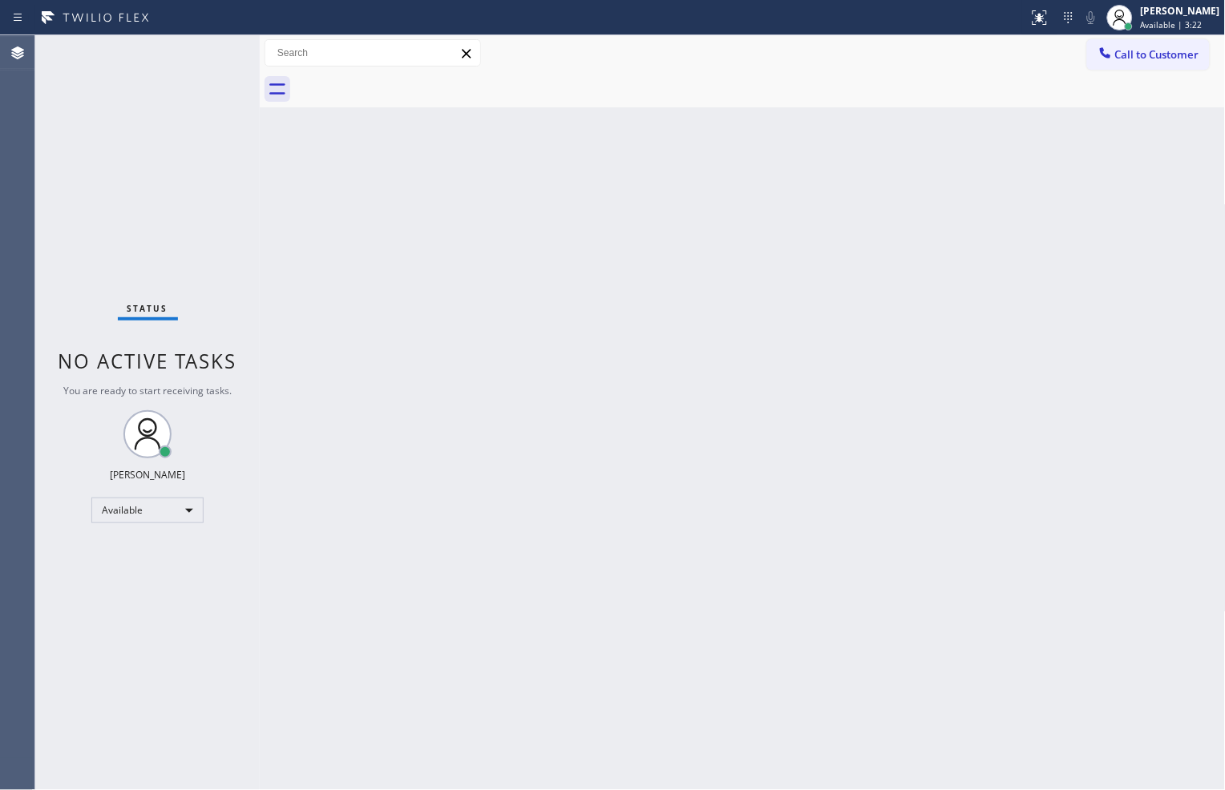
click at [211, 59] on div "Status No active tasks You are ready to start receiving tasks. Zachi Kyte Varon…" at bounding box center [147, 412] width 224 height 755
click at [882, 685] on div "Back to Dashboard Change Sender ID Customers Technicians Select a contact Outbo…" at bounding box center [743, 412] width 966 height 755
click at [740, 707] on div "Back to Dashboard Change Sender ID Customers Technicians Select a contact Outbo…" at bounding box center [743, 412] width 966 height 755
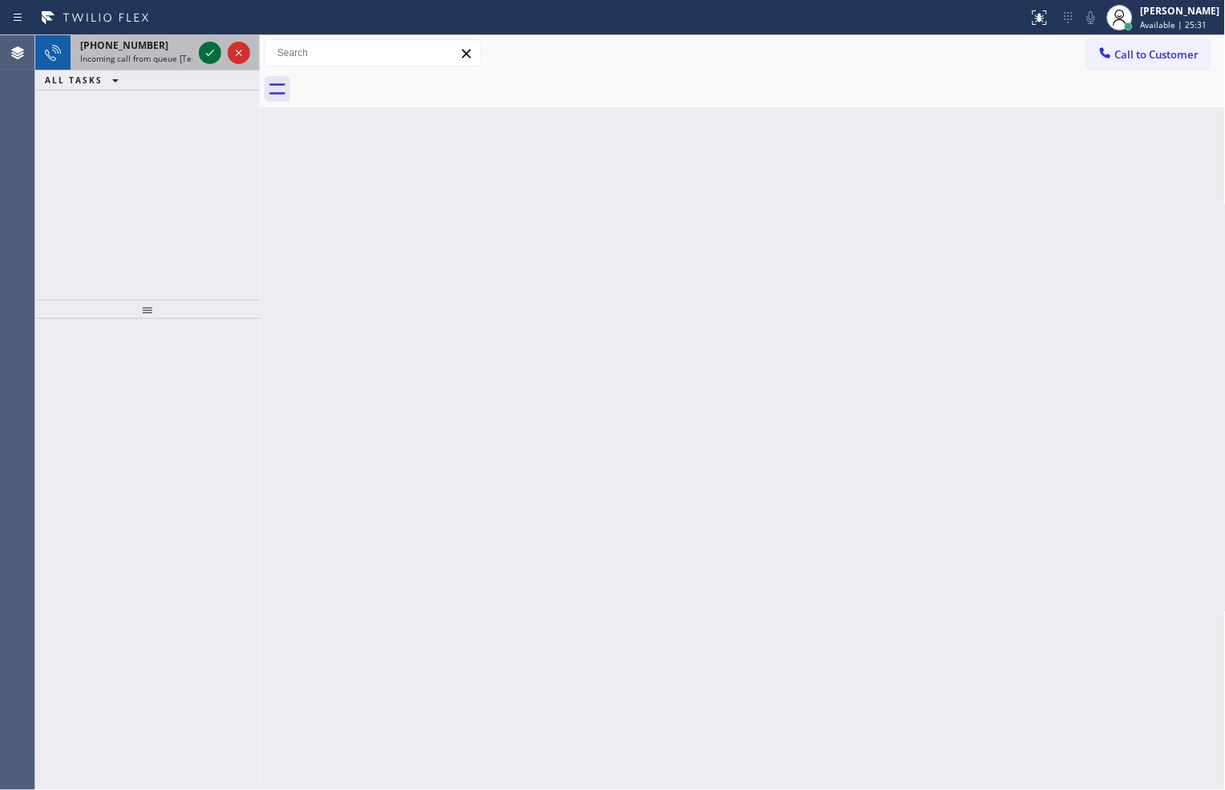
click at [213, 51] on icon at bounding box center [209, 52] width 19 height 19
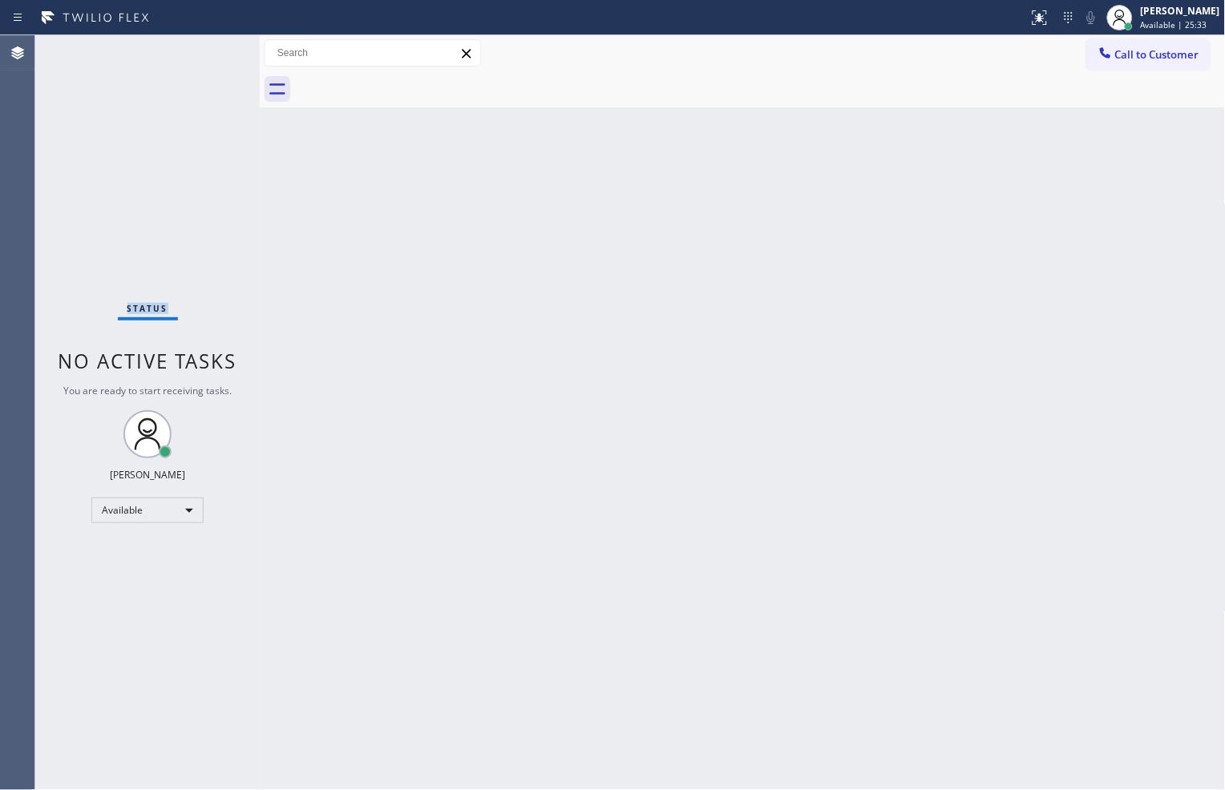
click at [213, 51] on div "Status No active tasks You are ready to start receiving tasks. Zachi Kyte Varon…" at bounding box center [147, 412] width 224 height 755
click at [1030, 25] on icon at bounding box center [1039, 17] width 19 height 19
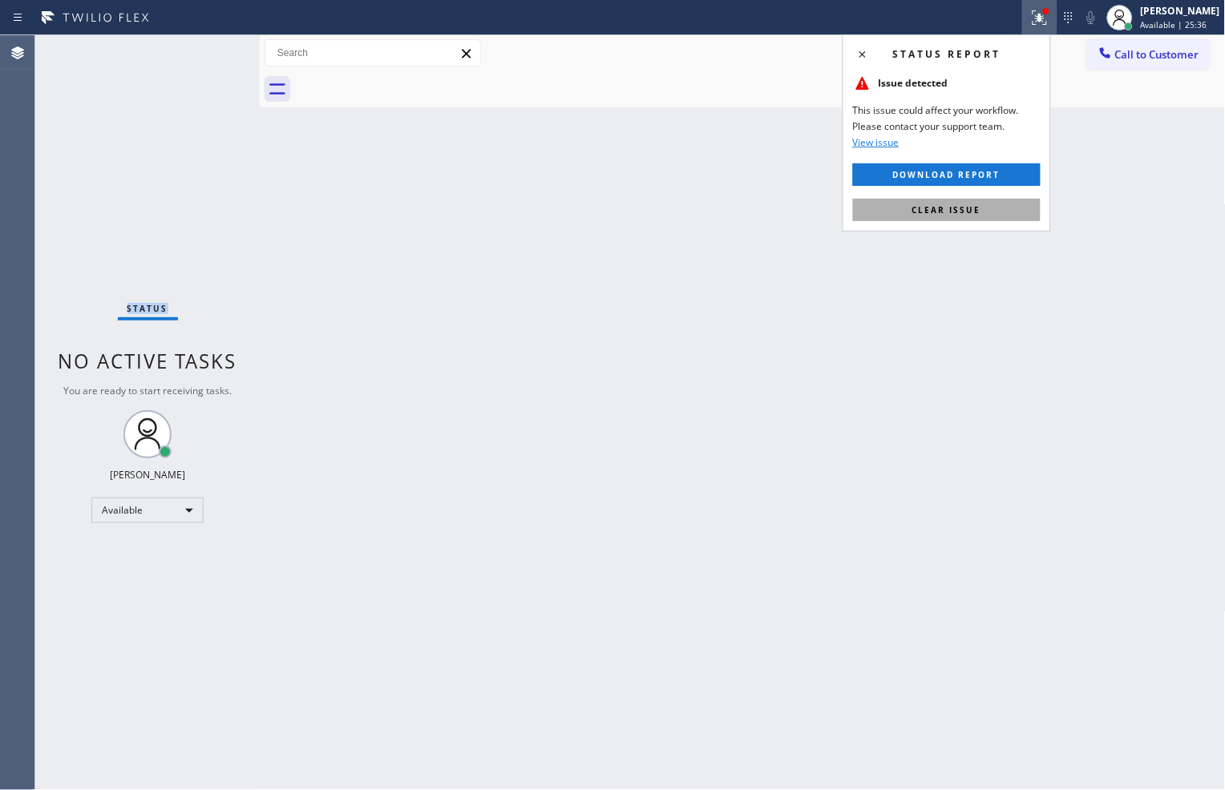
click at [1005, 214] on button "Clear issue" at bounding box center [947, 210] width 188 height 22
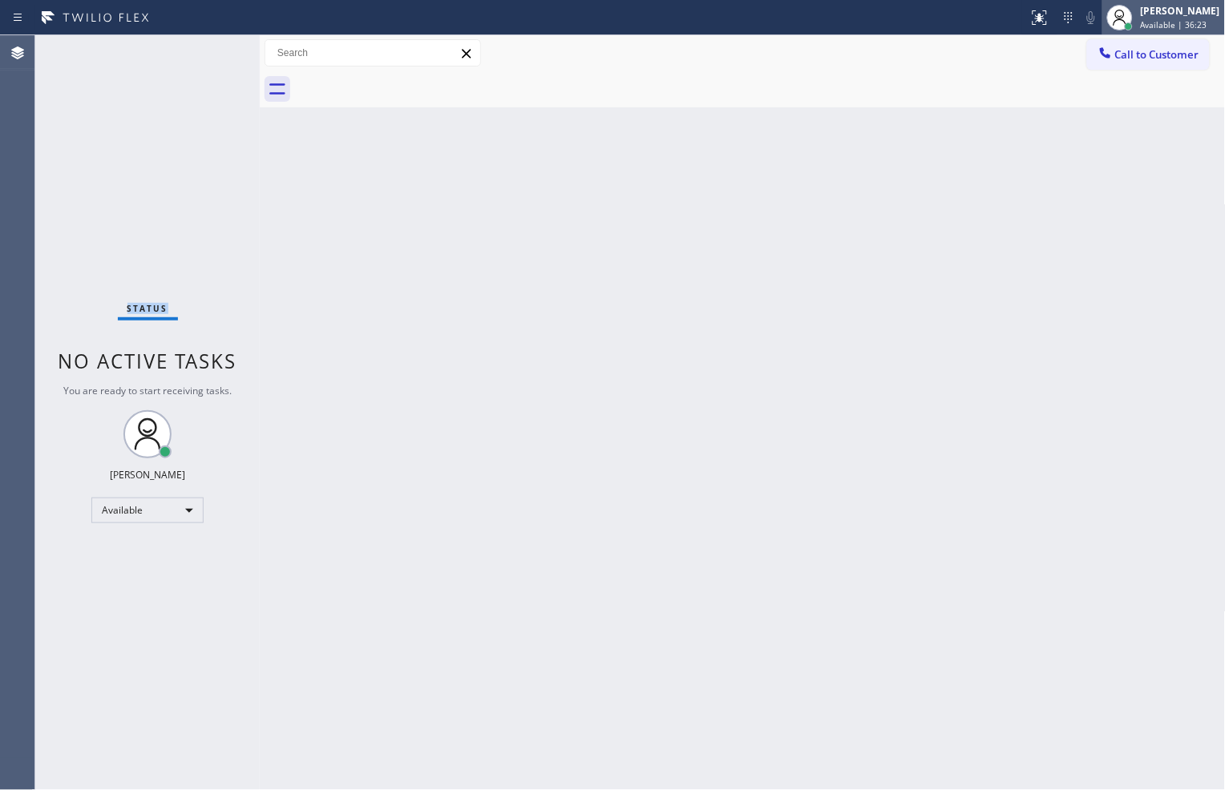
click at [1159, 10] on div "Zachi Kyte Varona" at bounding box center [1180, 11] width 79 height 14
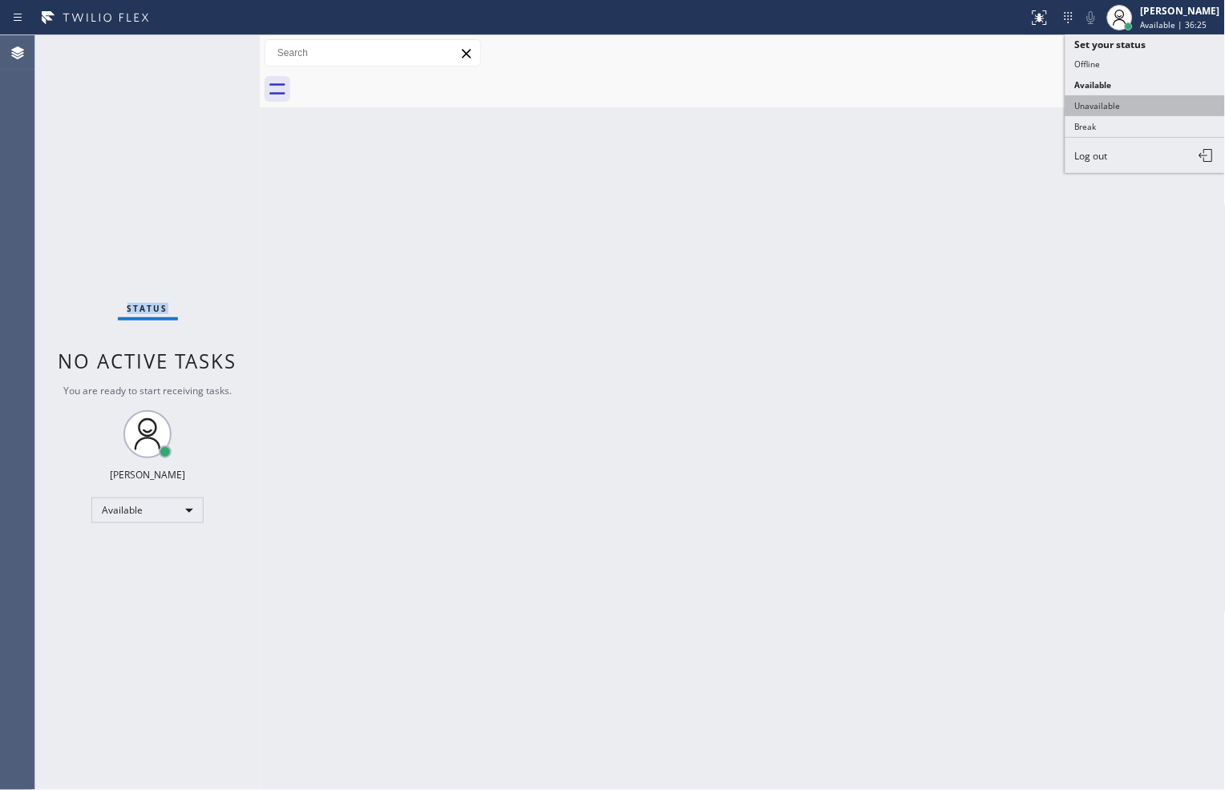
click at [1123, 102] on button "Unavailable" at bounding box center [1145, 105] width 160 height 21
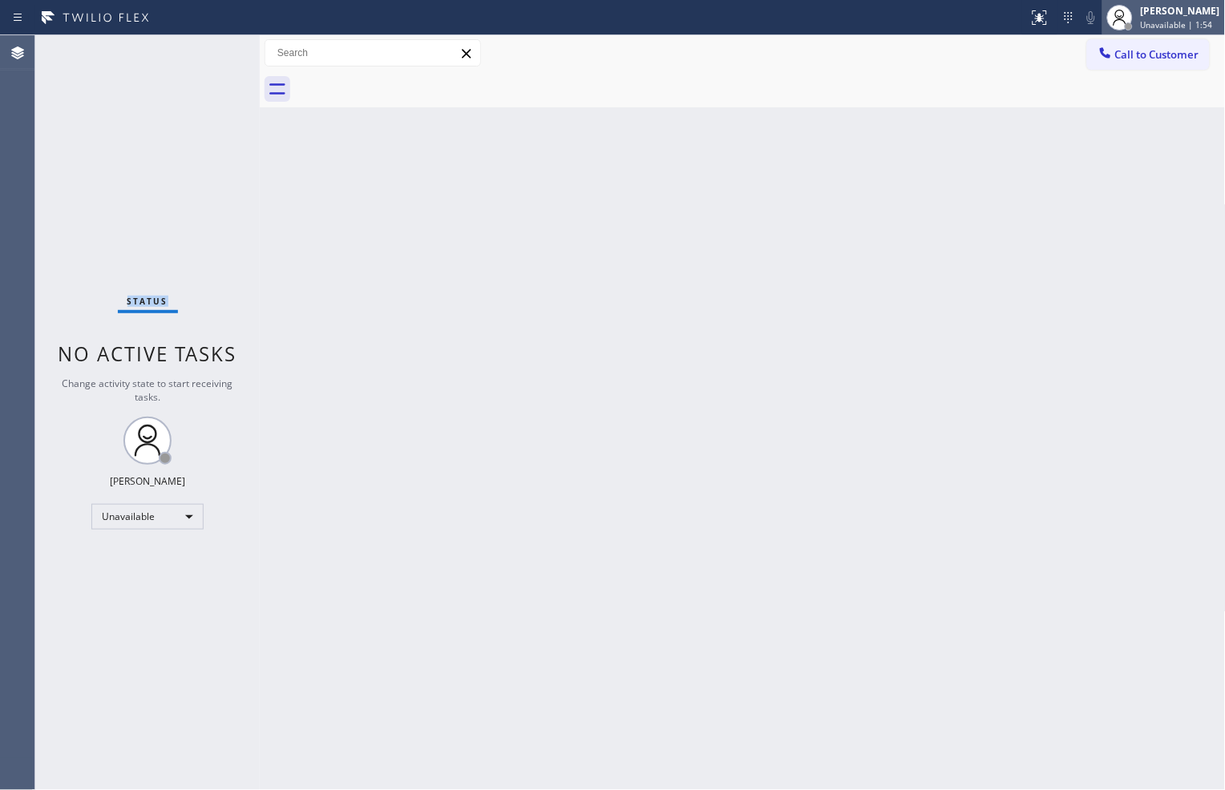
click at [1162, 19] on span "Unavailable | 1:54" at bounding box center [1177, 24] width 72 height 11
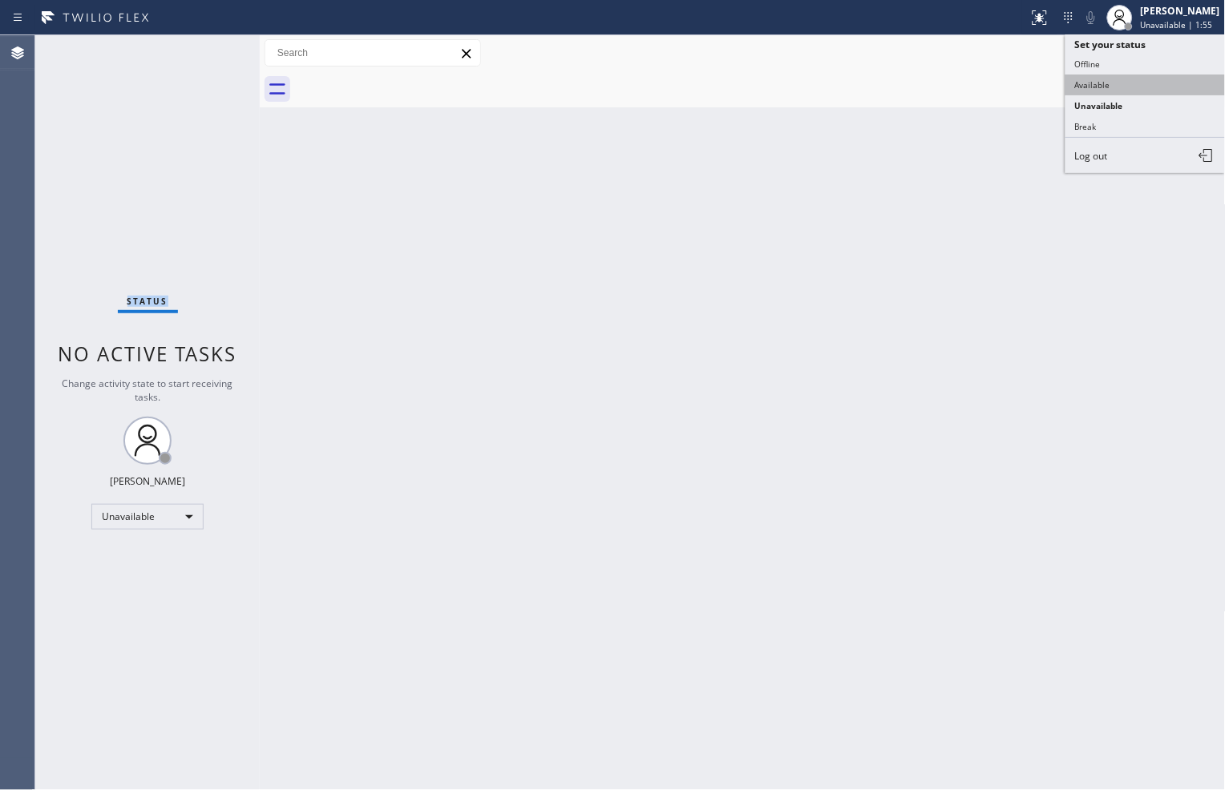
click at [1126, 75] on button "Available" at bounding box center [1145, 85] width 160 height 21
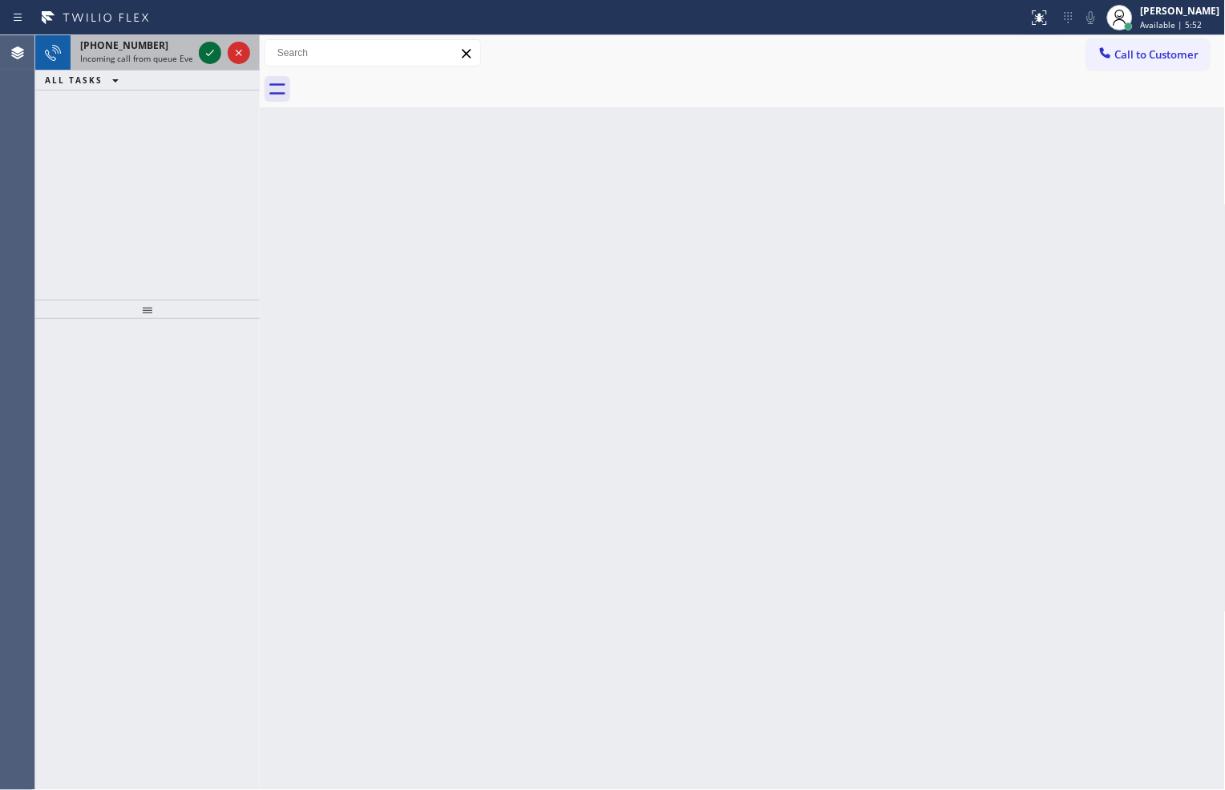
click at [205, 61] on icon at bounding box center [209, 52] width 19 height 19
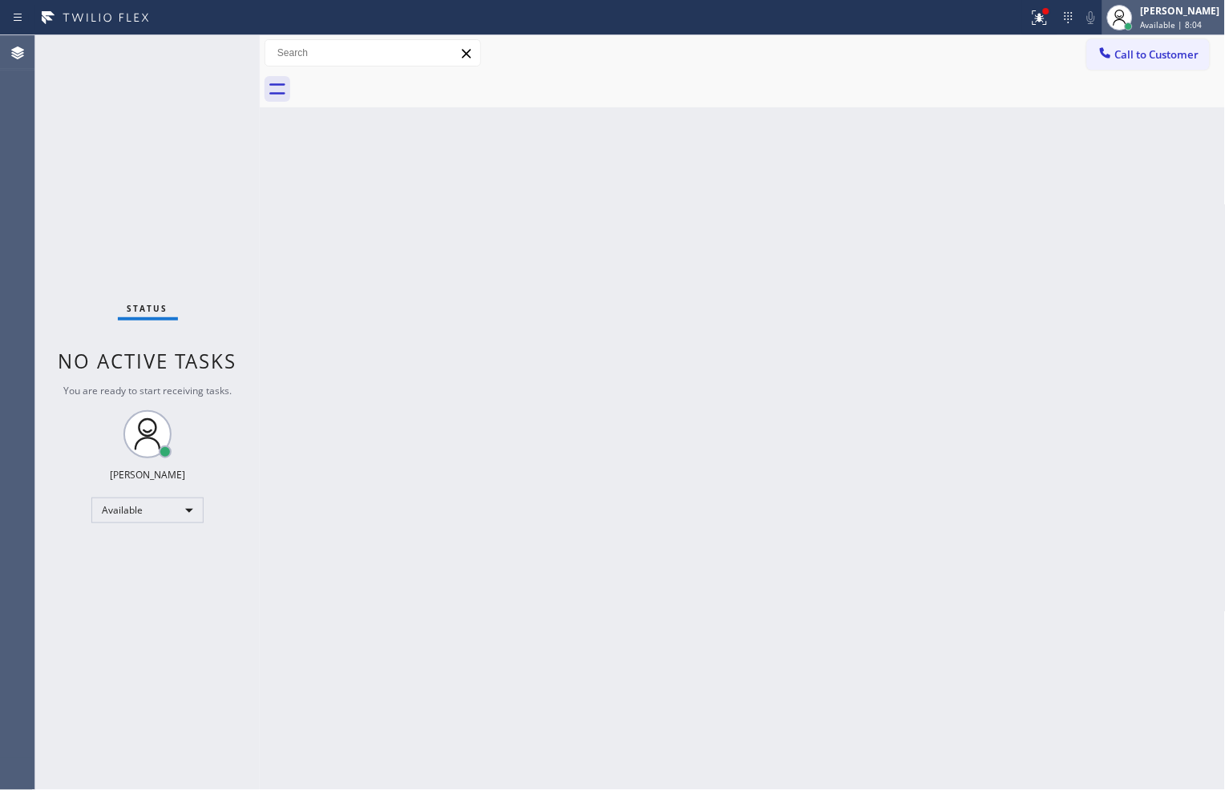
click at [1142, 13] on div "Zachi Kyte Varona" at bounding box center [1180, 11] width 79 height 14
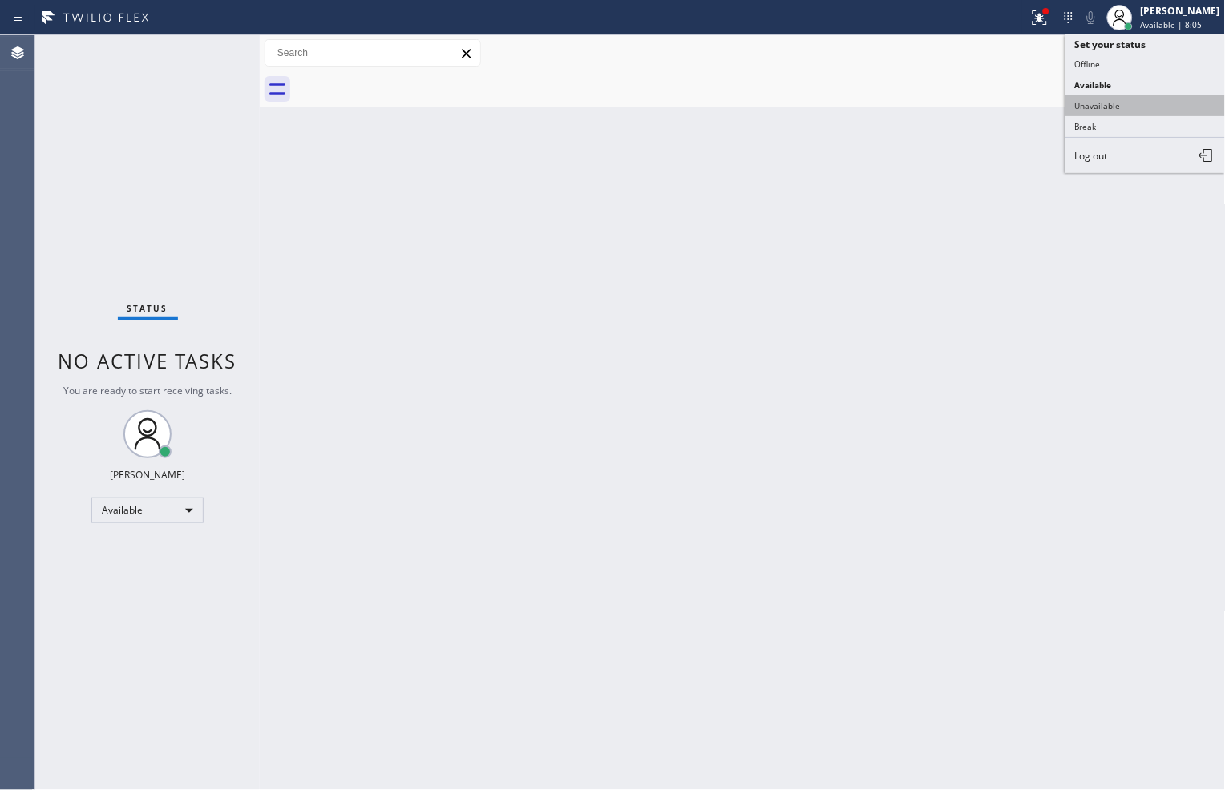
click at [1105, 99] on button "Unavailable" at bounding box center [1145, 105] width 160 height 21
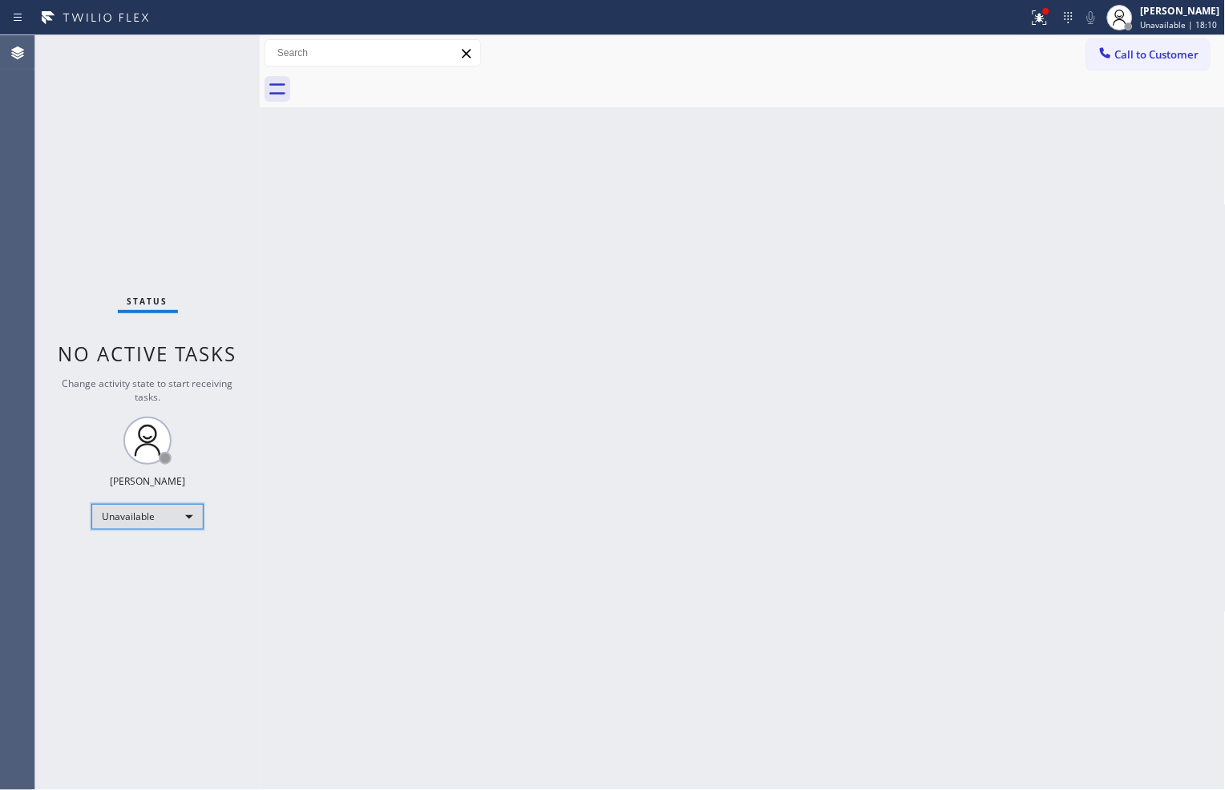
click at [172, 511] on div "Unavailable" at bounding box center [147, 517] width 112 height 26
click at [171, 549] on li "Available" at bounding box center [146, 558] width 109 height 19
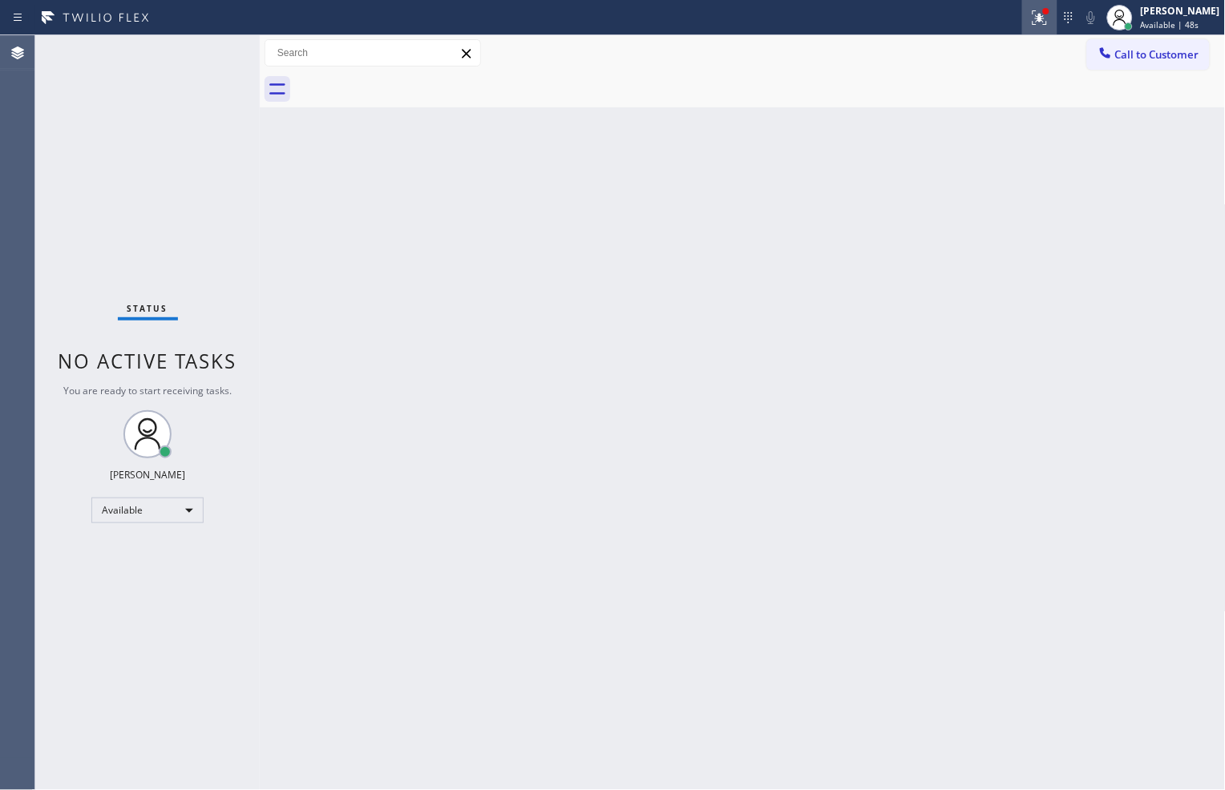
click at [1033, 14] on icon at bounding box center [1040, 17] width 14 height 14
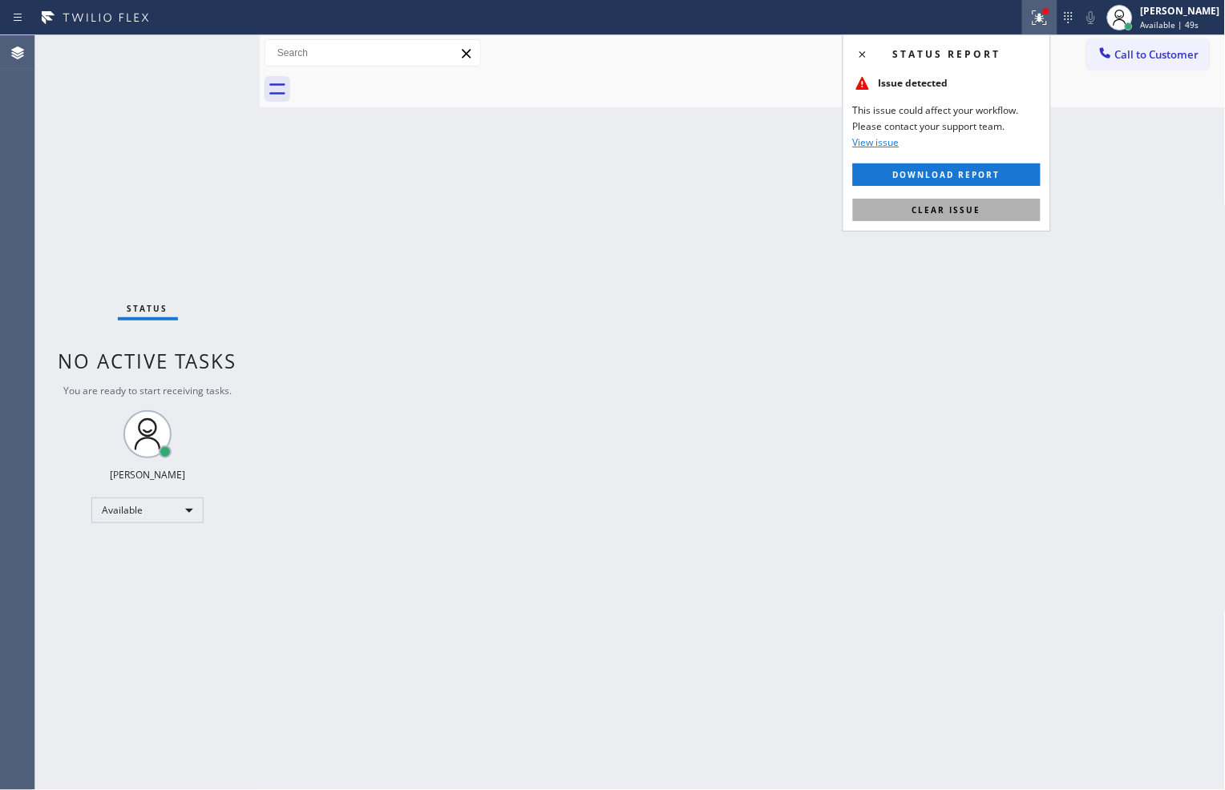
click at [967, 206] on span "Clear issue" at bounding box center [946, 209] width 69 height 11
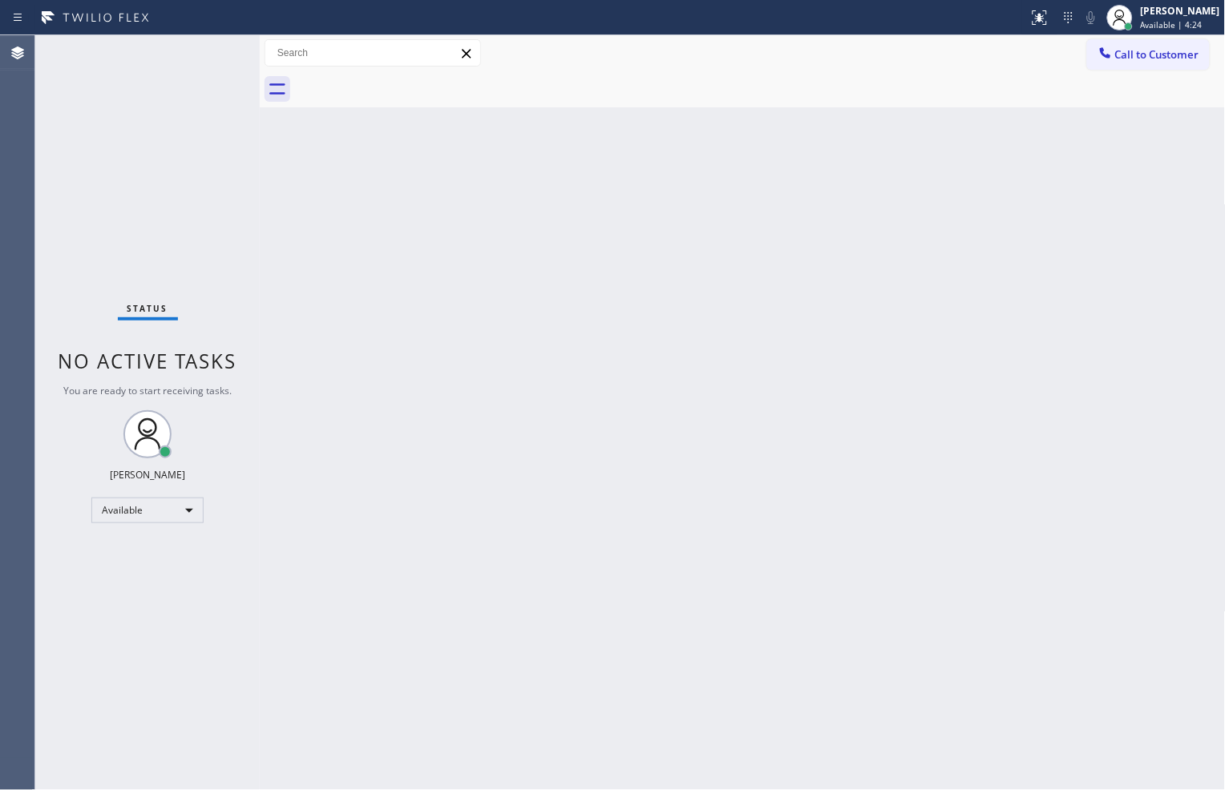
click at [804, 669] on div "Back to Dashboard Change Sender ID Customers Technicians Select a contact Outbo…" at bounding box center [743, 412] width 966 height 755
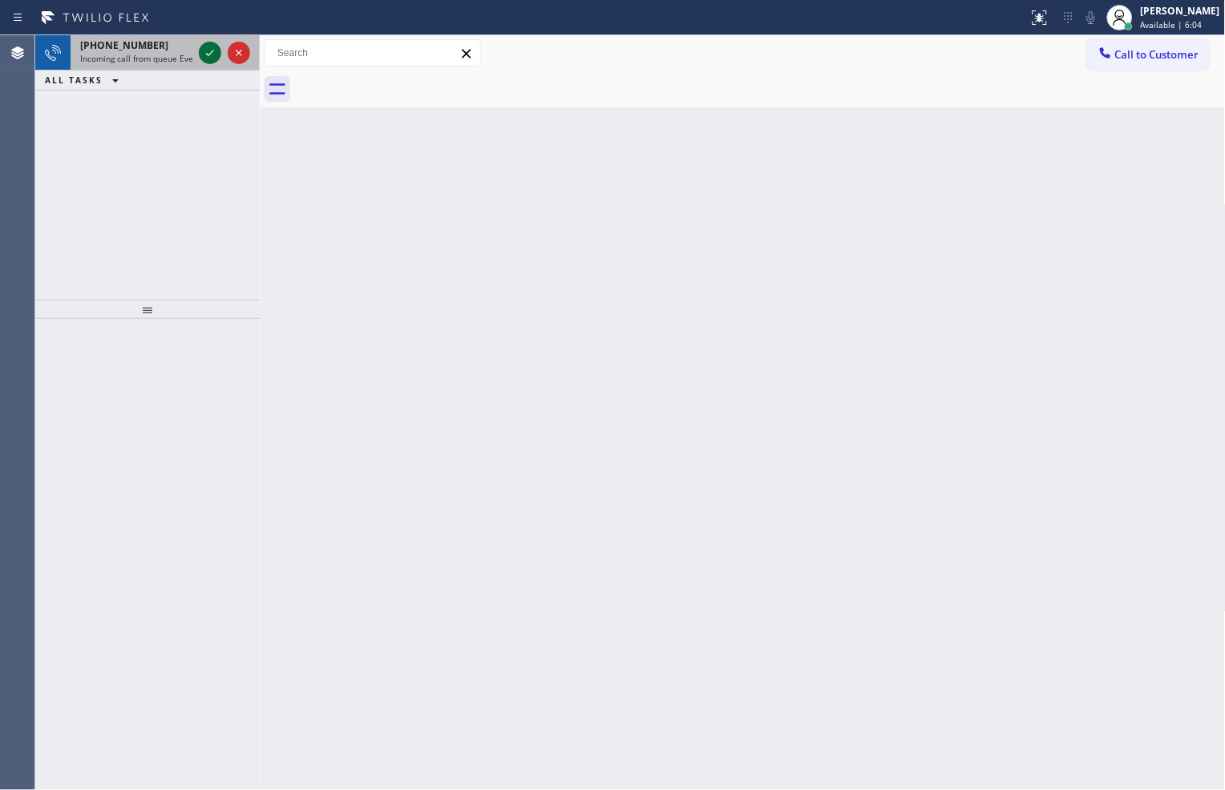
click at [211, 45] on icon at bounding box center [209, 52] width 19 height 19
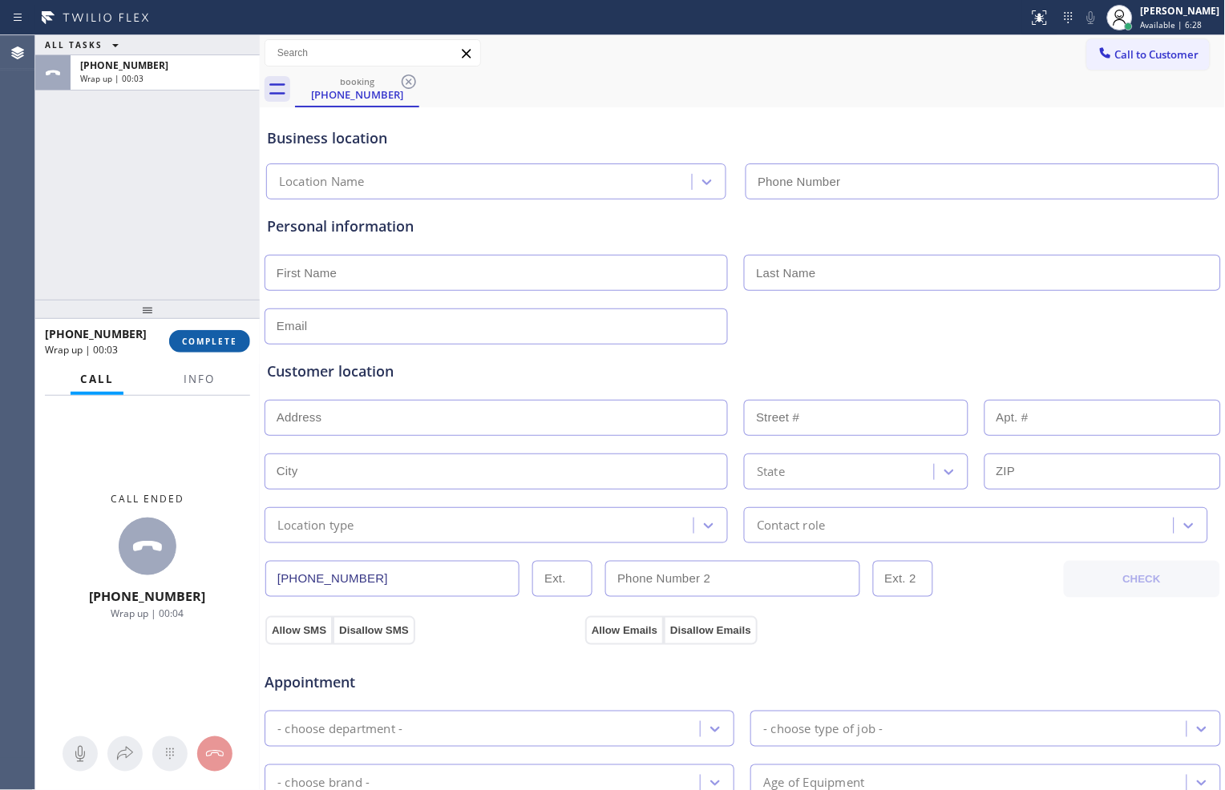
click at [220, 341] on span "COMPLETE" at bounding box center [209, 341] width 55 height 11
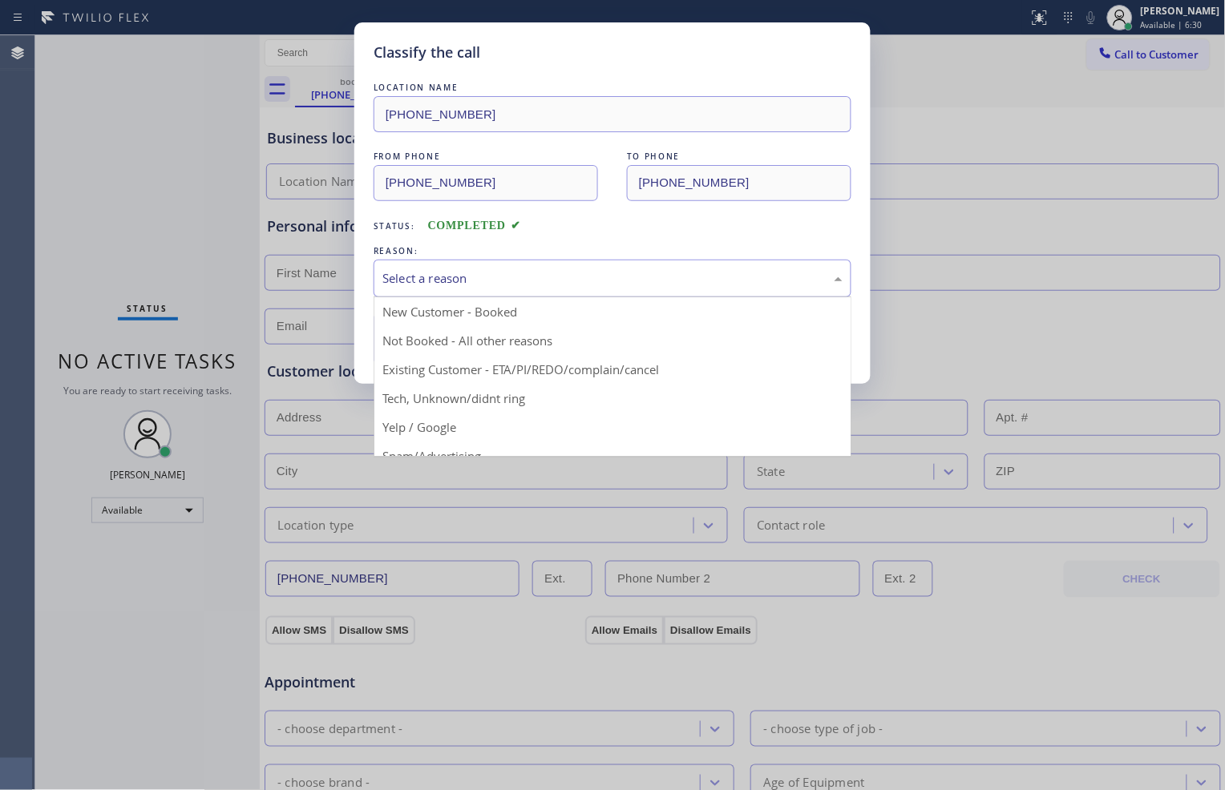
click at [537, 278] on div "Select a reason" at bounding box center [612, 278] width 460 height 18
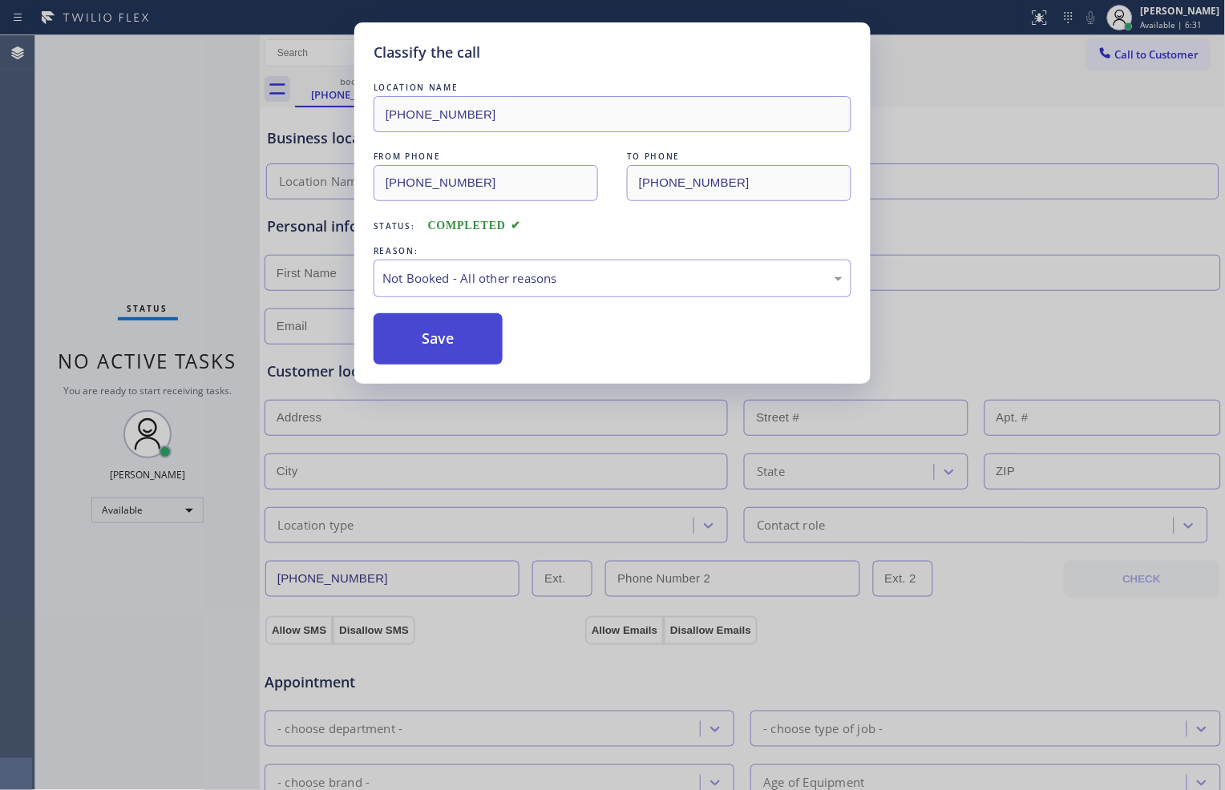
click at [470, 356] on button "Save" at bounding box center [438, 338] width 129 height 51
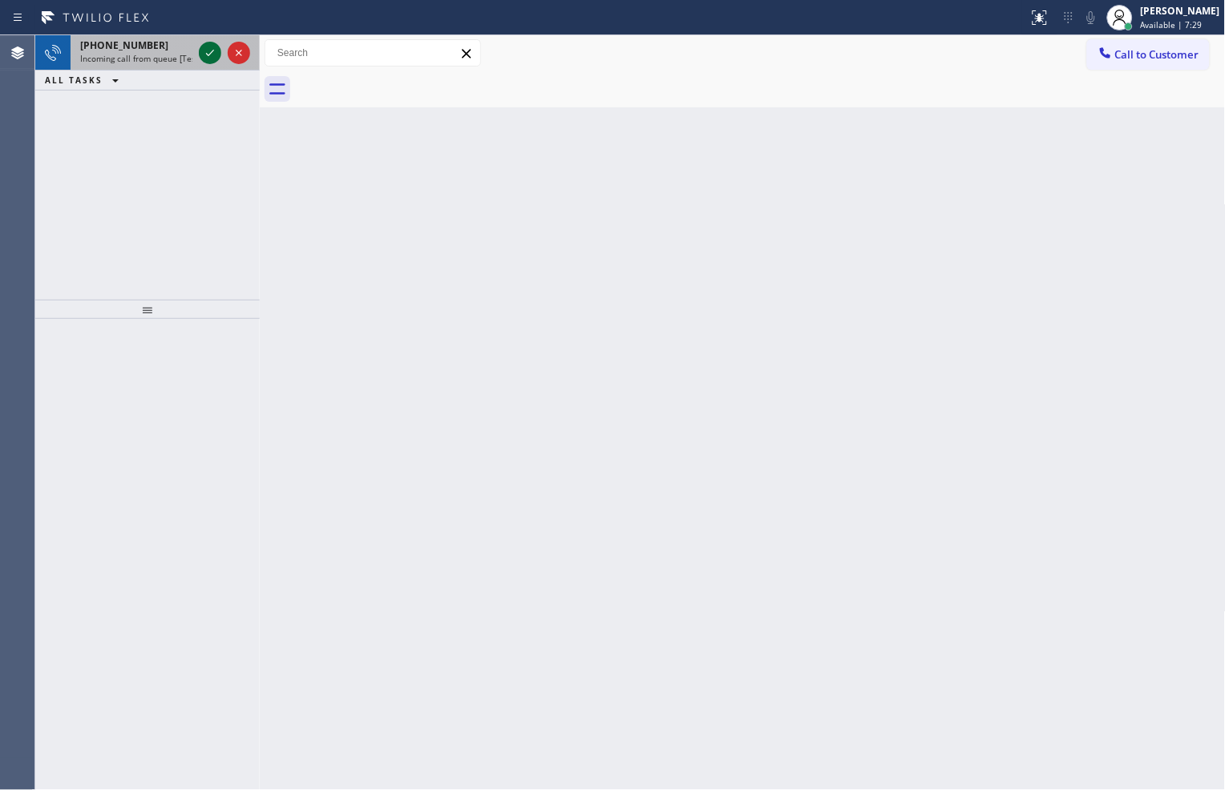
click at [204, 57] on icon at bounding box center [209, 52] width 19 height 19
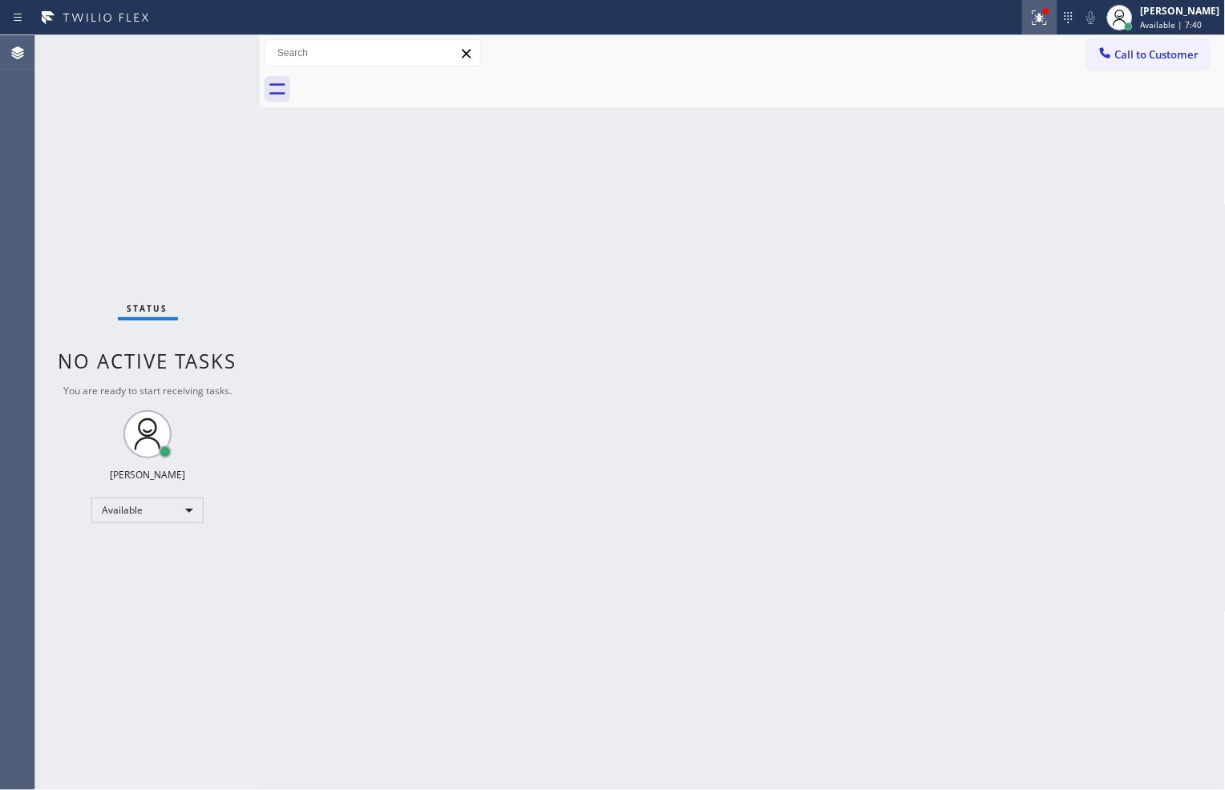
click at [1034, 28] on button at bounding box center [1039, 17] width 35 height 35
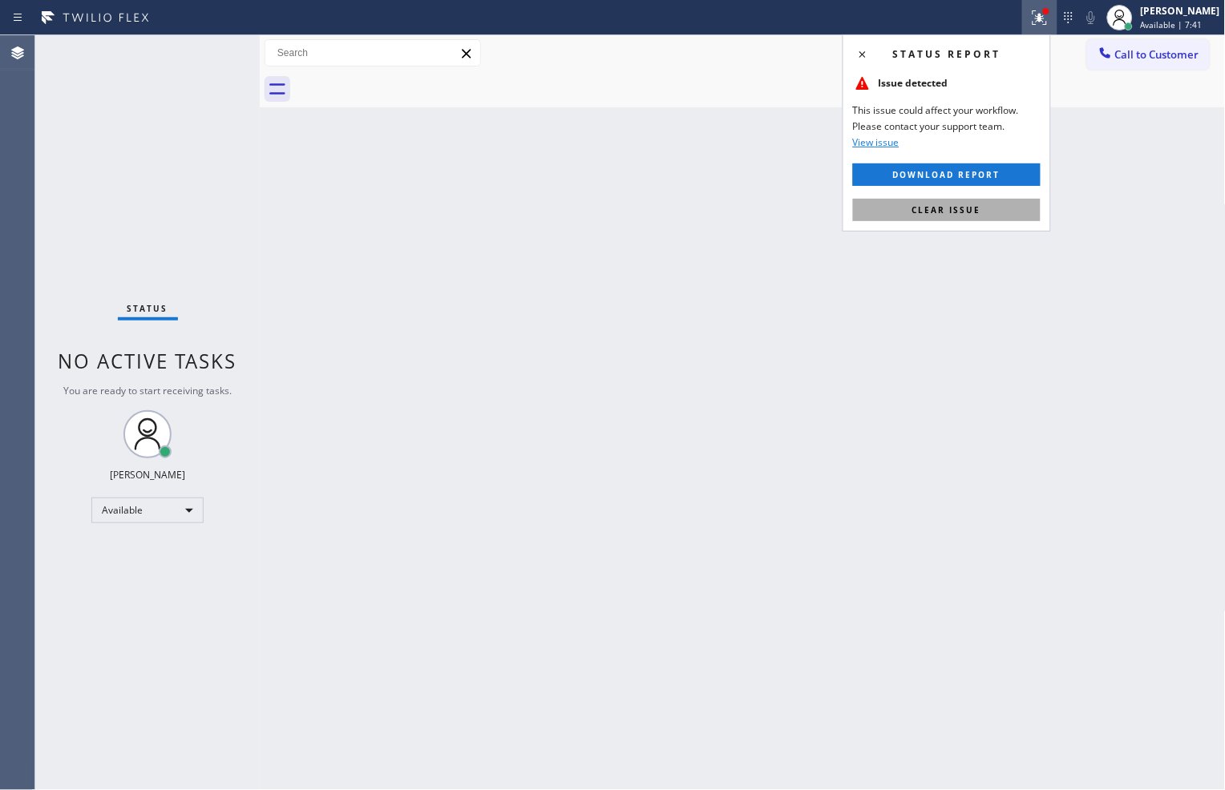
click at [986, 212] on button "Clear issue" at bounding box center [947, 210] width 188 height 22
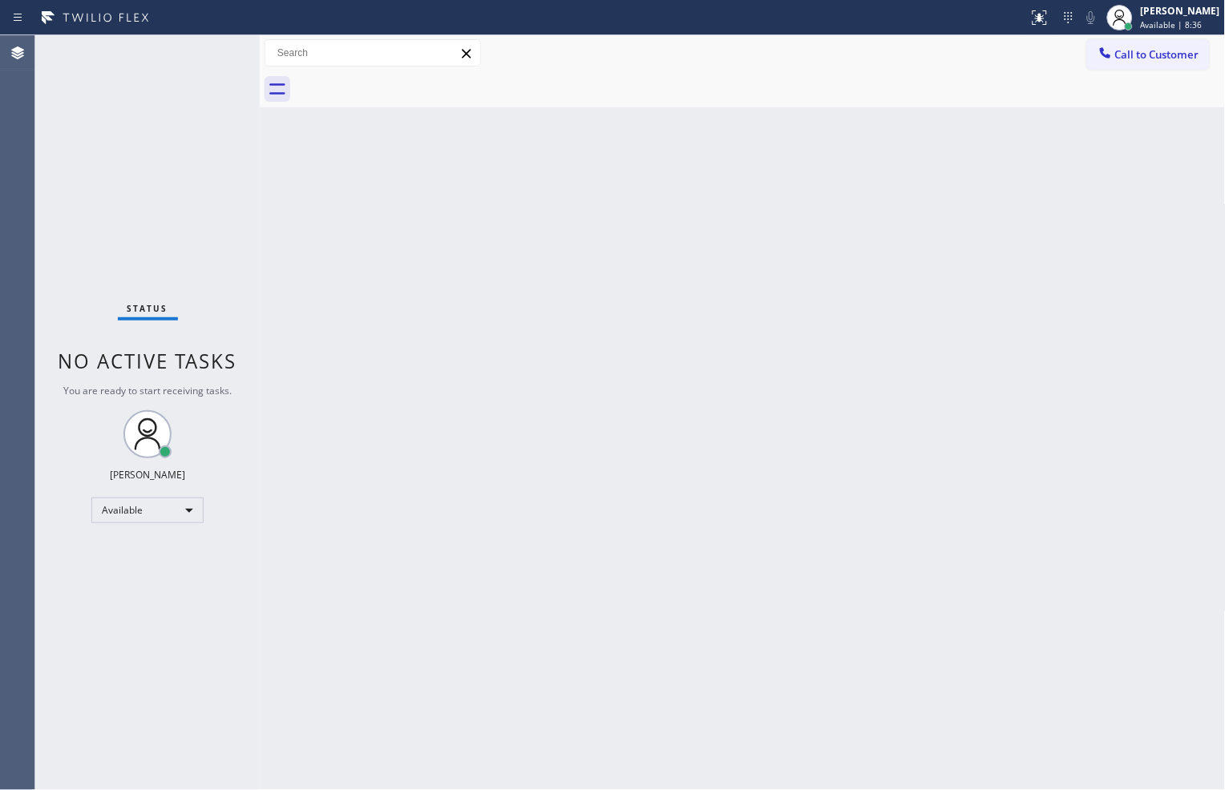
click at [547, 696] on div "Back to Dashboard Change Sender ID Customers Technicians Select a contact Outbo…" at bounding box center [743, 412] width 966 height 755
click at [215, 43] on div "Status No active tasks You are ready to start receiving tasks. Zachi Kyte Varon…" at bounding box center [147, 412] width 224 height 755
click at [1065, 730] on div "Back to Dashboard Change Sender ID Customers Technicians Select a contact Outbo…" at bounding box center [743, 412] width 966 height 755
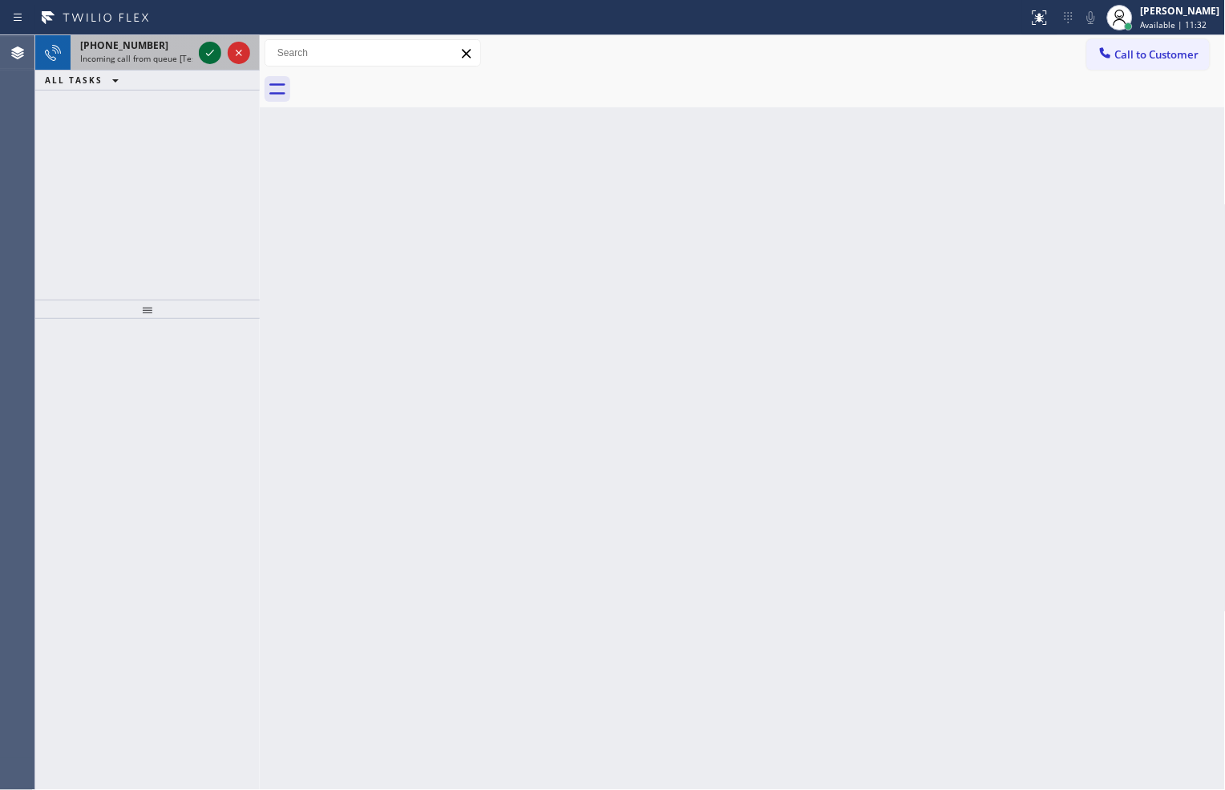
click at [209, 45] on icon at bounding box center [209, 52] width 19 height 19
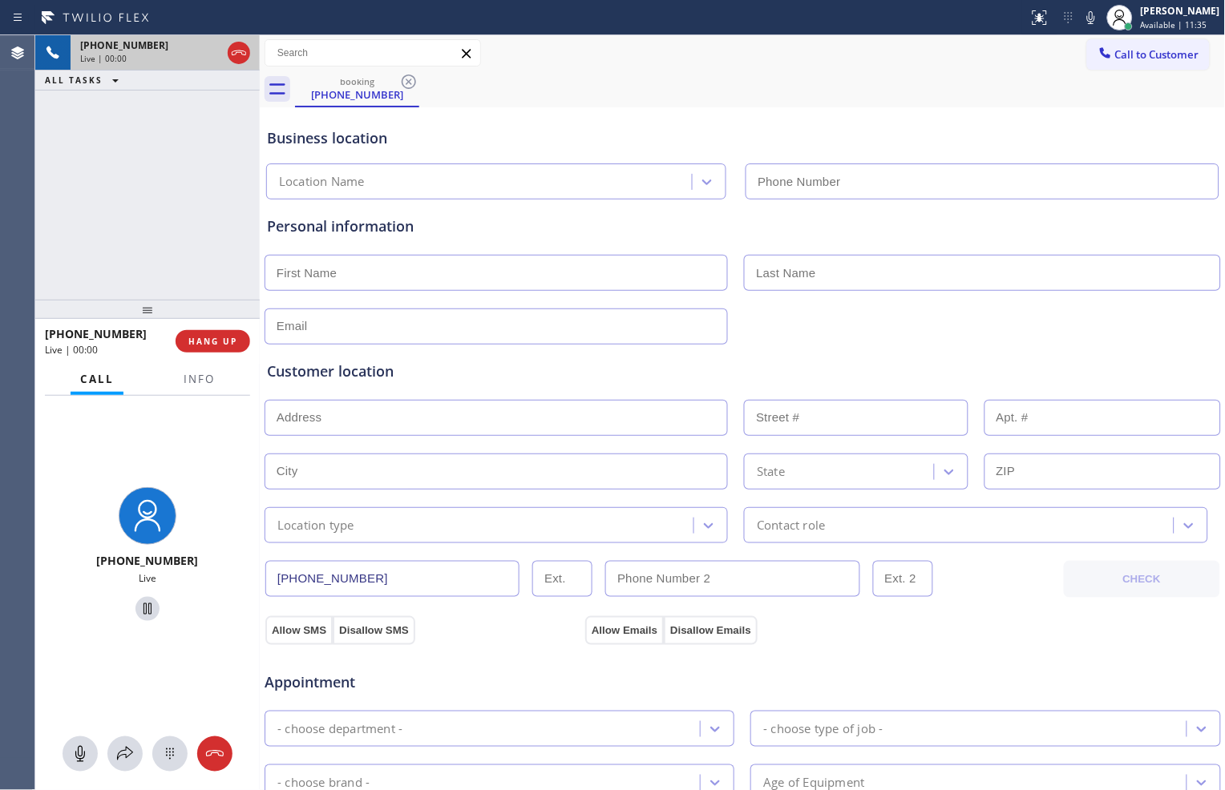
type input "(516) 789-2711"
click at [214, 346] on span "HANG UP" at bounding box center [212, 341] width 49 height 11
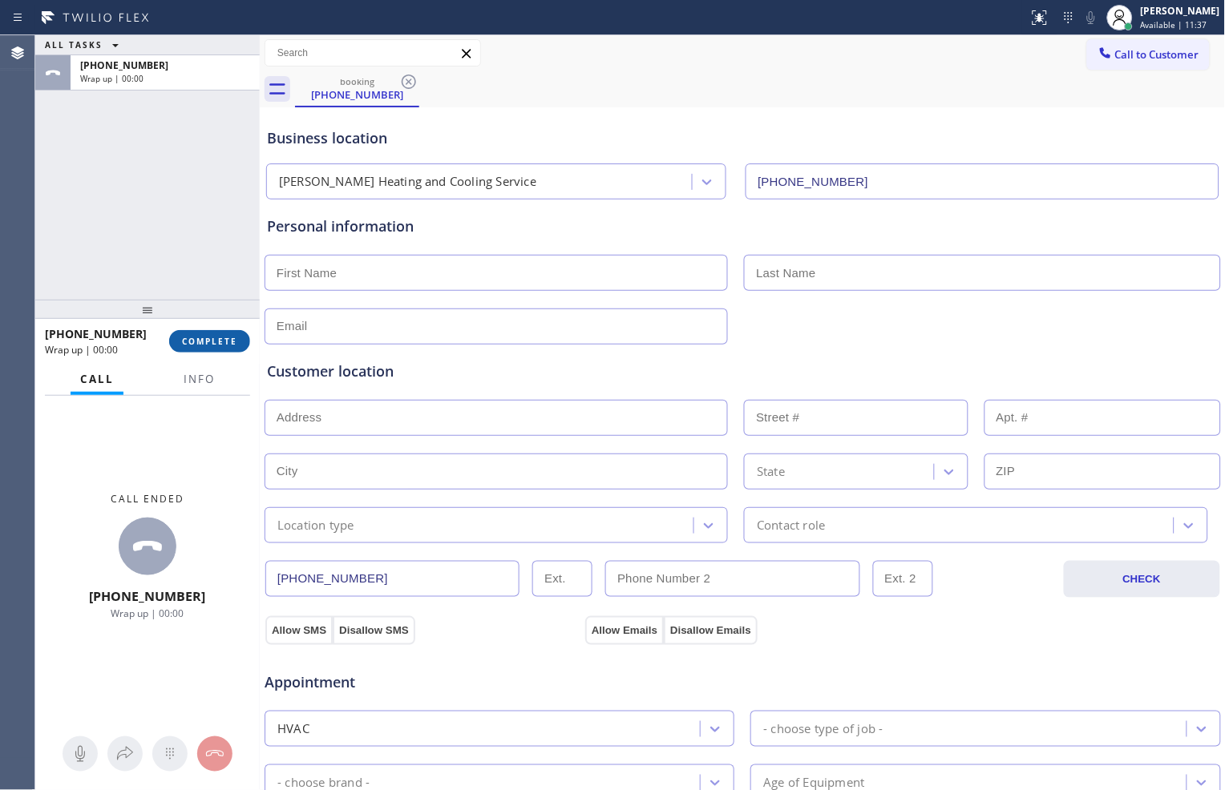
click at [239, 340] on button "COMPLETE" at bounding box center [209, 341] width 81 height 22
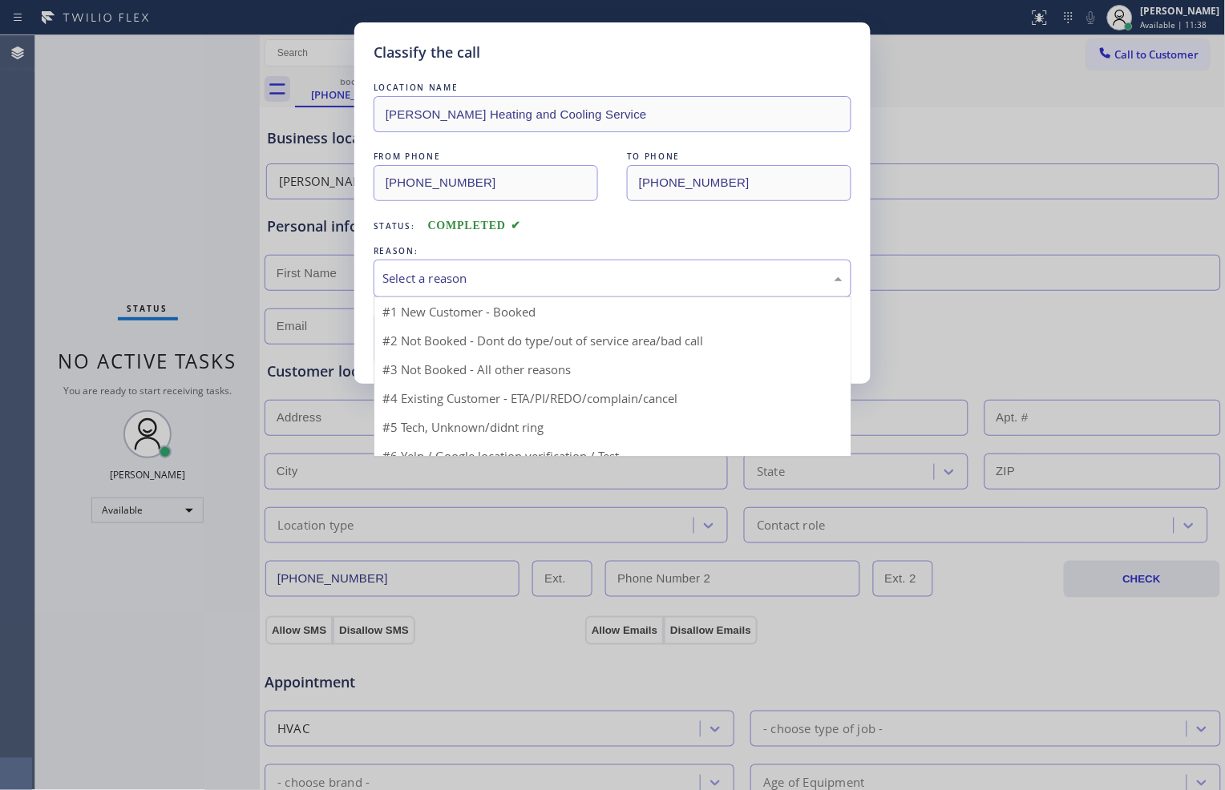
click at [465, 281] on div "Select a reason" at bounding box center [612, 278] width 460 height 18
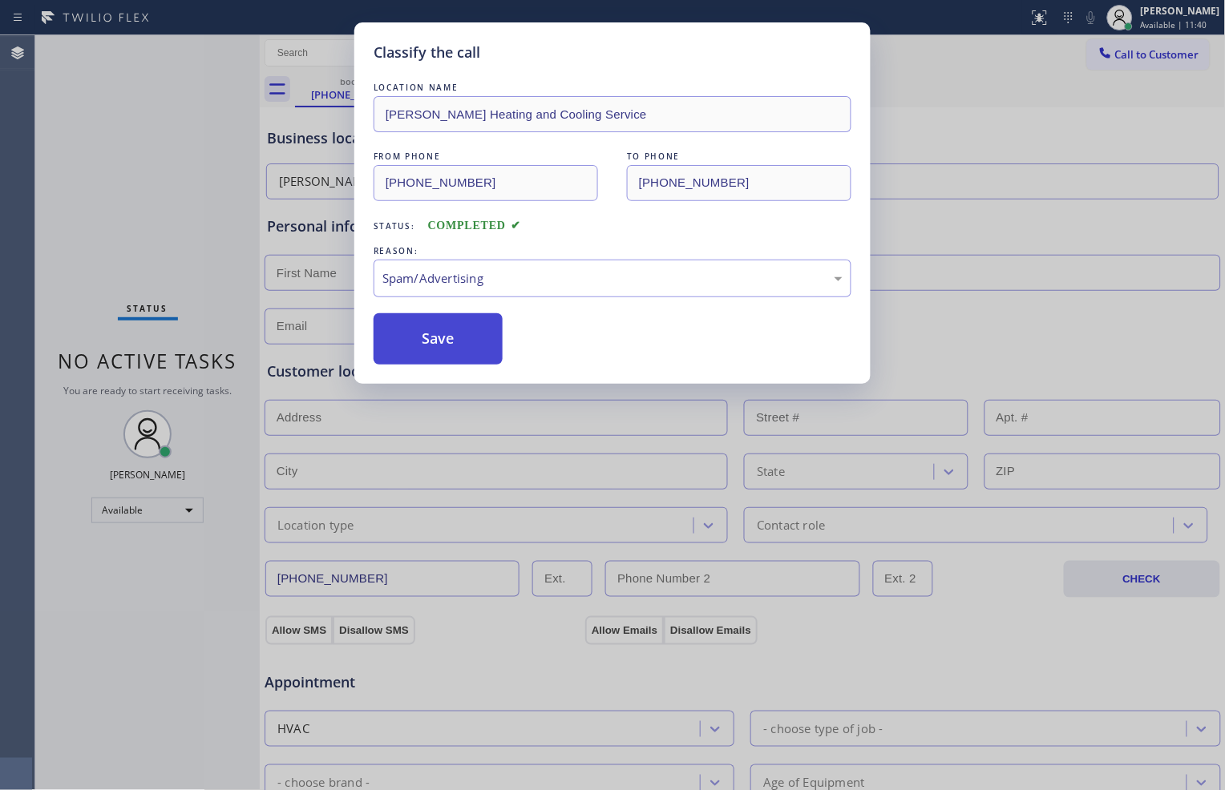
click at [437, 339] on button "Save" at bounding box center [438, 338] width 129 height 51
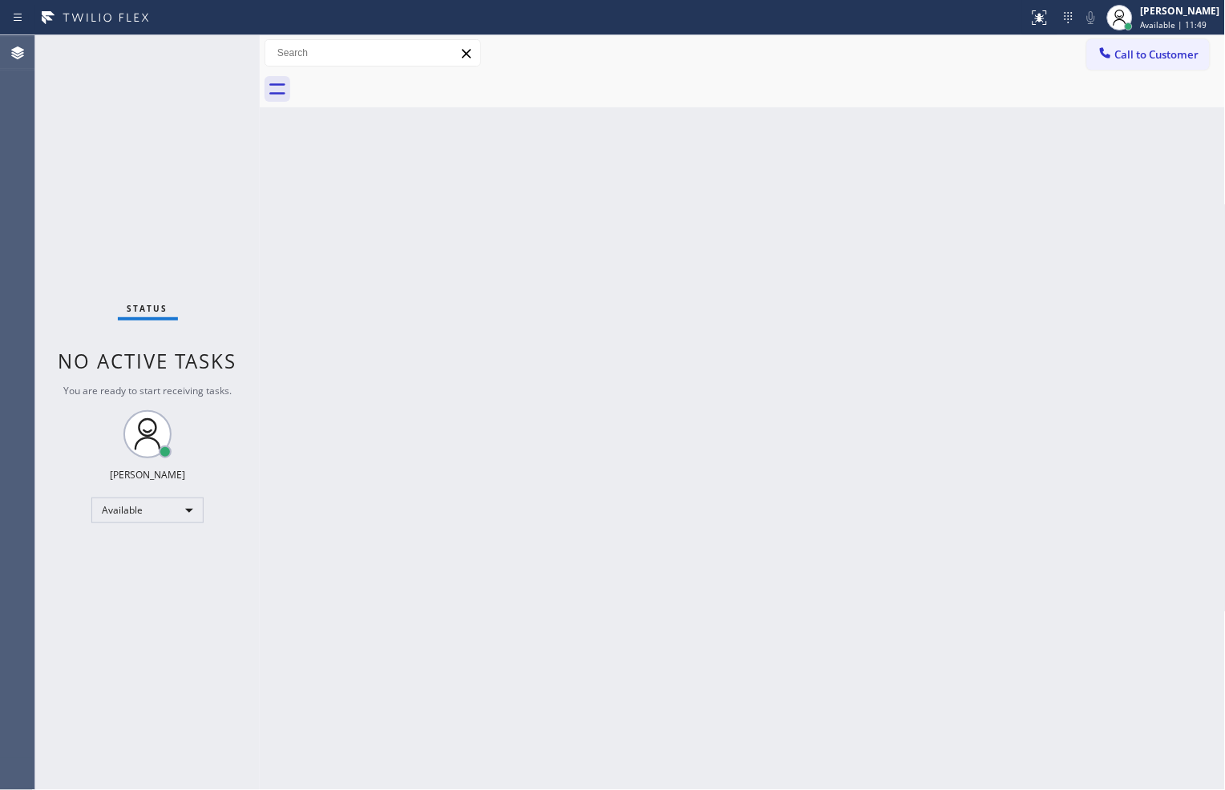
click at [1175, 722] on div "Back to Dashboard Change Sender ID Customers Technicians Select a contact Outbo…" at bounding box center [743, 412] width 966 height 755
click at [211, 61] on div "Status No active tasks You are ready to start receiving tasks. Zachi Kyte Varon…" at bounding box center [147, 412] width 224 height 755
click at [1026, 716] on div "Back to Dashboard Change Sender ID Customers Technicians Select a contact Outbo…" at bounding box center [743, 412] width 966 height 755
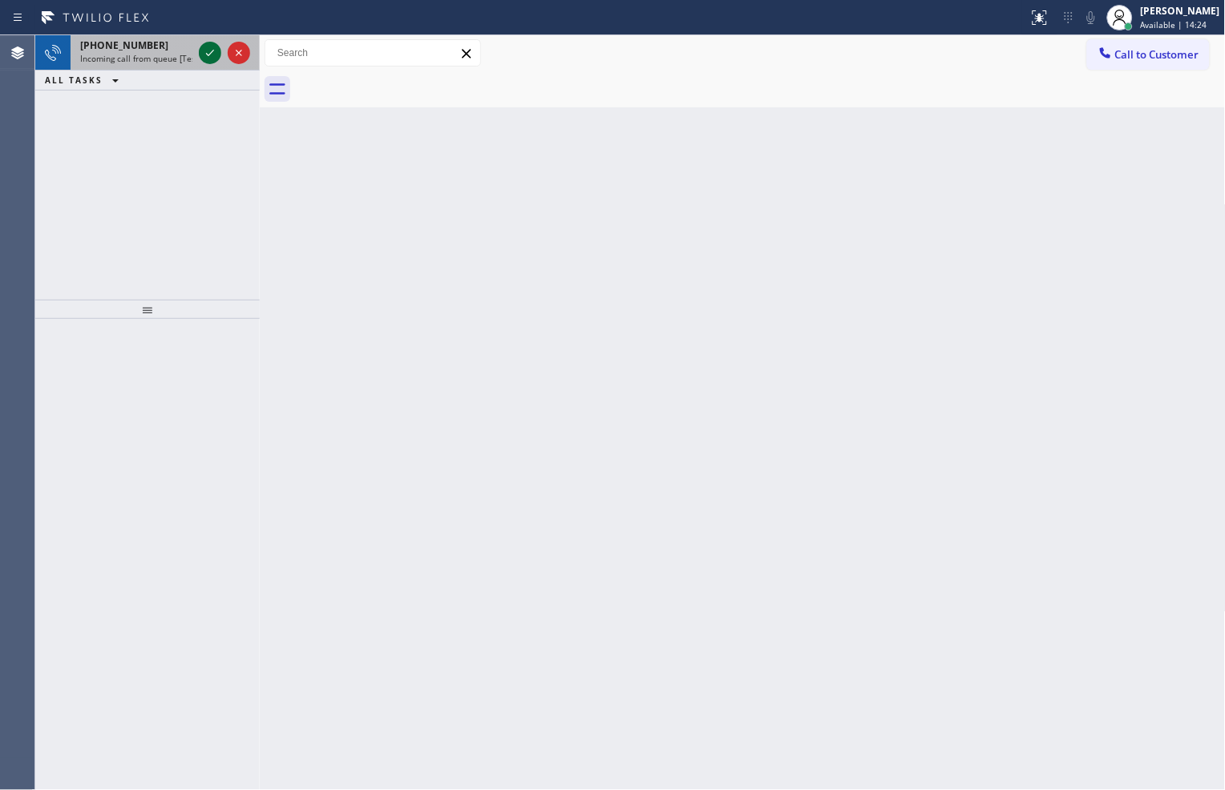
click at [212, 51] on icon at bounding box center [209, 52] width 19 height 19
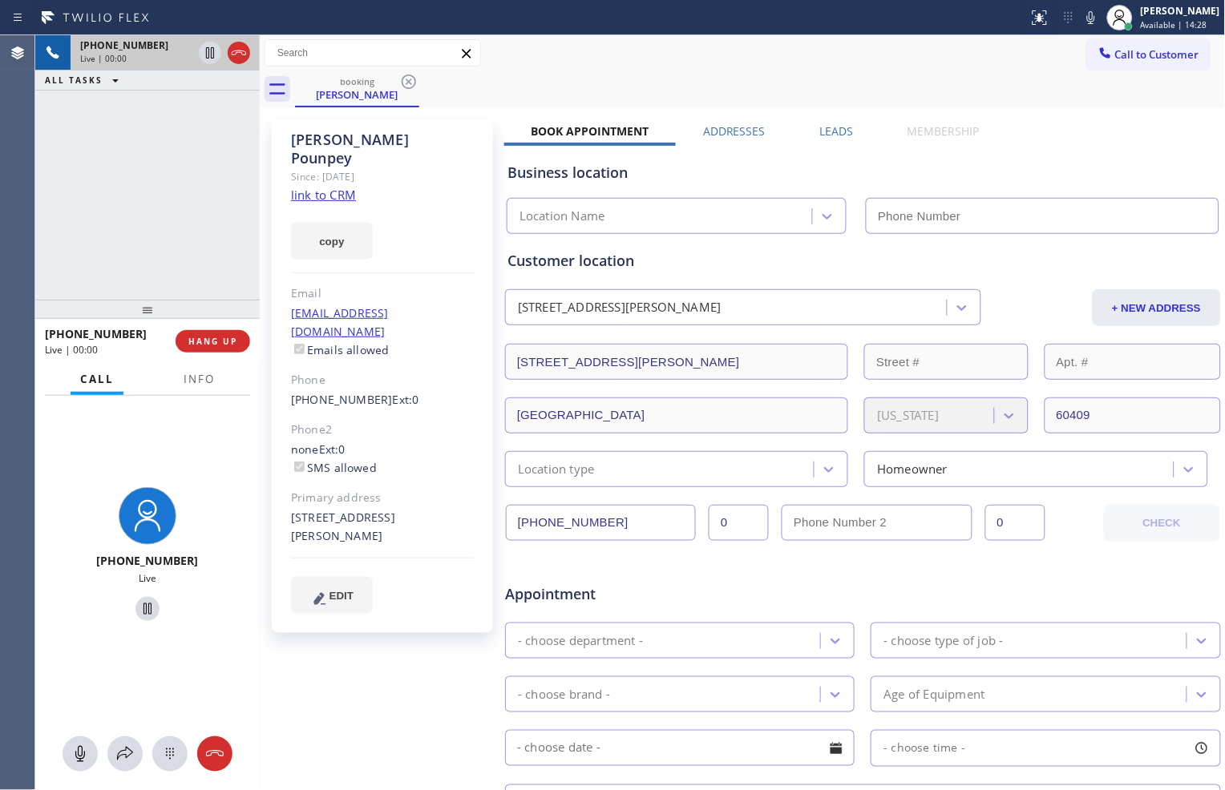
type input "(708) 554-7898"
click at [351, 187] on link "link to CRM" at bounding box center [323, 195] width 65 height 16
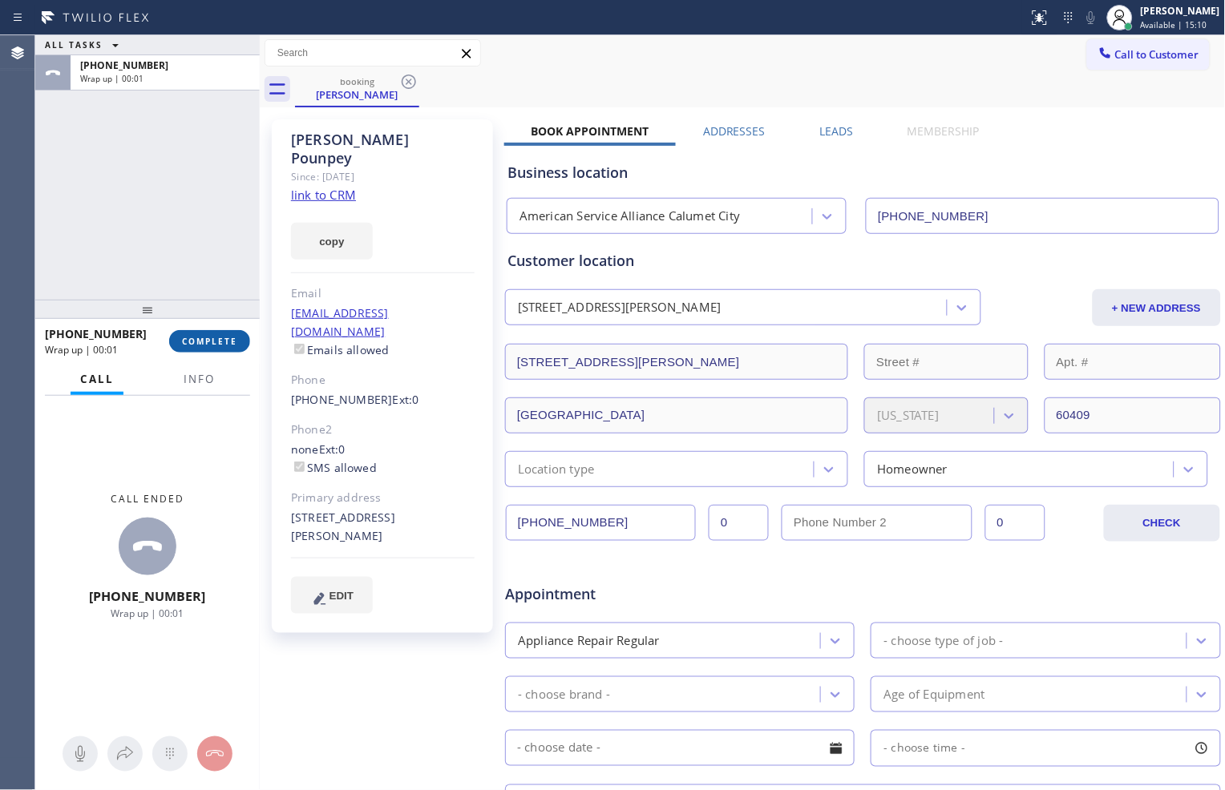
click at [212, 340] on span "COMPLETE" at bounding box center [209, 341] width 55 height 11
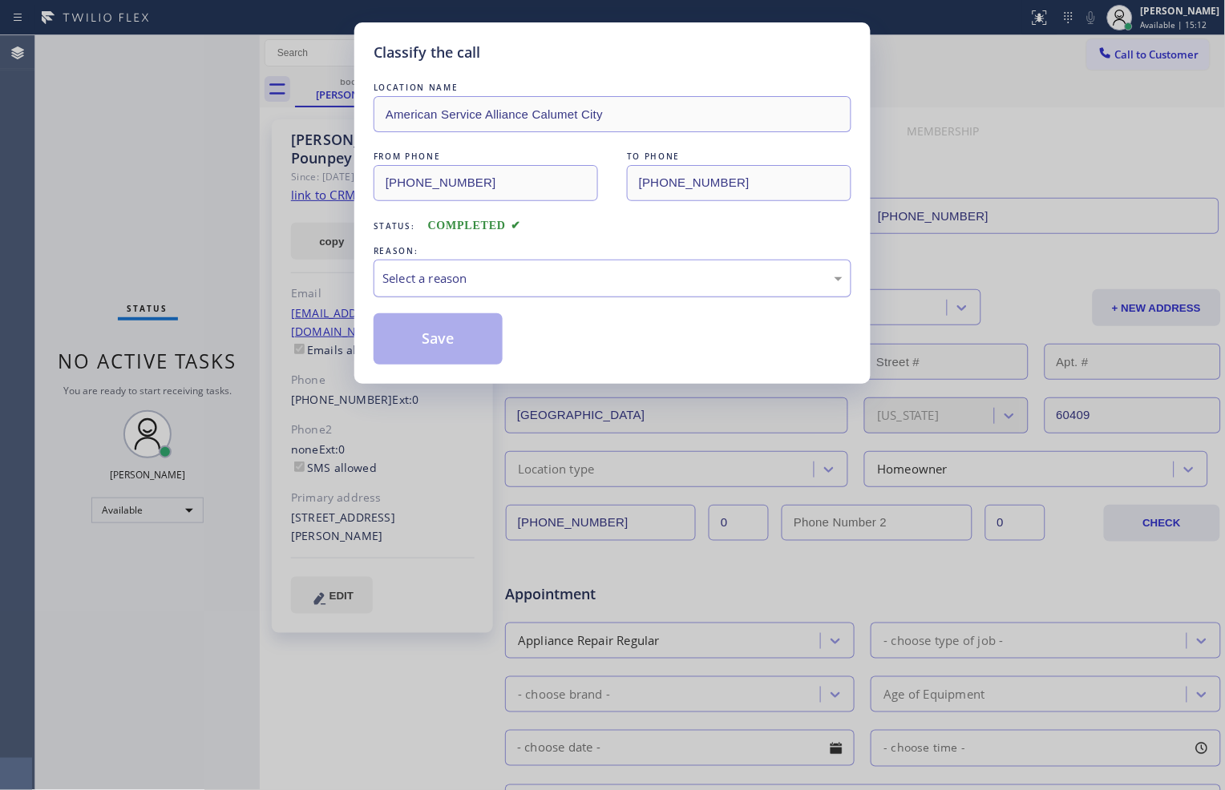
click at [523, 281] on div "Select a reason" at bounding box center [612, 278] width 460 height 18
click at [451, 340] on button "Save" at bounding box center [438, 338] width 129 height 51
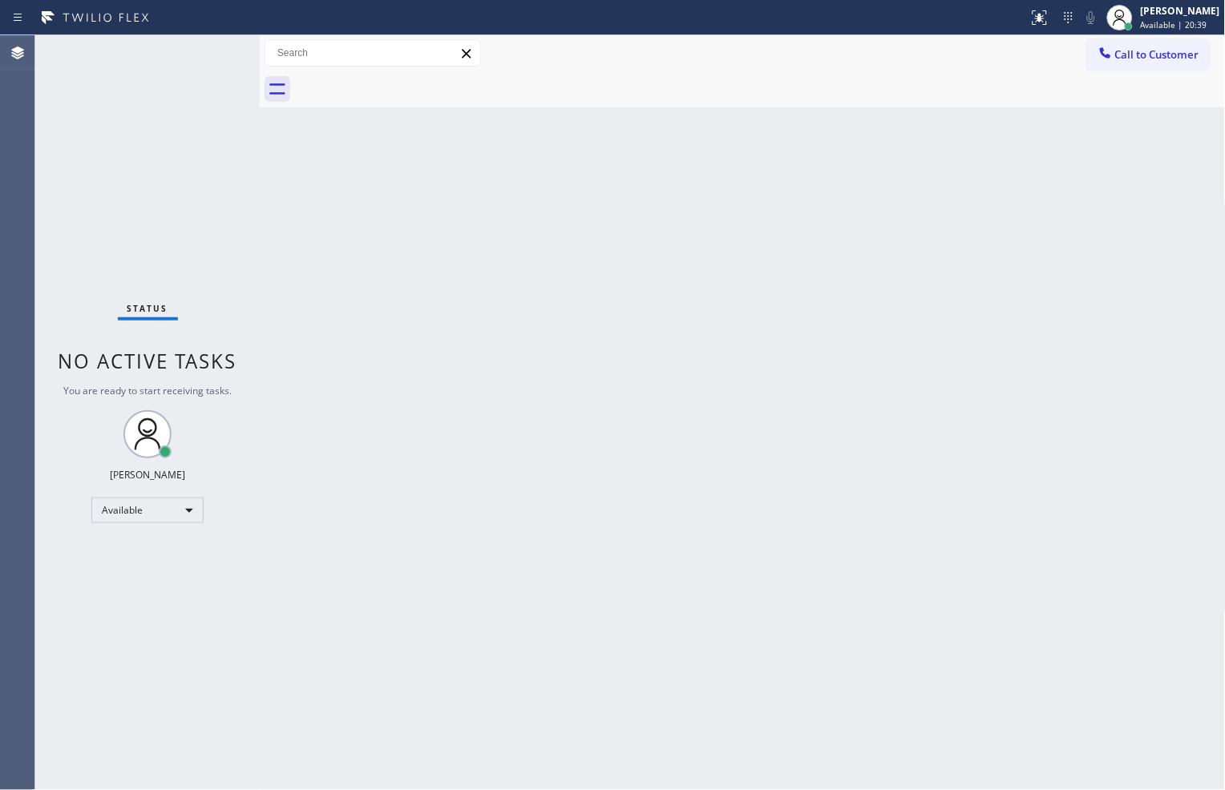
click at [685, 678] on div "Back to Dashboard Change Sender ID Customers Technicians Select a contact Outbo…" at bounding box center [743, 412] width 966 height 755
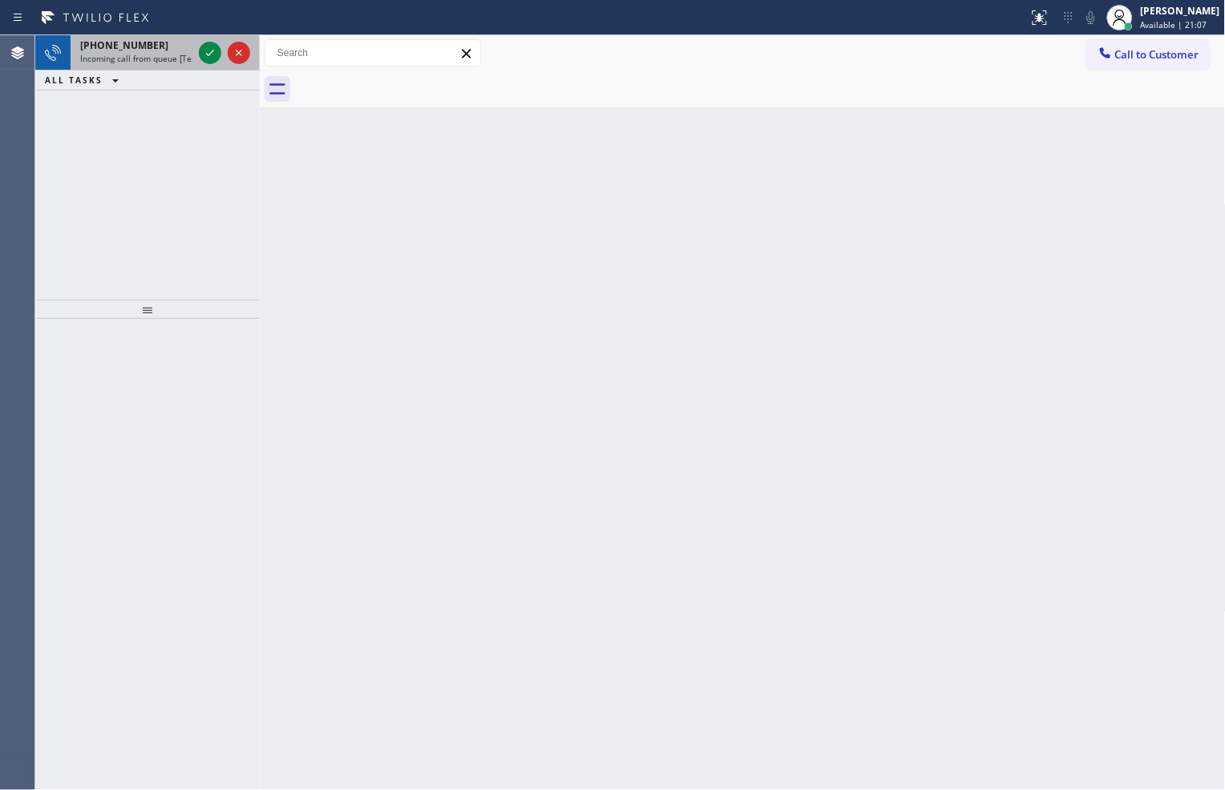
click at [202, 66] on div at bounding box center [225, 52] width 58 height 35
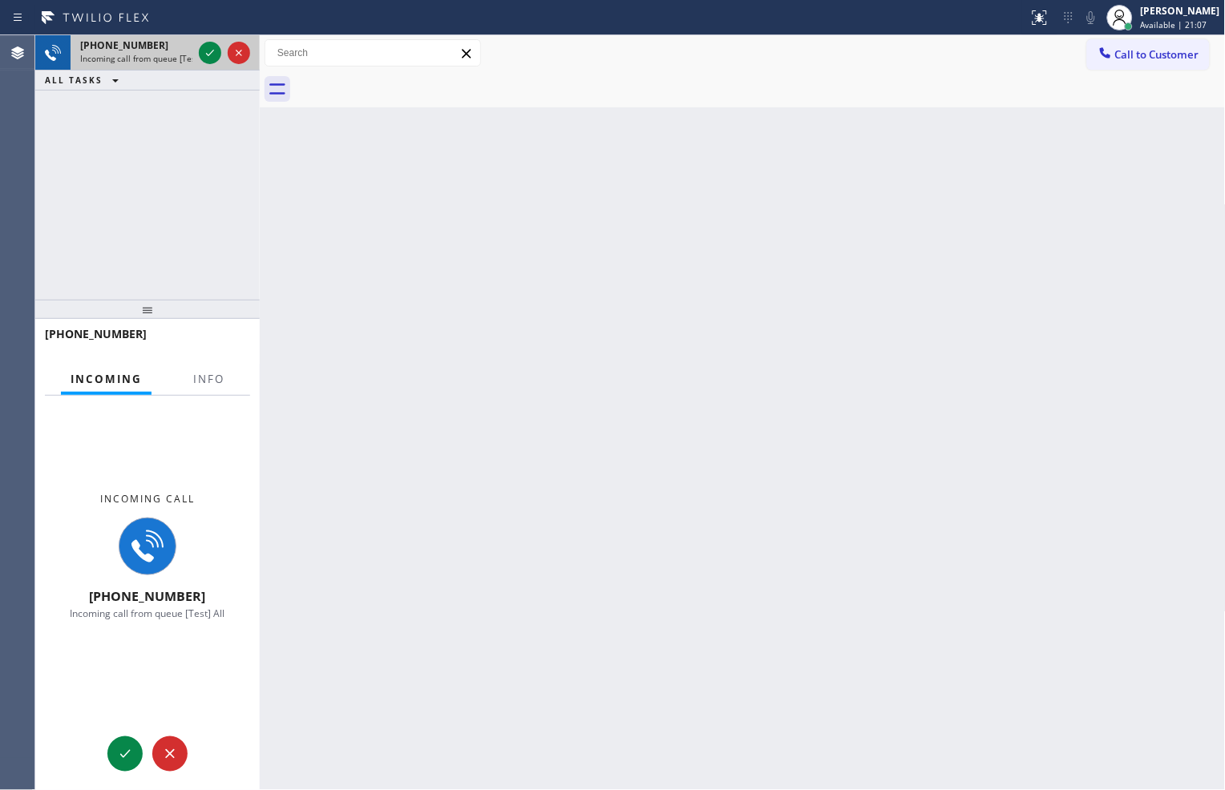
click at [202, 66] on div at bounding box center [225, 52] width 58 height 35
click at [211, 51] on icon at bounding box center [209, 52] width 19 height 19
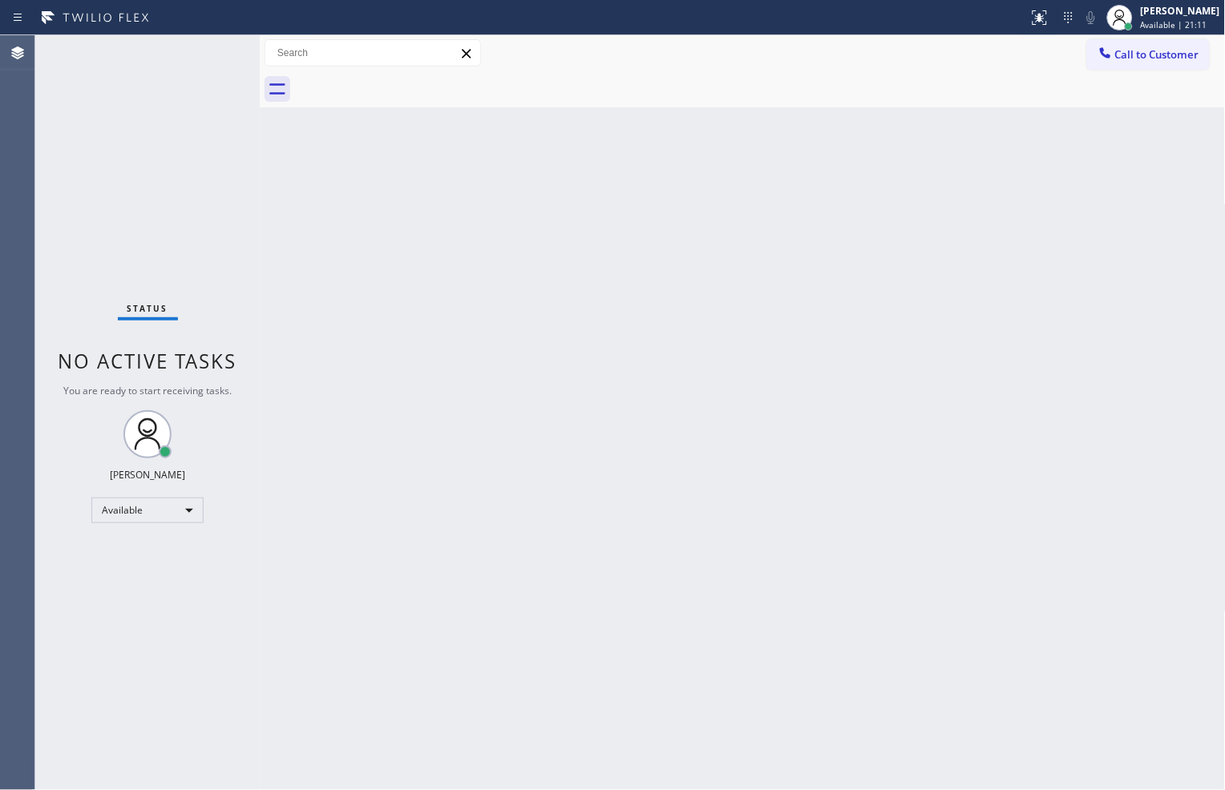
click at [211, 51] on div "Status No active tasks You are ready to start receiving tasks. Zachi Kyte Varon…" at bounding box center [147, 412] width 224 height 755
click at [1037, 20] on icon at bounding box center [1039, 17] width 19 height 19
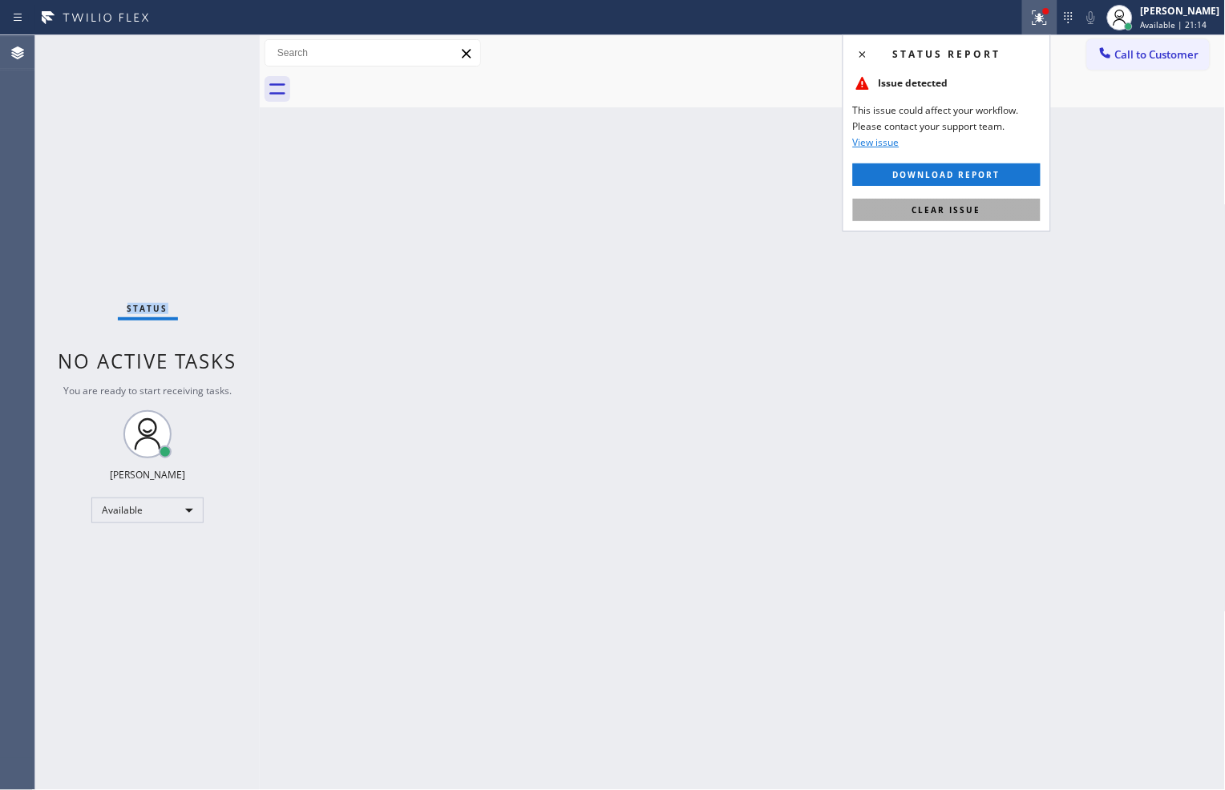
click at [986, 211] on button "Clear issue" at bounding box center [947, 210] width 188 height 22
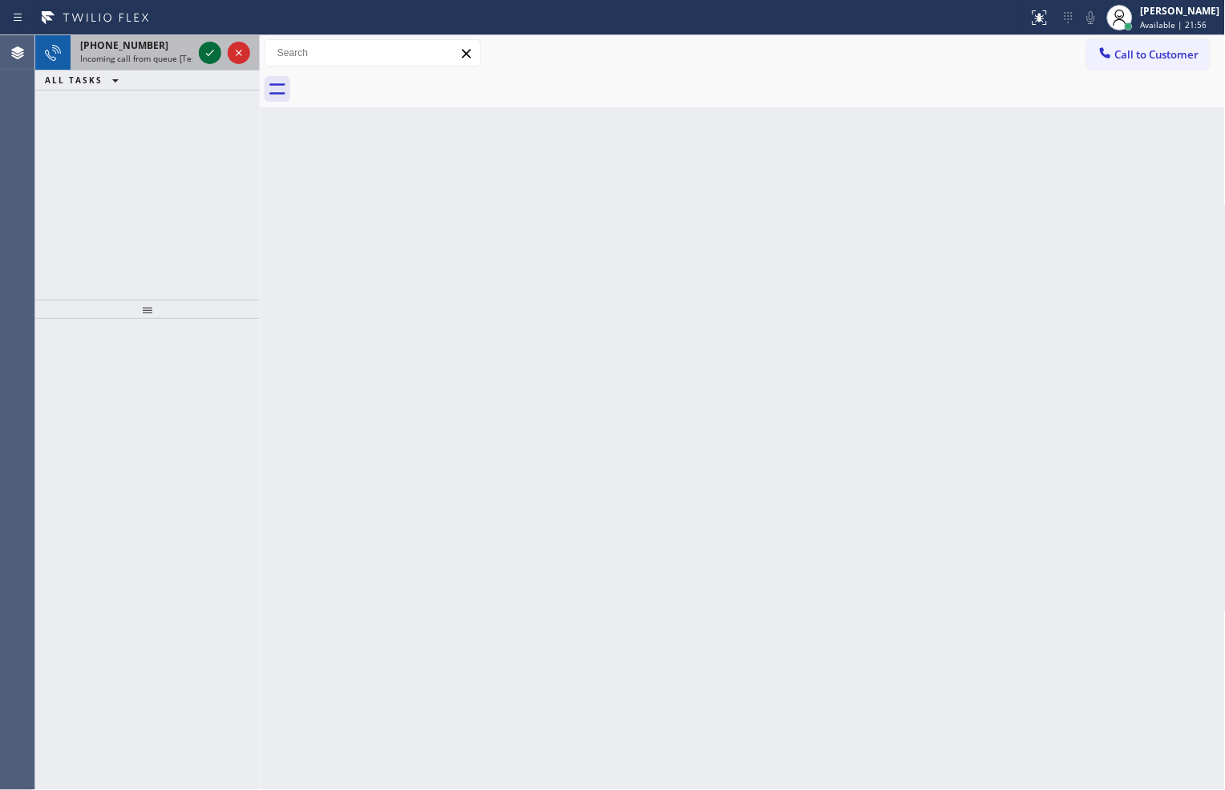
click at [204, 51] on icon at bounding box center [209, 52] width 19 height 19
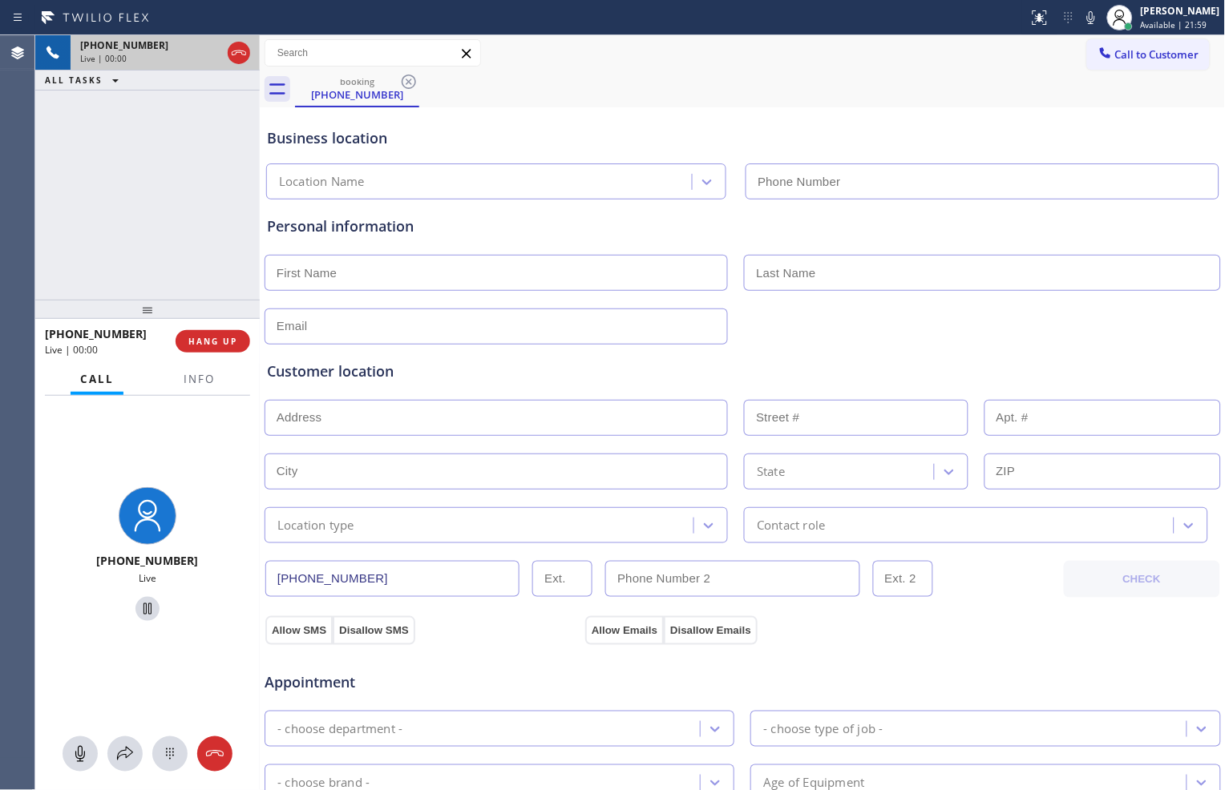
type input "(425) 357-7724"
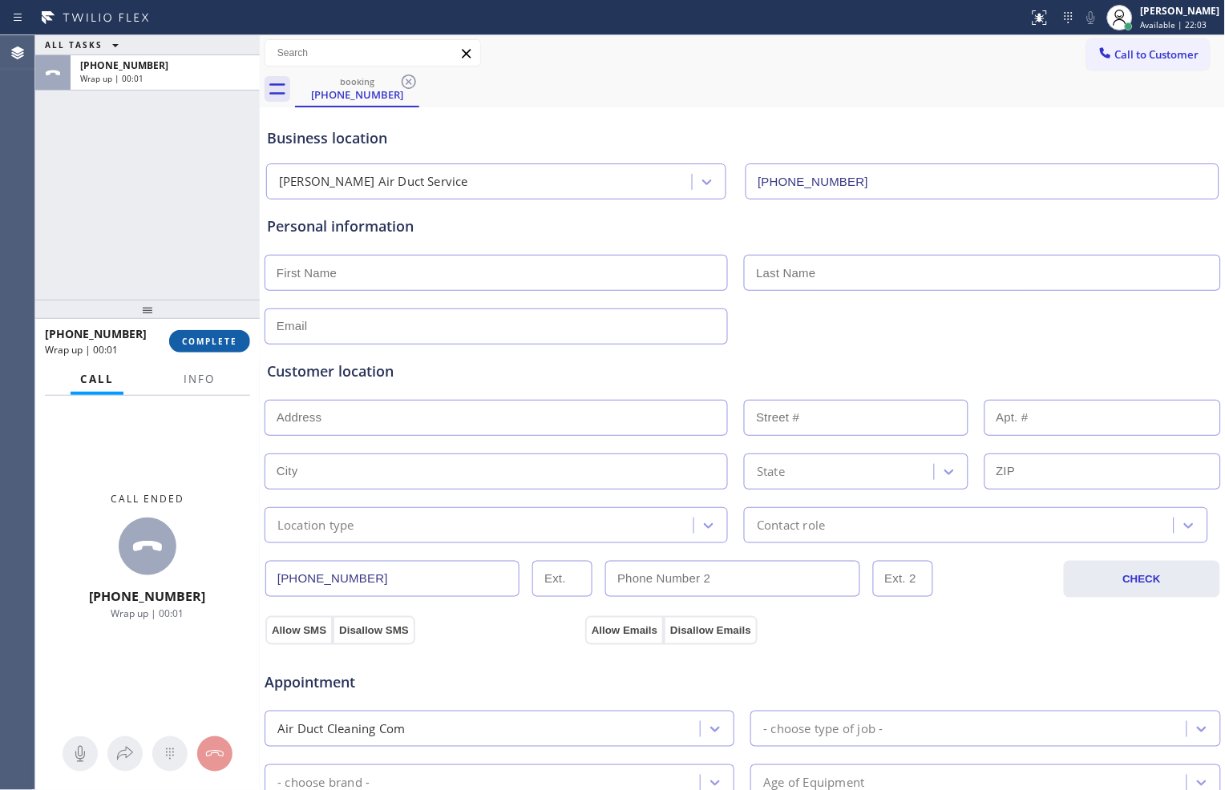
click at [206, 337] on span "COMPLETE" at bounding box center [209, 341] width 55 height 11
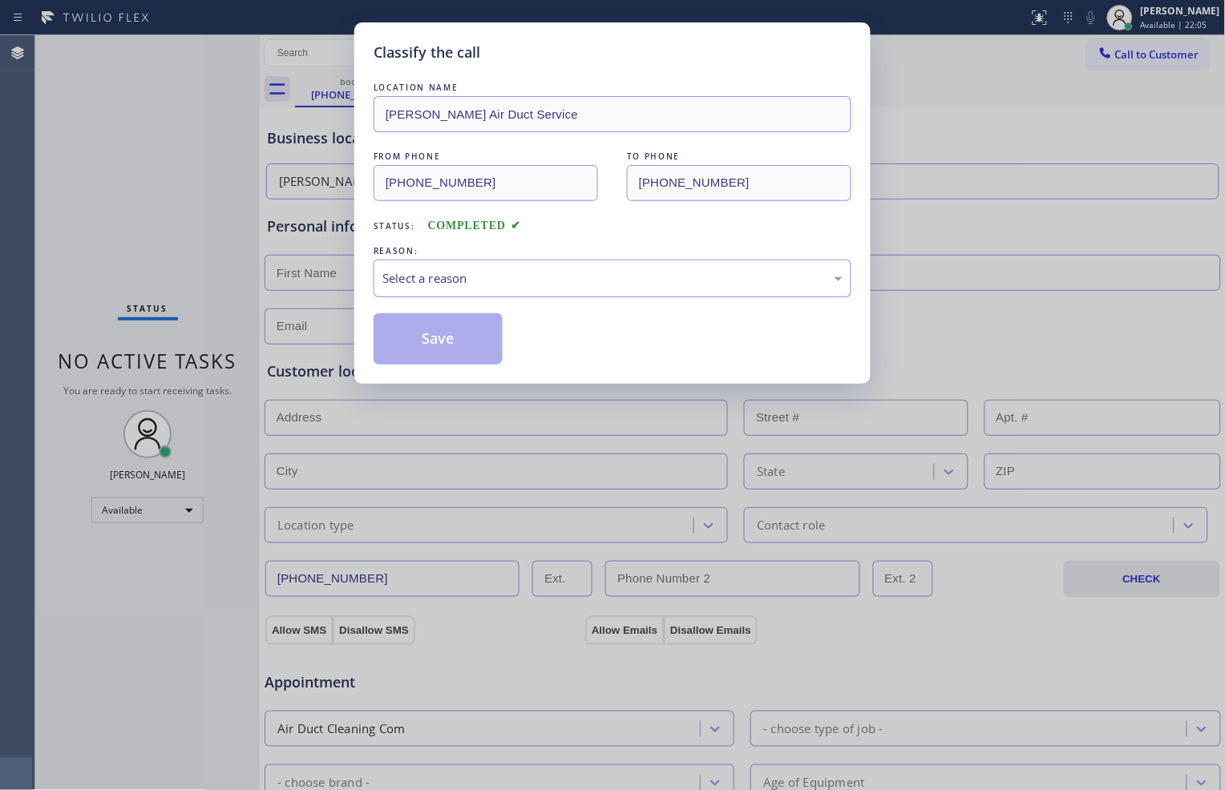
click at [615, 289] on div "Select a reason" at bounding box center [613, 279] width 478 height 38
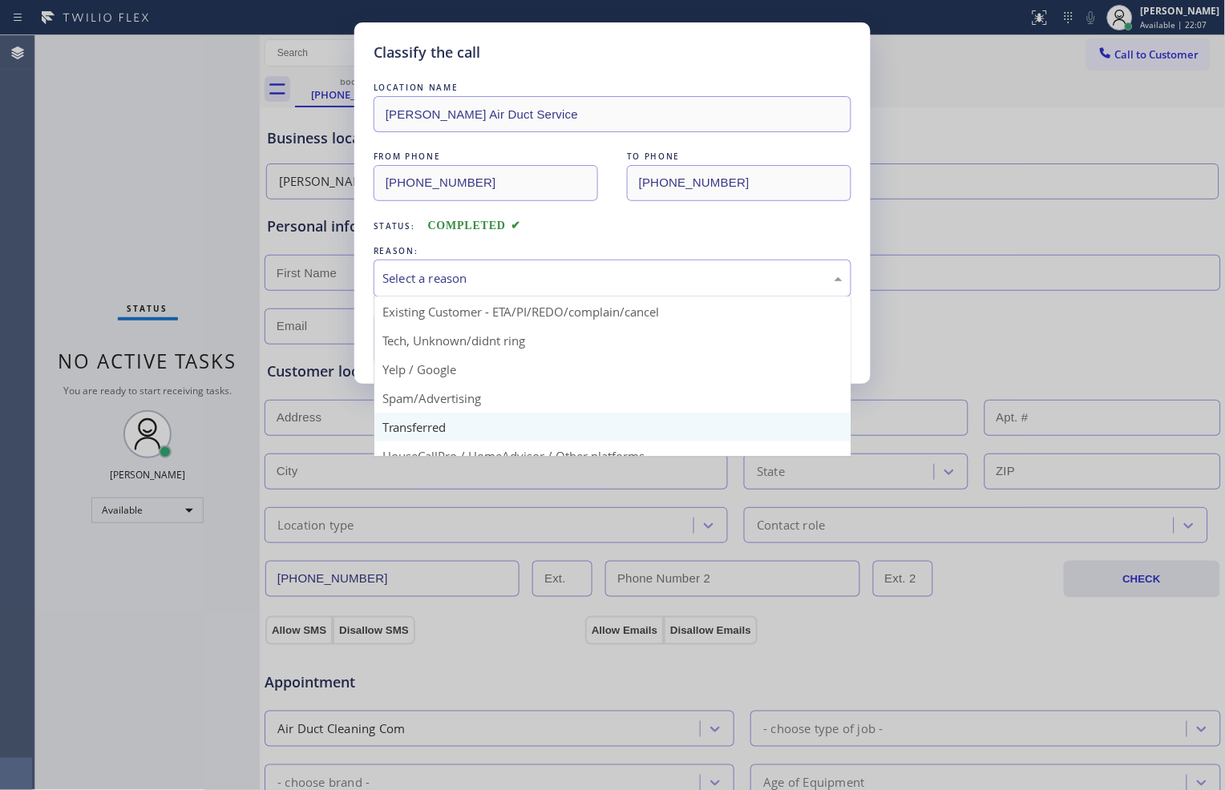
scroll to position [89, 0]
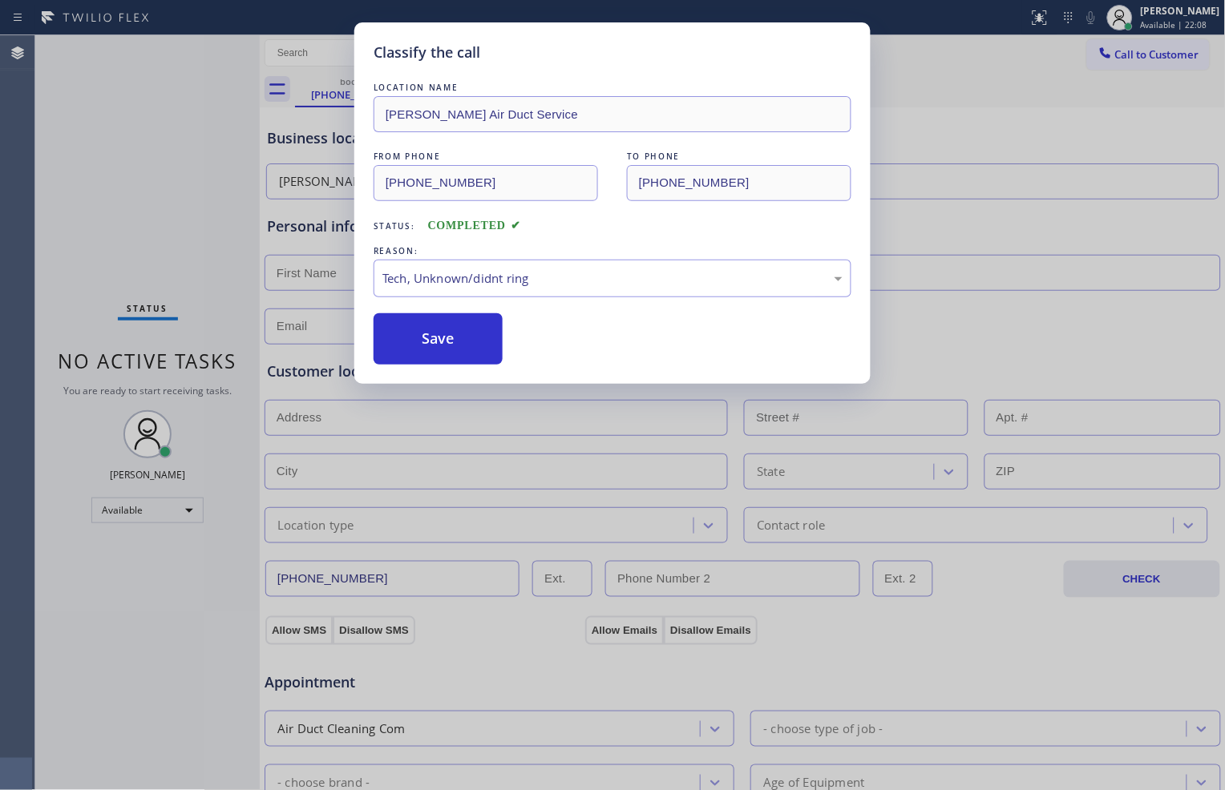
click at [490, 366] on div "Classify the call LOCATION NAME Bailey Air Duct Service FROM PHONE (888) 266-22…" at bounding box center [612, 203] width 516 height 362
click at [477, 346] on button "Save" at bounding box center [438, 338] width 129 height 51
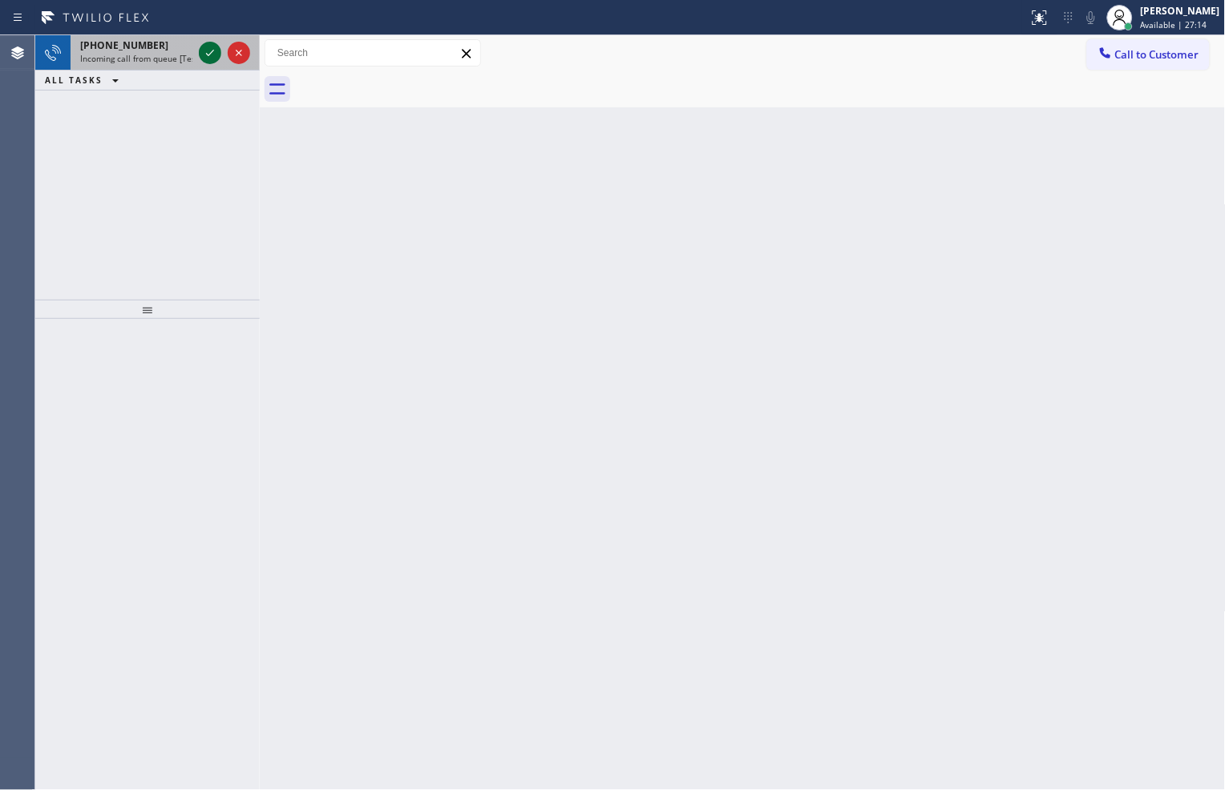
click at [204, 50] on icon at bounding box center [209, 52] width 19 height 19
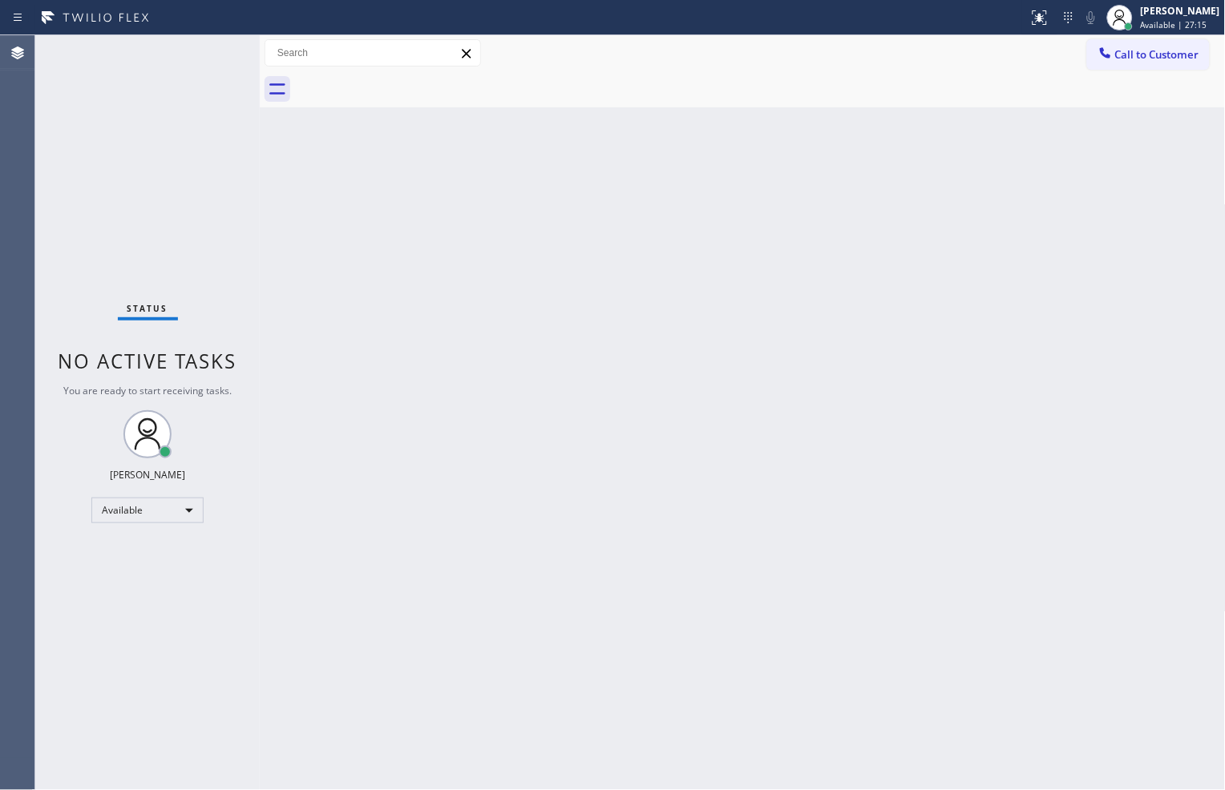
click at [204, 50] on div "Status No active tasks You are ready to start receiving tasks. Zachi Kyte Varon…" at bounding box center [147, 412] width 224 height 755
click at [221, 293] on div "Status No active tasks You are ready to start receiving tasks. Zachi Kyte Varon…" at bounding box center [147, 412] width 224 height 755
click at [1035, 18] on icon at bounding box center [1038, 15] width 10 height 11
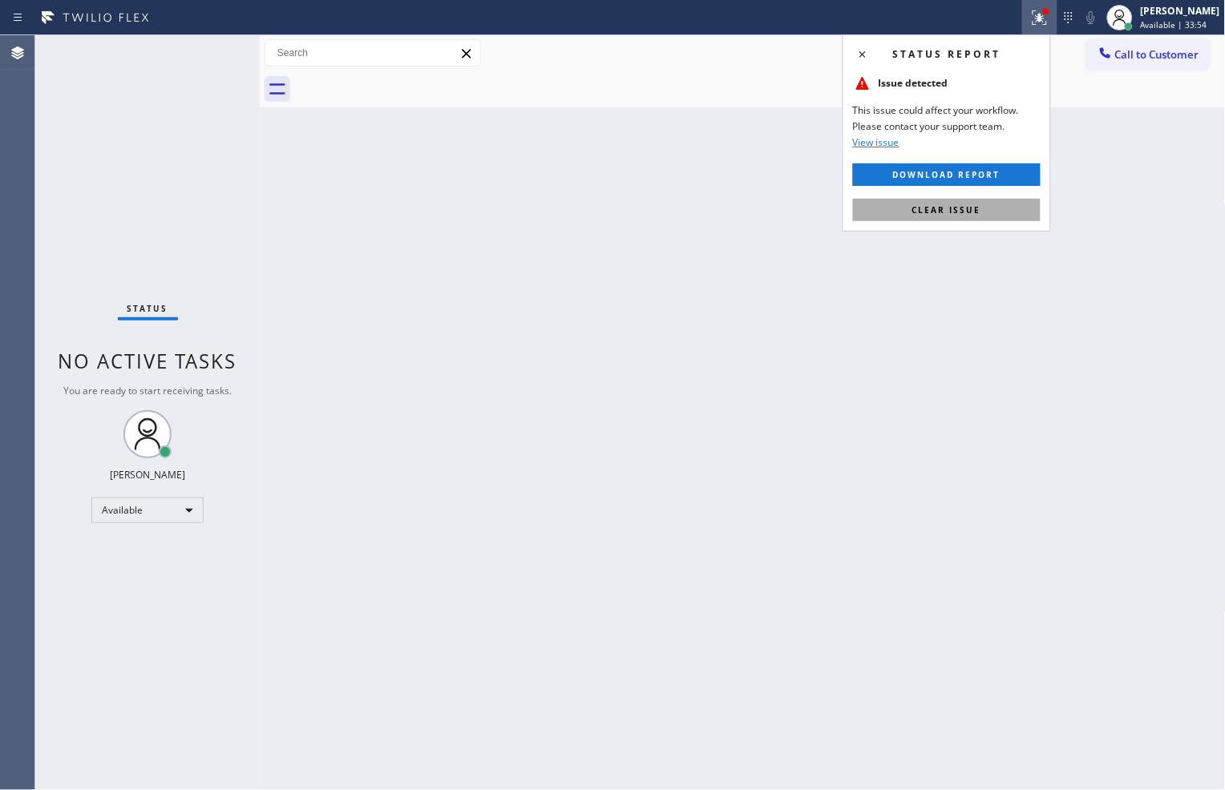
click at [997, 219] on button "Clear issue" at bounding box center [947, 210] width 188 height 22
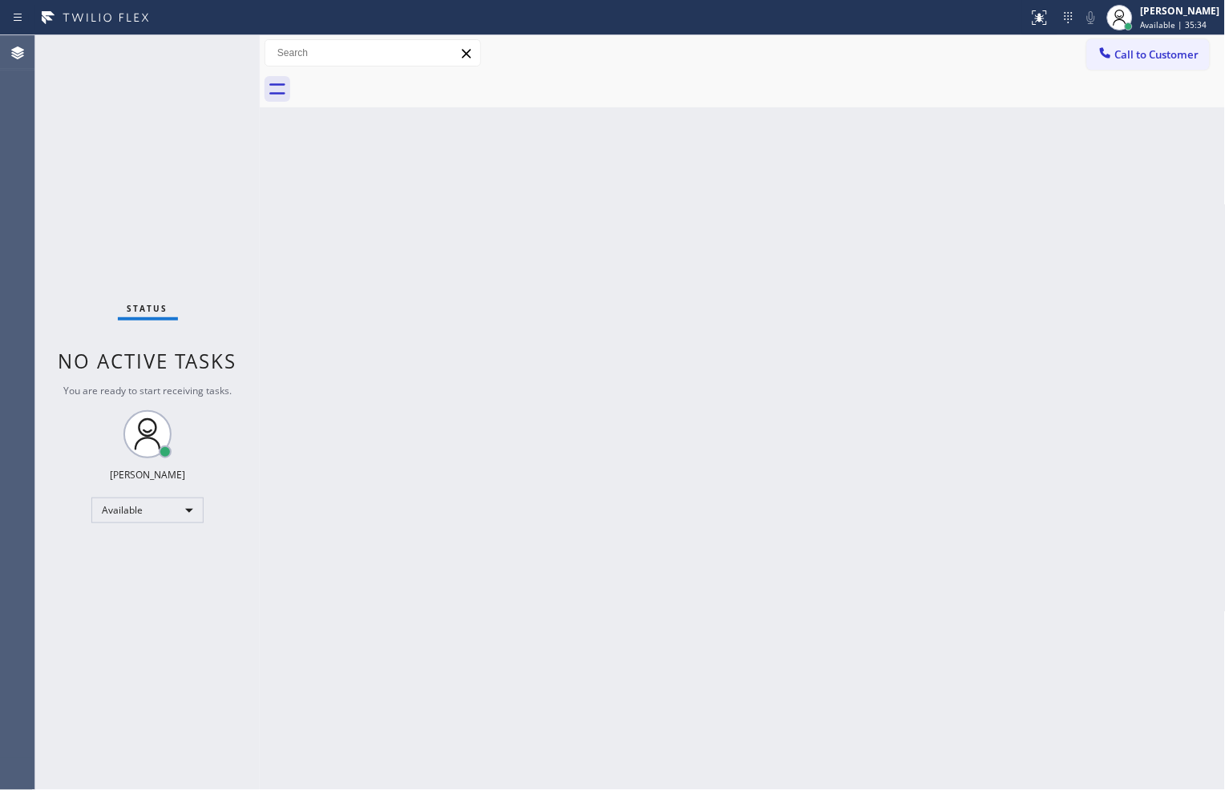
click at [194, 46] on div "Status No active tasks You are ready to start receiving tasks. Zachi Kyte Varon…" at bounding box center [147, 412] width 224 height 755
click at [176, 503] on div "Available" at bounding box center [147, 511] width 112 height 26
click at [157, 591] on li "Break" at bounding box center [146, 592] width 109 height 19
